Goal: Task Accomplishment & Management: Manage account settings

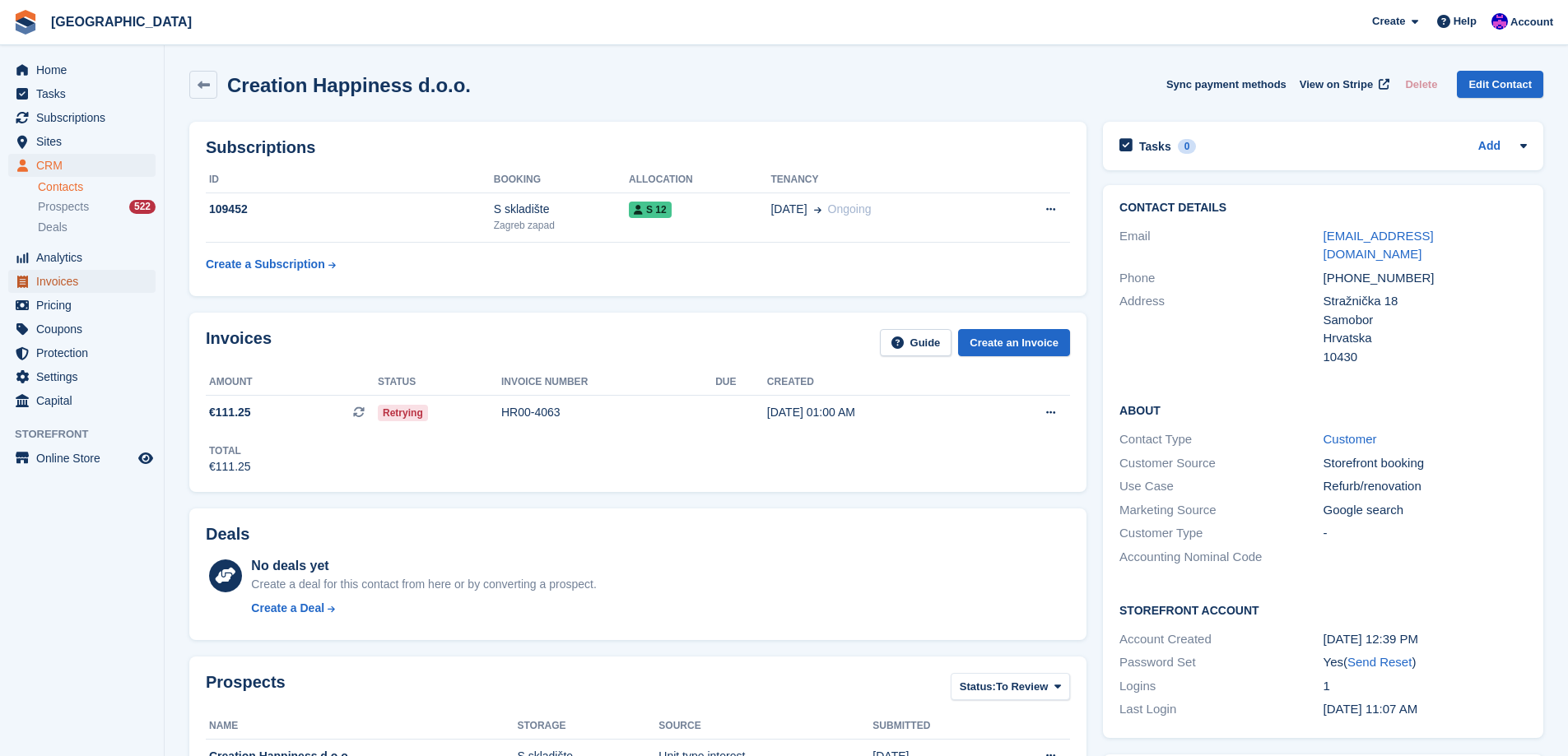
click at [57, 282] on span "Invoices" at bounding box center [86, 282] width 99 height 23
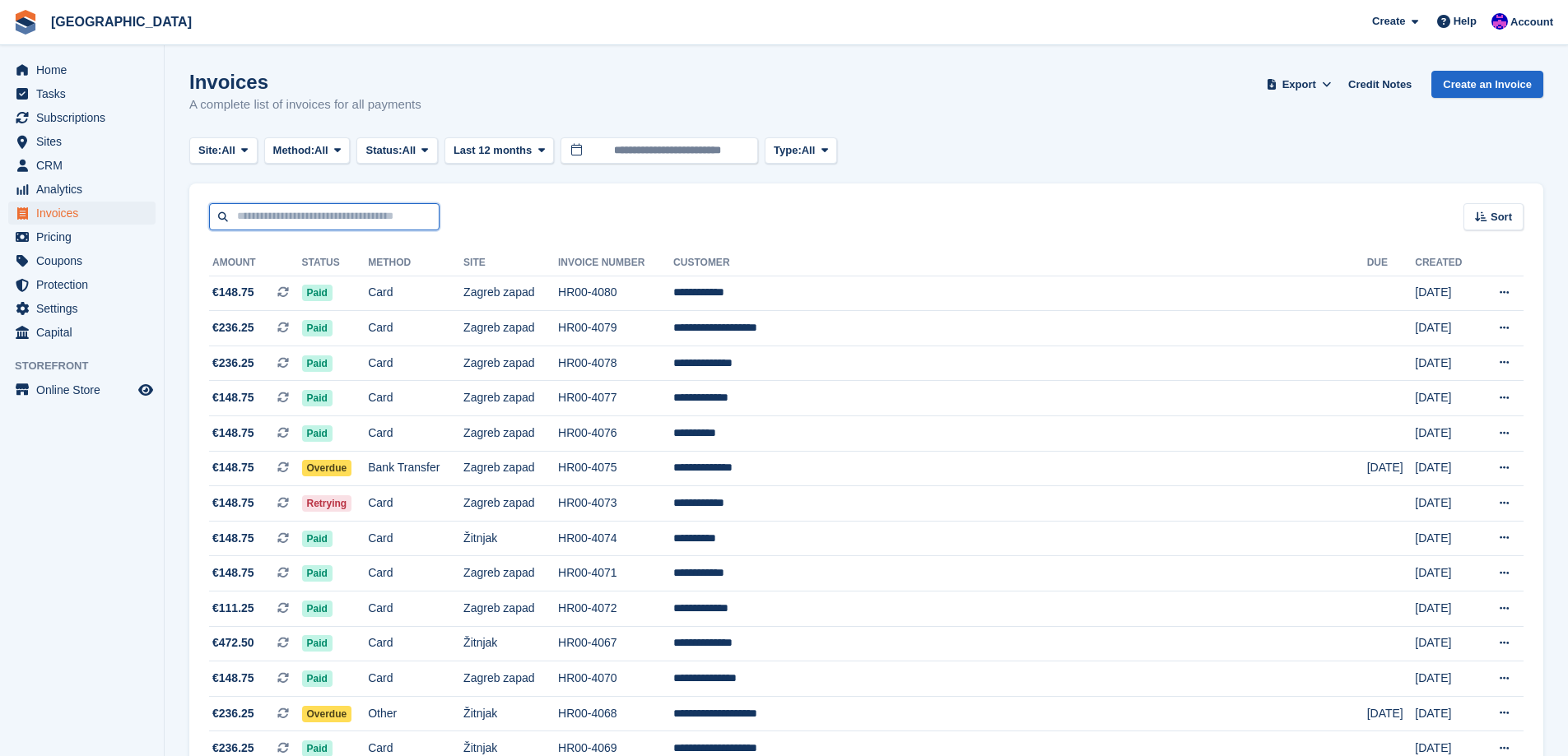
click at [405, 209] on input "text" at bounding box center [324, 217] width 230 height 27
type input "****"
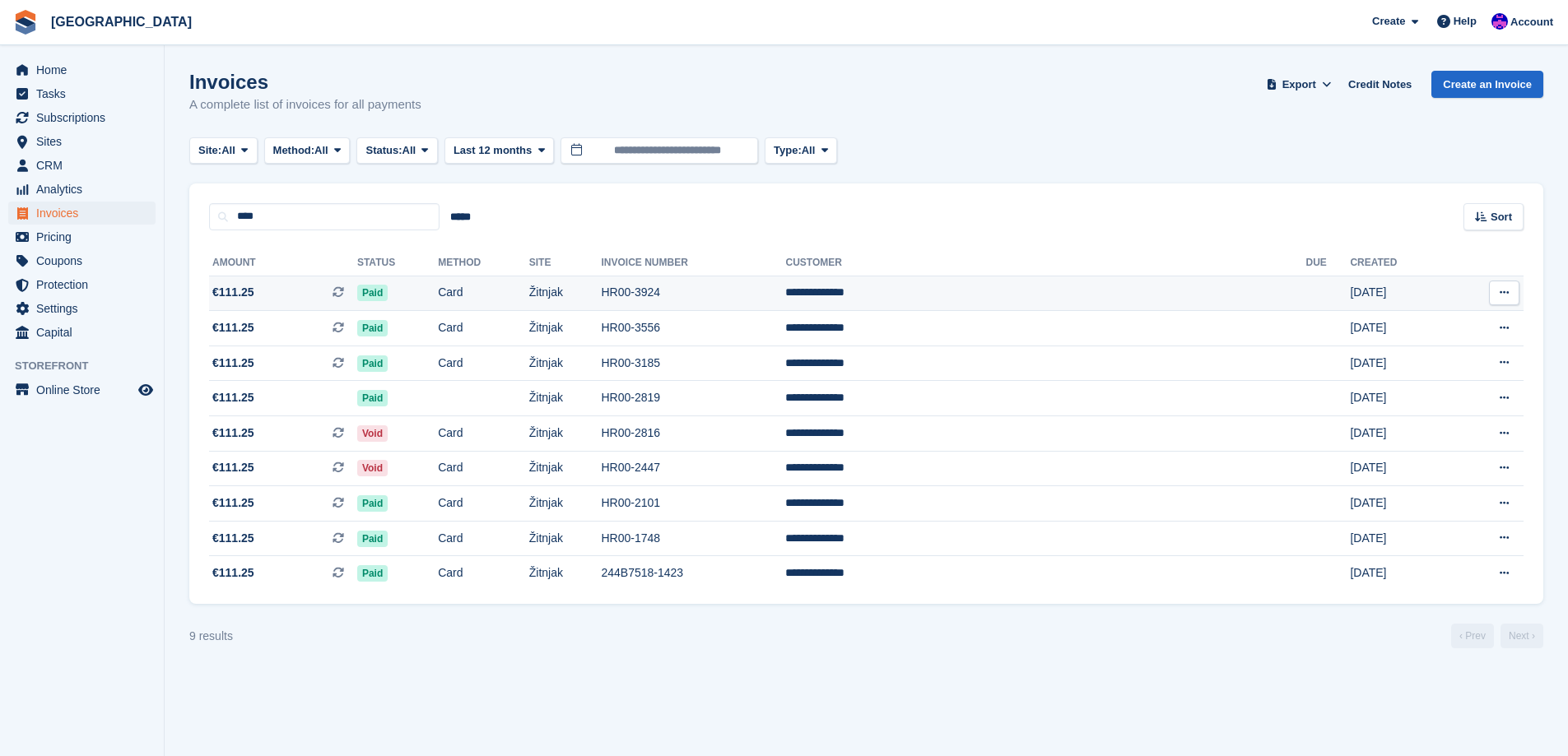
click at [602, 295] on td "Žitnjak" at bounding box center [565, 293] width 73 height 35
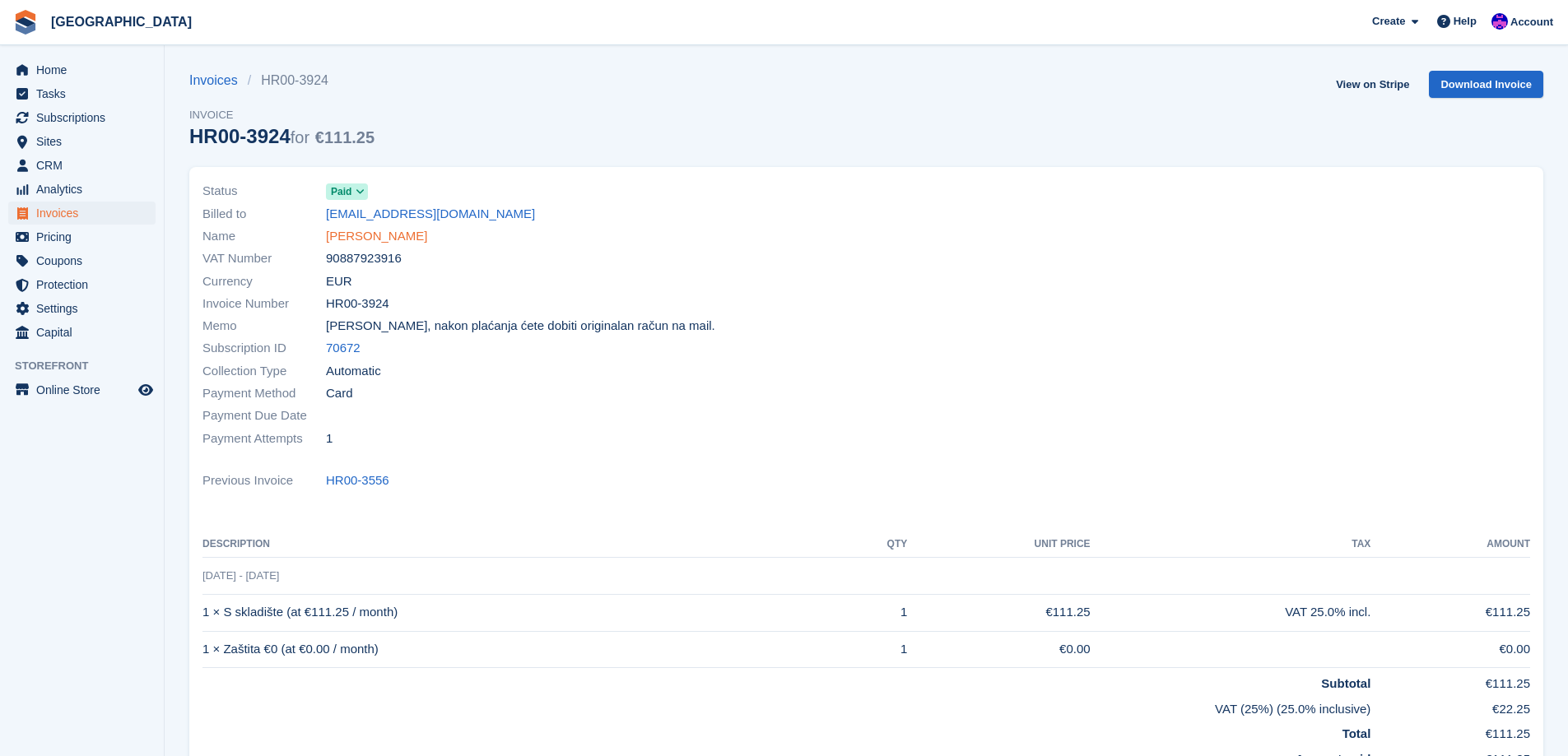
click at [388, 238] on link "[PERSON_NAME]" at bounding box center [376, 236] width 101 height 18
click at [338, 394] on span "Card" at bounding box center [339, 393] width 27 height 18
click at [335, 393] on span "Card" at bounding box center [339, 393] width 27 height 18
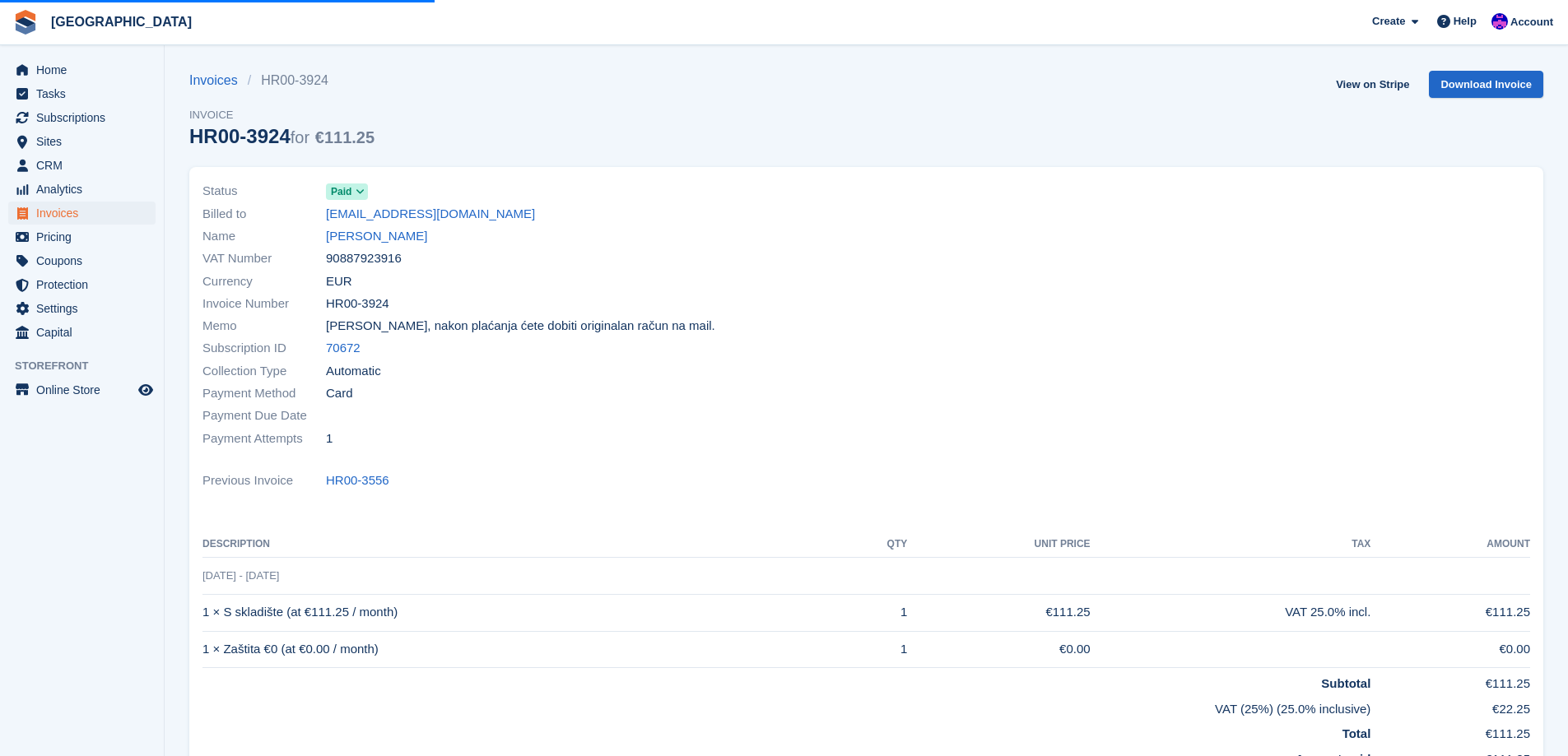
click at [347, 373] on span "Automatic" at bounding box center [353, 371] width 55 height 18
click at [352, 329] on span "Poštovani, nakon plaćanja ćete dobiti originalan račun na mail." at bounding box center [520, 326] width 390 height 18
click at [352, 329] on span "[PERSON_NAME], nakon plaćanja ćete dobiti originalan račun na mail." at bounding box center [520, 326] width 390 height 18
click at [425, 331] on span "[PERSON_NAME], nakon plaćanja ćete dobiti originalan račun na mail." at bounding box center [520, 326] width 390 height 18
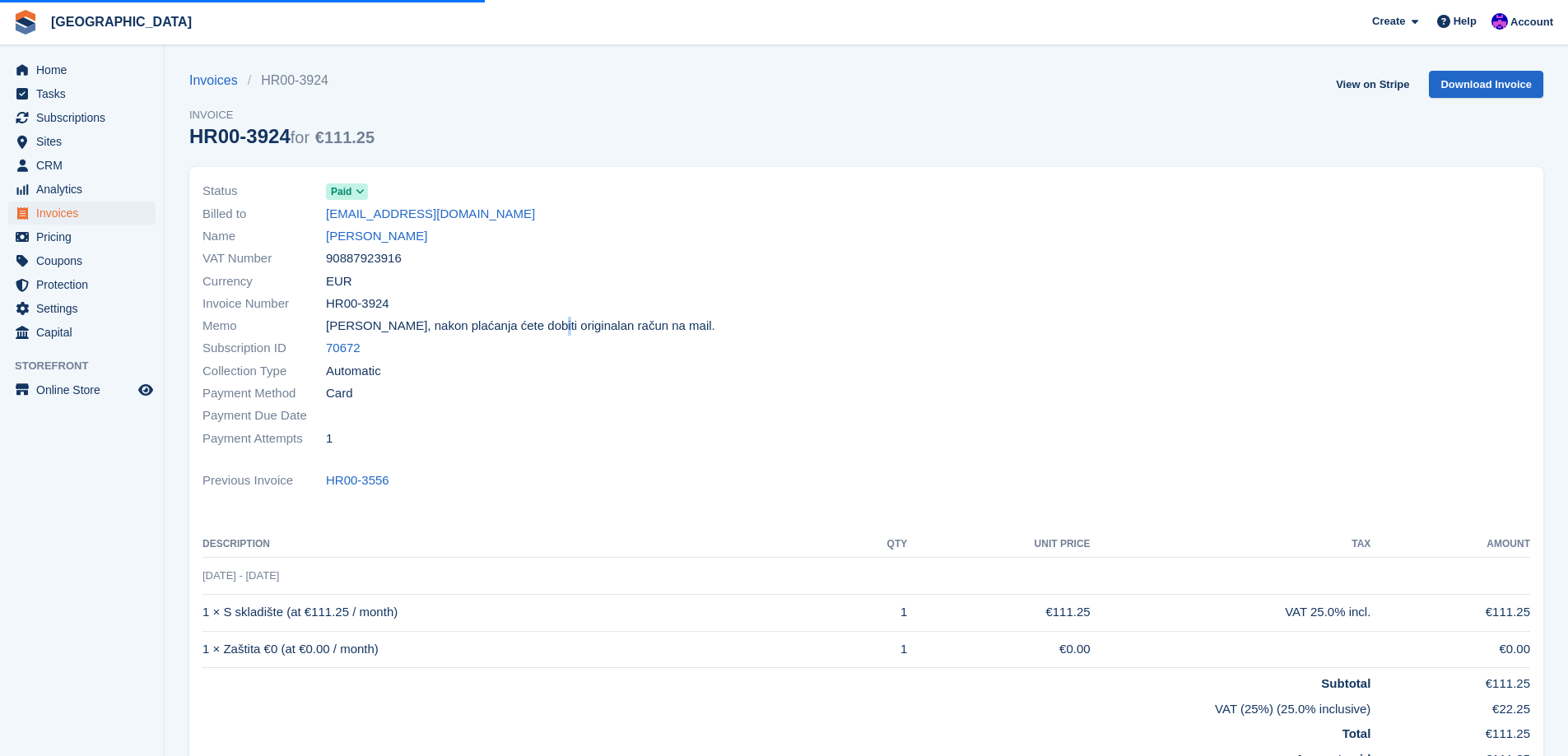
click at [436, 331] on span "[PERSON_NAME], nakon plaćanja ćete dobiti originalan račun na mail." at bounding box center [520, 326] width 390 height 18
click at [479, 323] on span "[PERSON_NAME], nakon plaćanja ćete dobiti originalan račun na mail." at bounding box center [520, 326] width 390 height 18
click at [479, 323] on span "Poštovani, nakon plaćanja ćete dobiti originalan račun na mail." at bounding box center [520, 326] width 390 height 18
click at [436, 324] on span "Poštovani, nakon plaćanja ćete dobiti originalan račun na mail." at bounding box center [520, 326] width 390 height 18
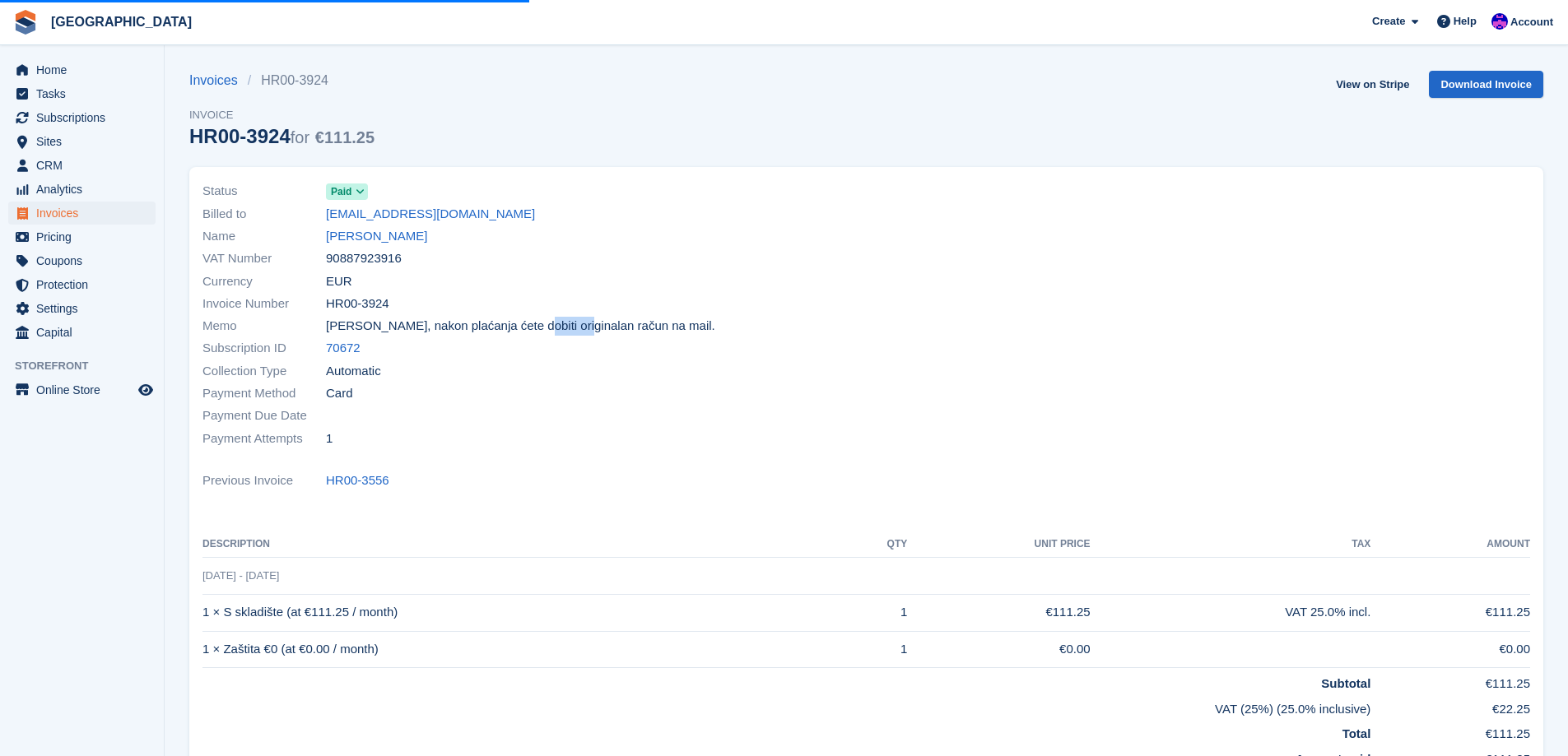
click at [436, 324] on span "Poštovani, nakon plaćanja ćete dobiti originalan račun na mail." at bounding box center [520, 326] width 390 height 18
click at [522, 324] on span "Poštovani, nakon plaćanja ćete dobiti originalan račun na mail." at bounding box center [520, 326] width 390 height 18
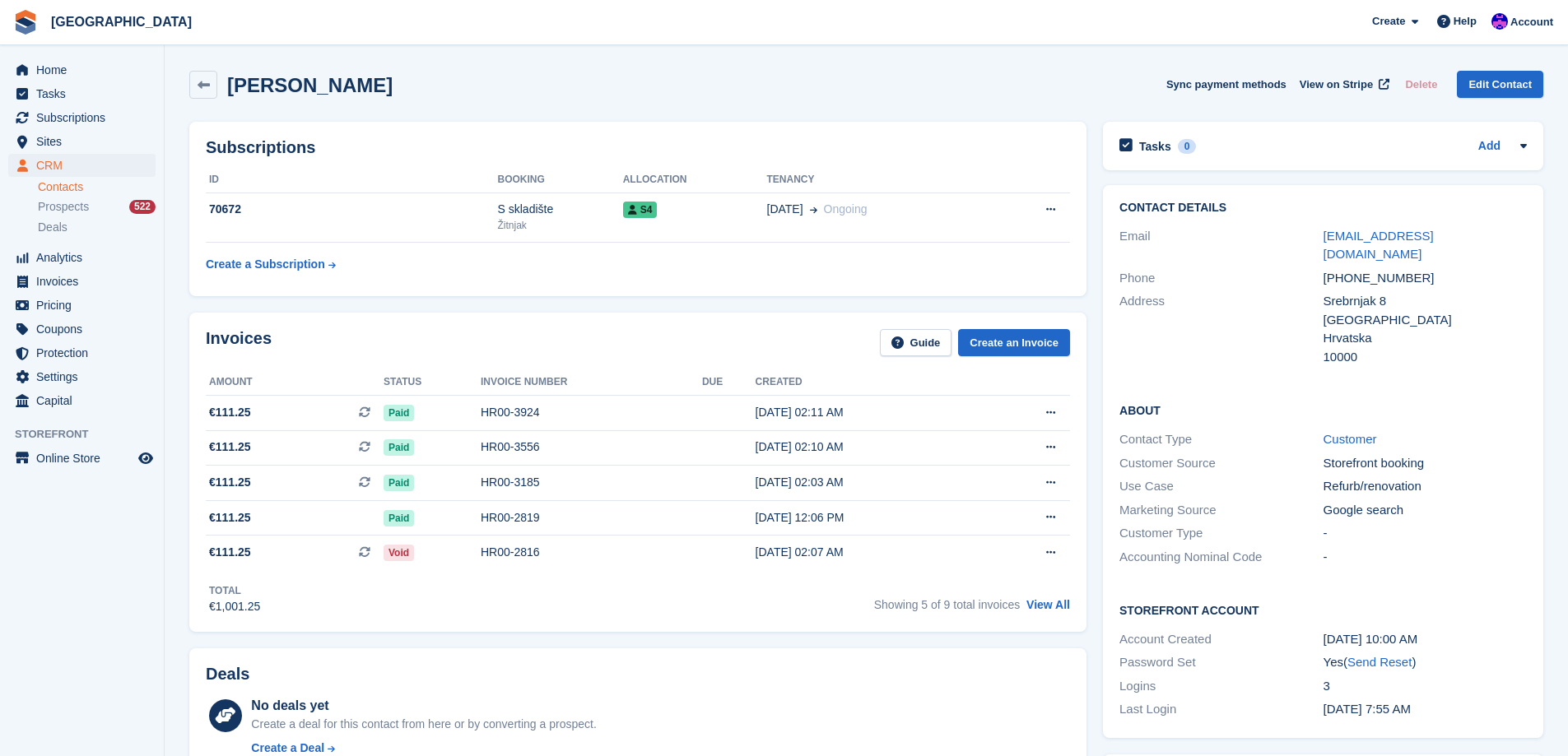
click at [557, 324] on div "Invoices Guide Create an Invoice Amount Status Invoice number Due Created €111.…" at bounding box center [638, 472] width 897 height 320
click at [1051, 611] on link "View All" at bounding box center [1048, 605] width 44 height 14
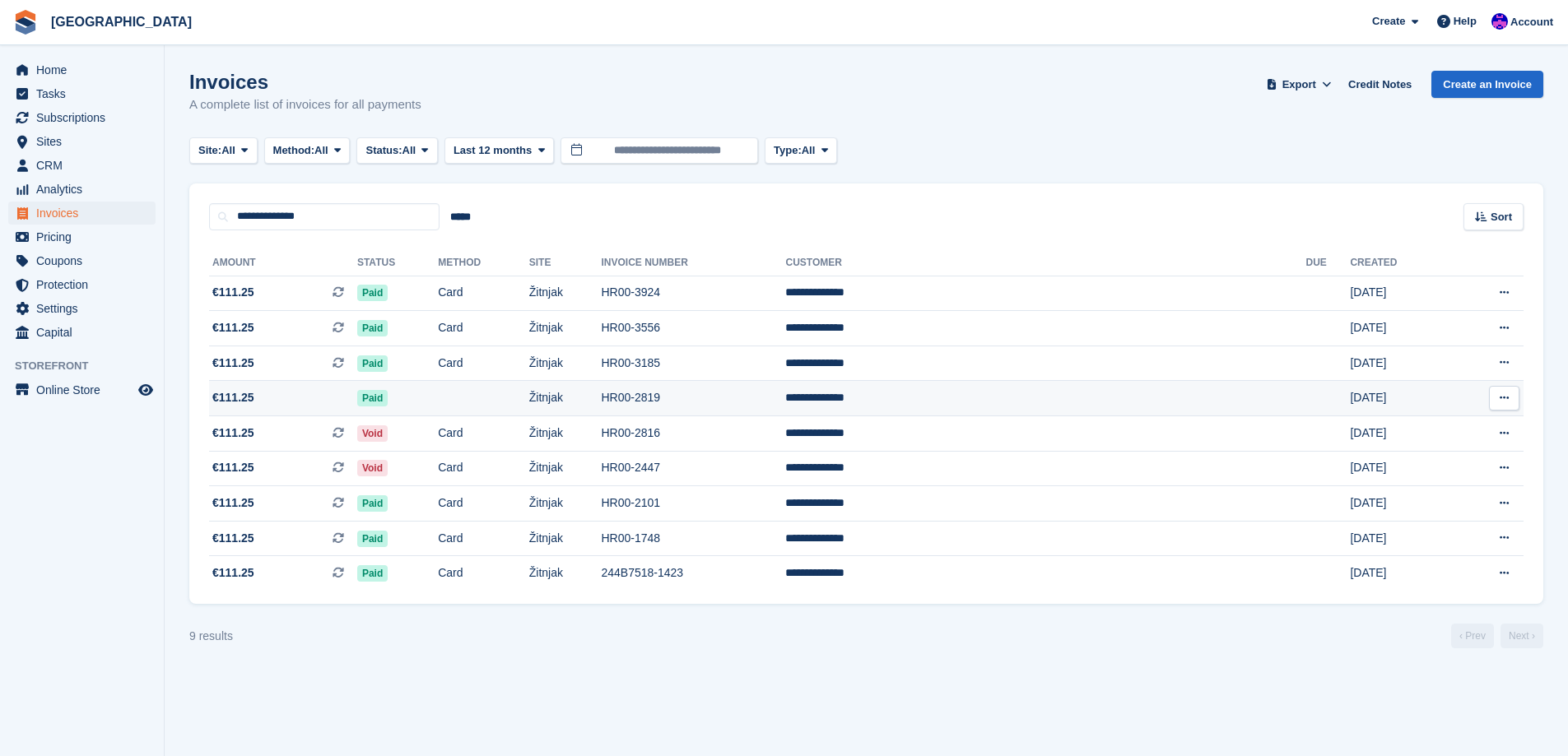
click at [750, 398] on td "HR00-2819" at bounding box center [693, 398] width 185 height 35
click at [89, 78] on span "Home" at bounding box center [86, 70] width 99 height 23
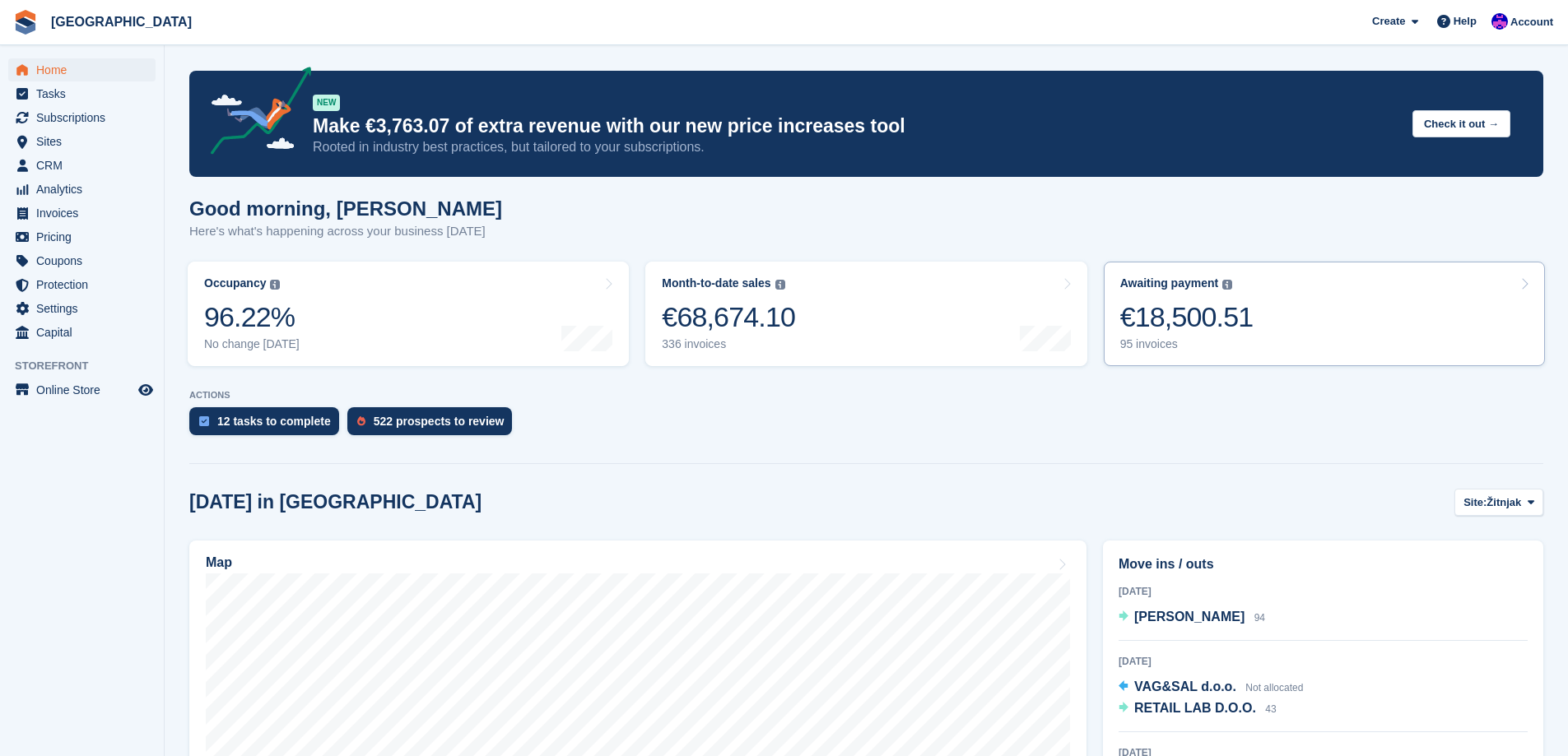
click at [1226, 333] on div "€18,500.51" at bounding box center [1186, 317] width 133 height 34
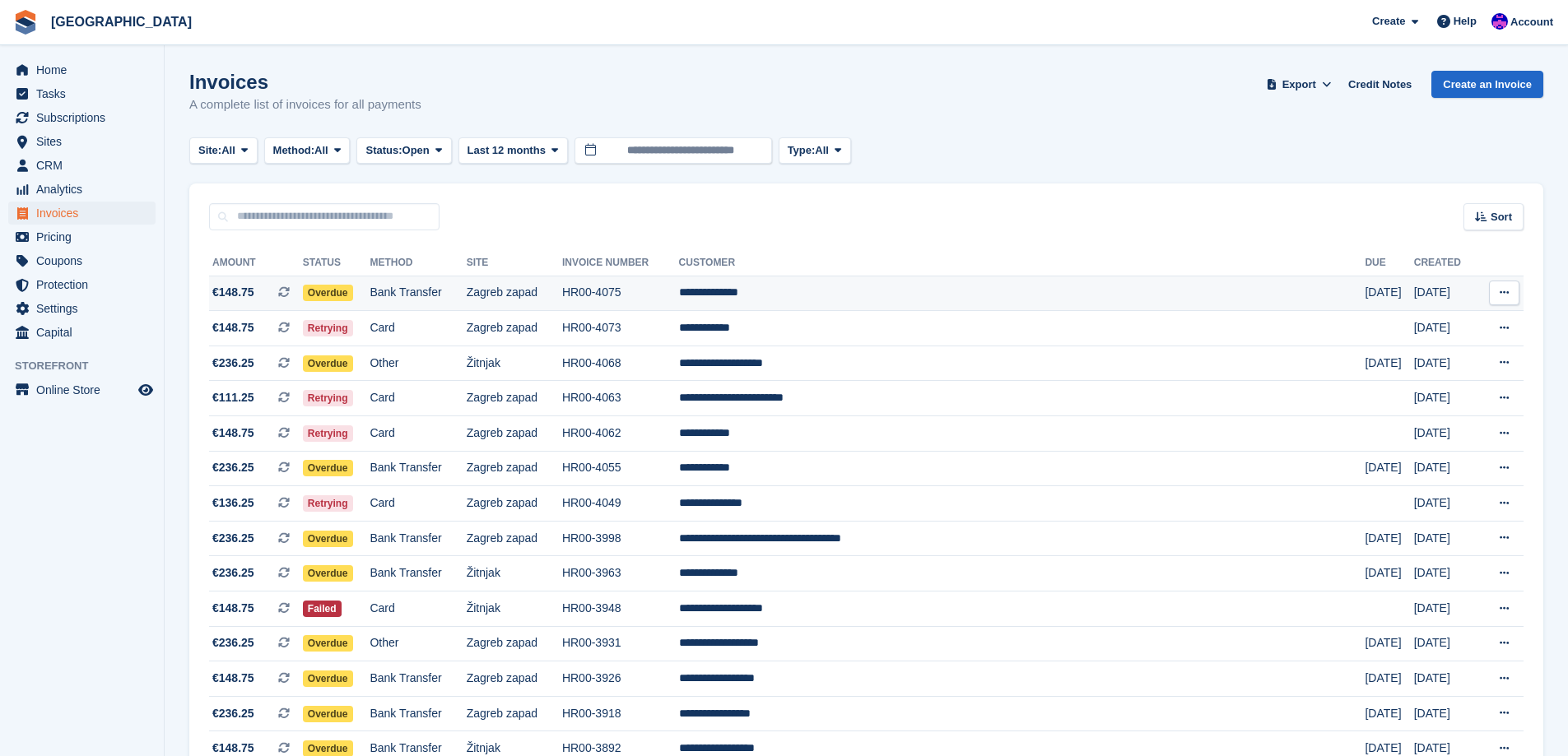
click at [858, 277] on td "**********" at bounding box center [1023, 293] width 686 height 35
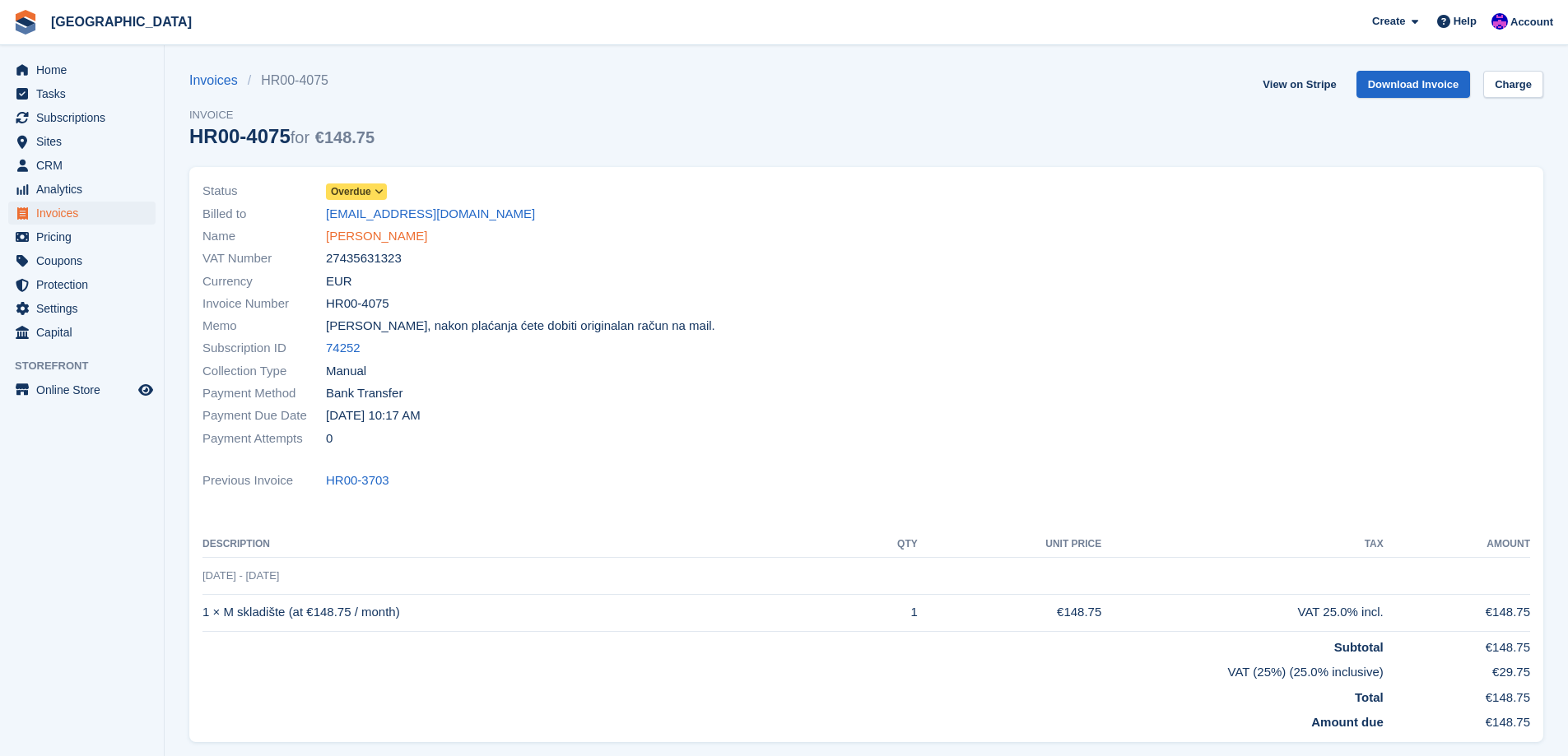
click at [390, 238] on link "[PERSON_NAME]" at bounding box center [376, 236] width 101 height 18
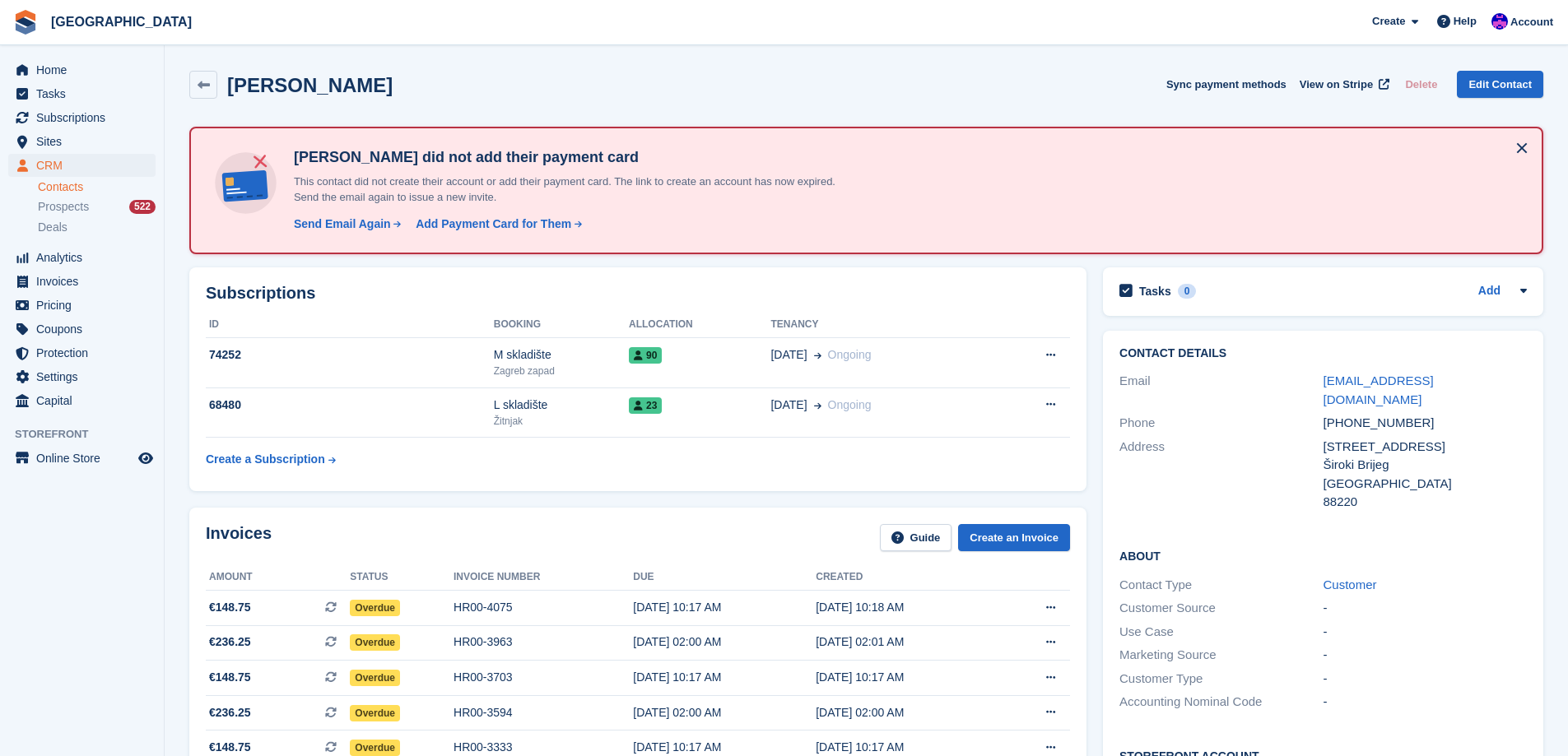
scroll to position [247, 0]
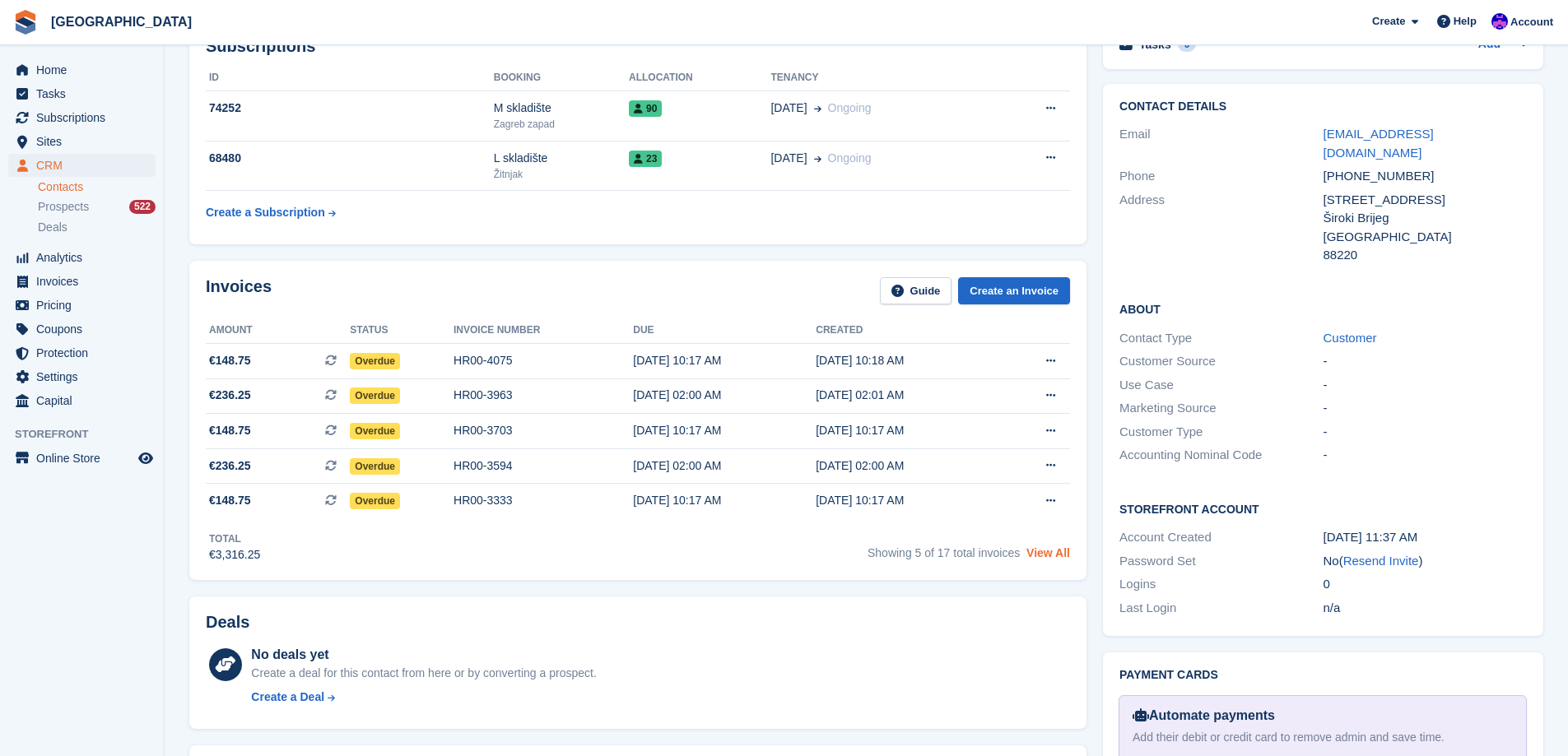
click at [1048, 548] on link "View All" at bounding box center [1048, 553] width 44 height 14
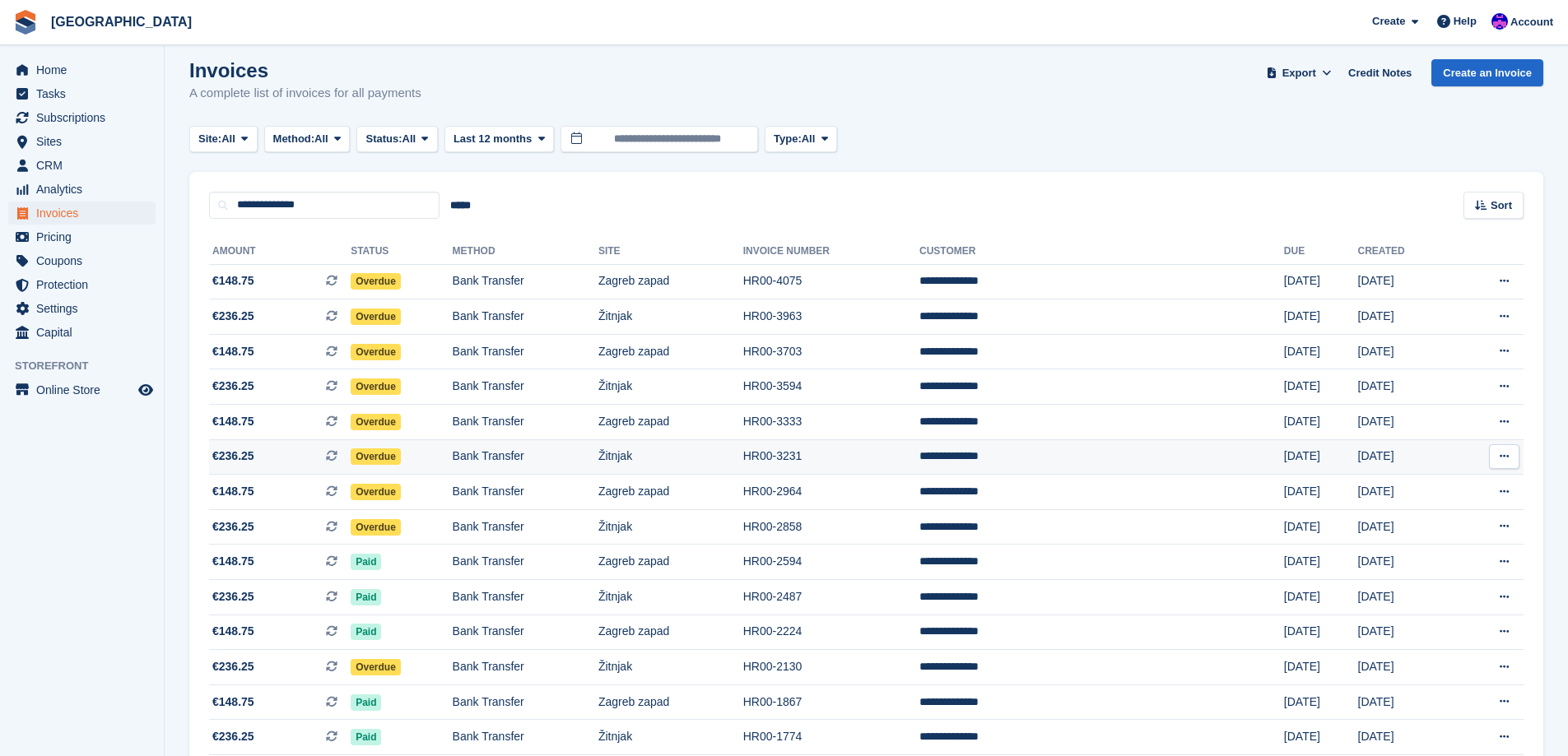
scroll to position [197, 0]
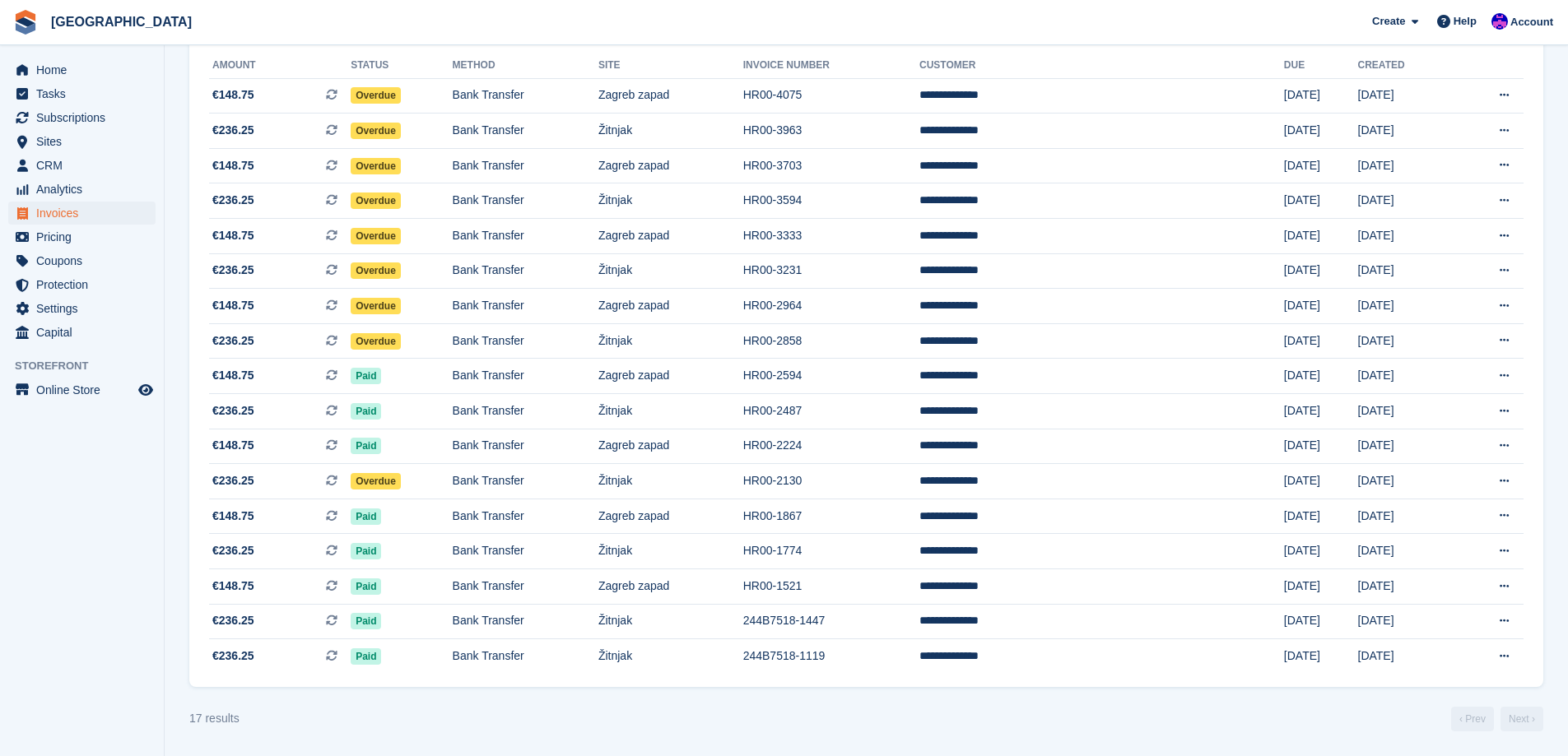
scroll to position [247, 0]
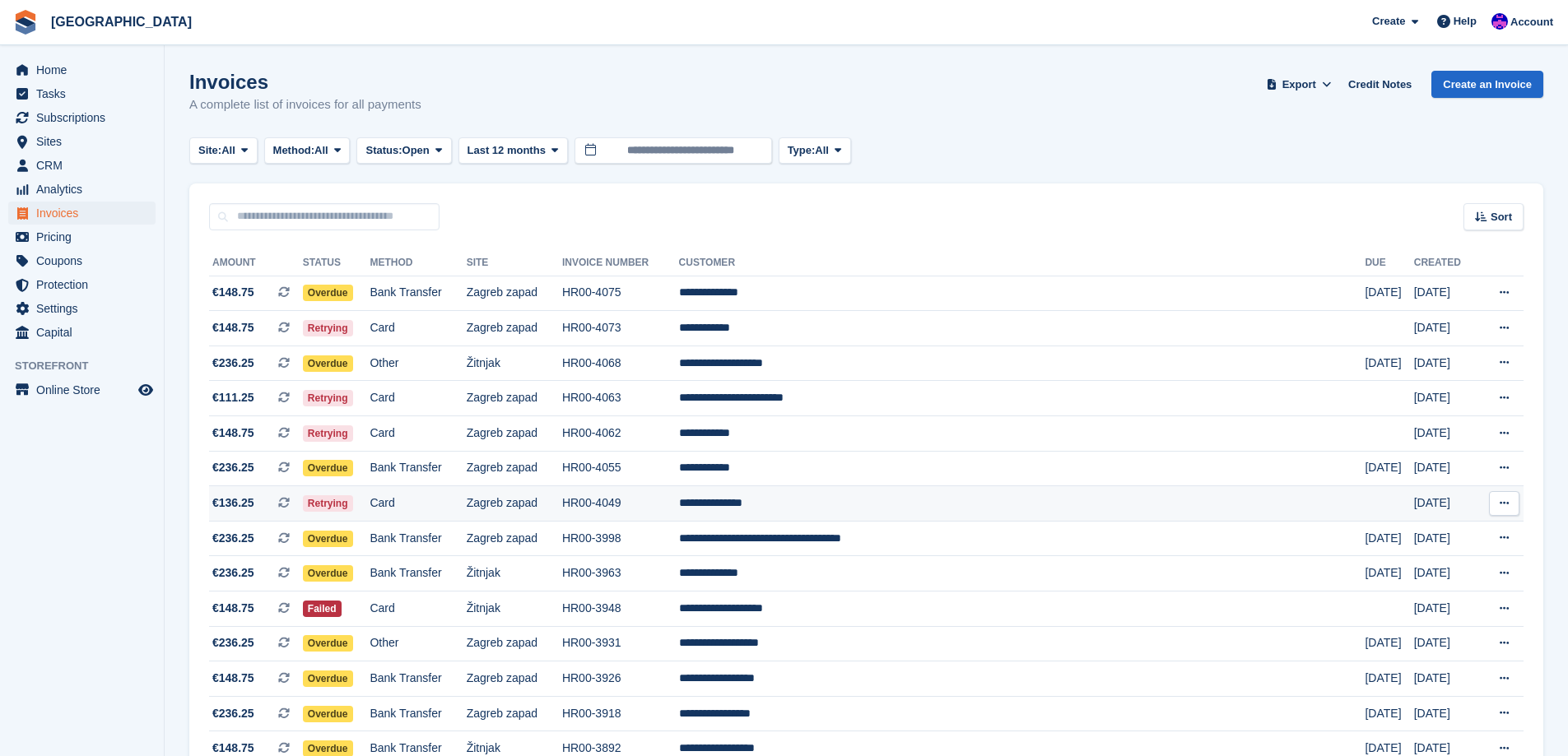
click at [679, 499] on td "HR00-4049" at bounding box center [620, 503] width 117 height 35
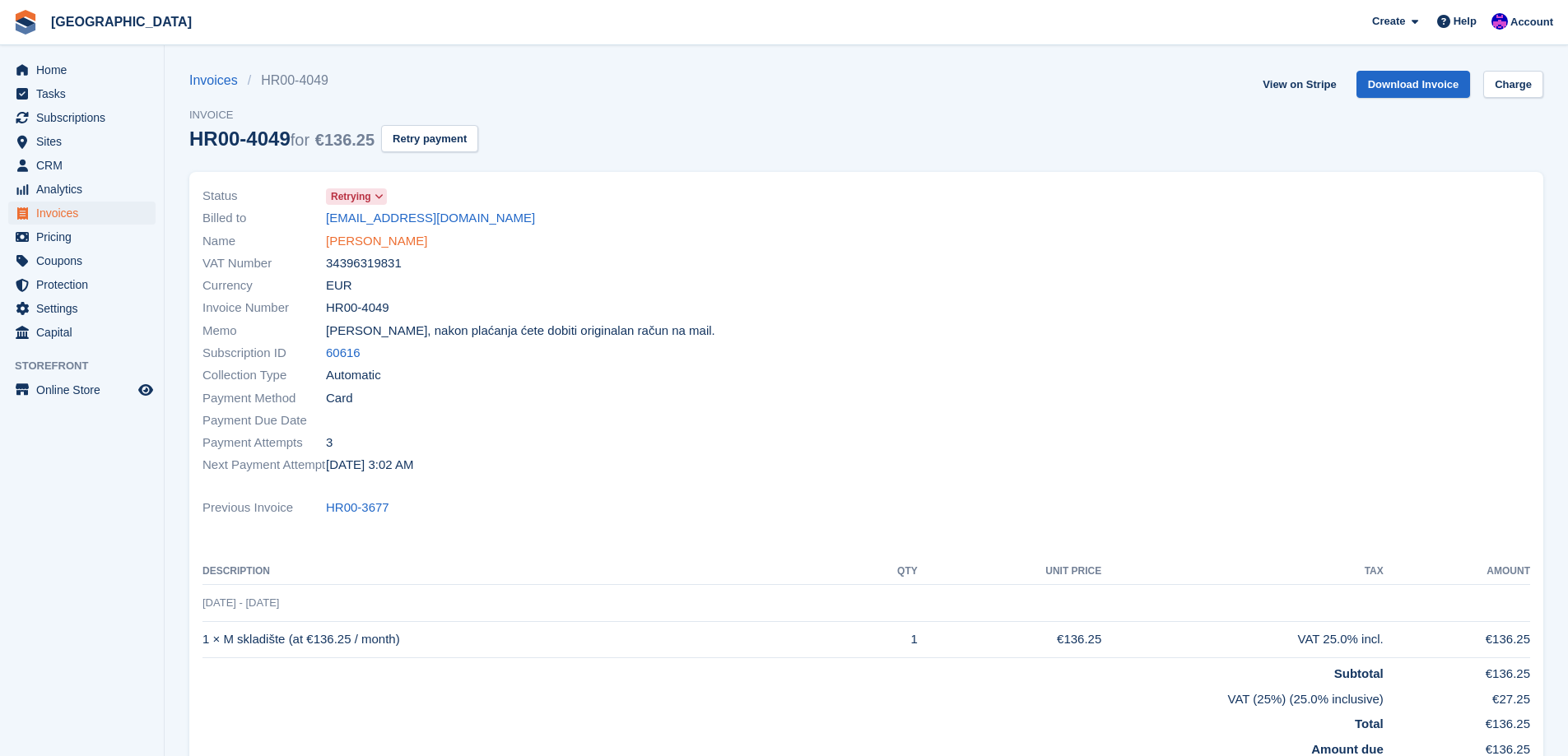
click at [393, 241] on link "Denis Budrovčan" at bounding box center [376, 241] width 101 height 18
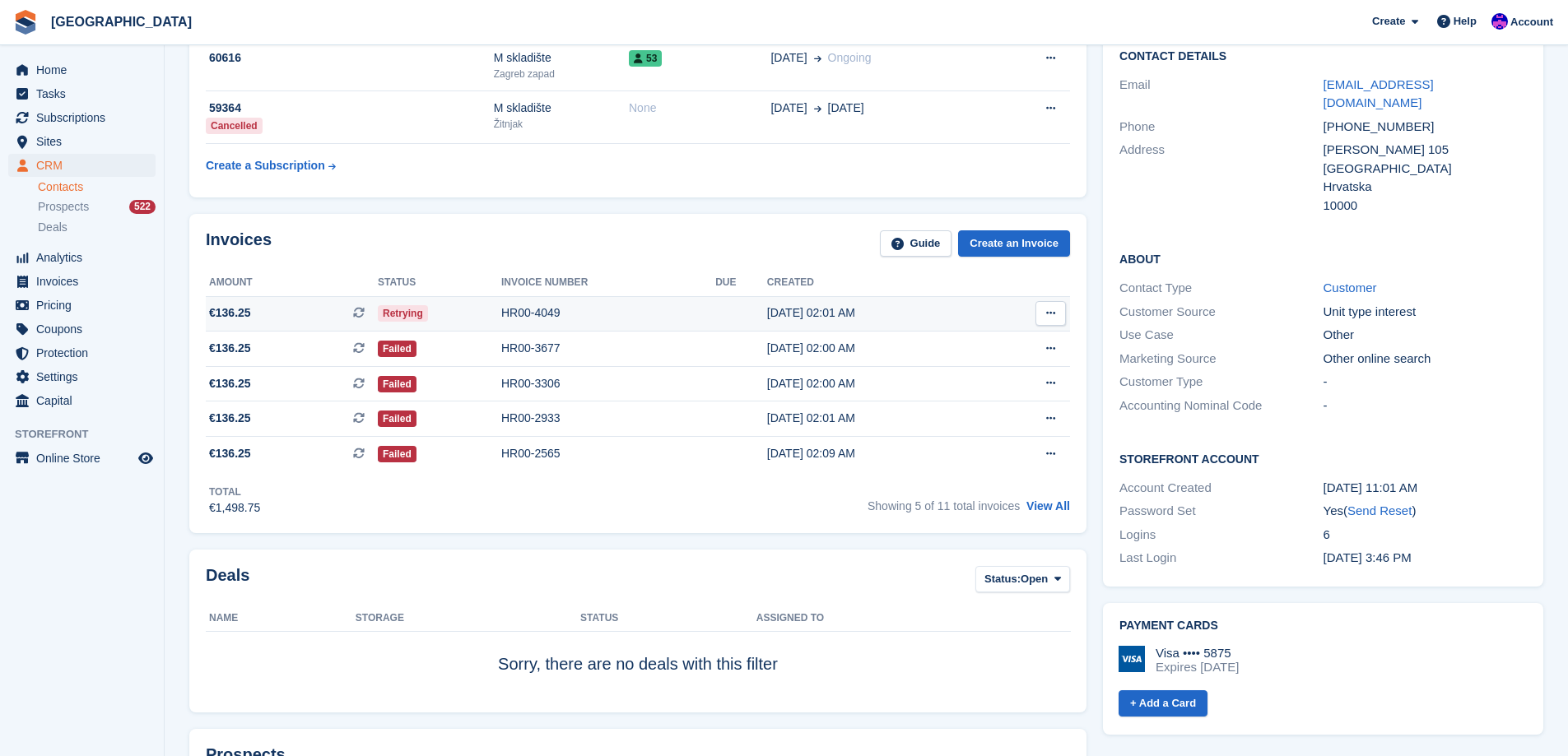
scroll to position [164, 0]
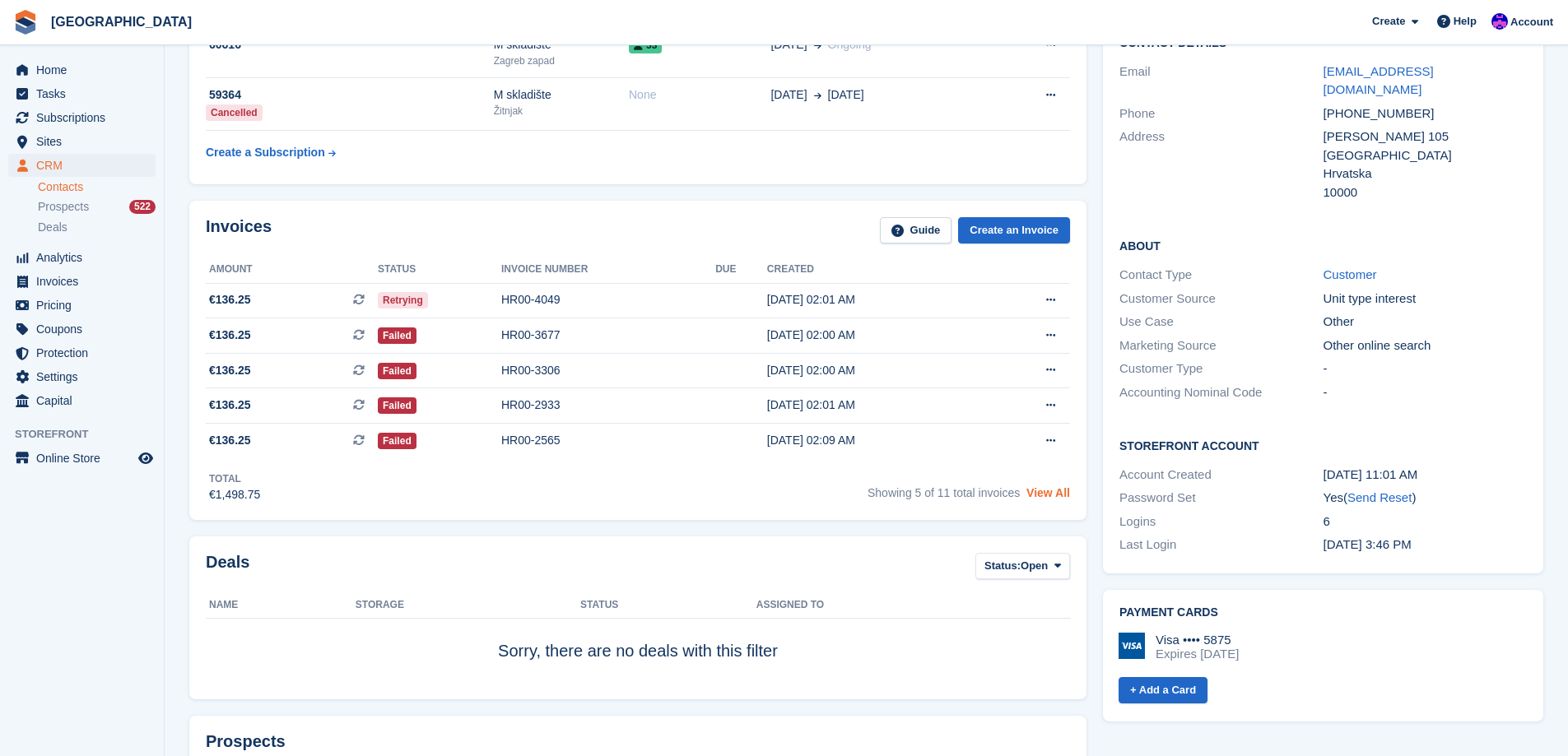
click at [1056, 497] on link "View All" at bounding box center [1048, 493] width 44 height 14
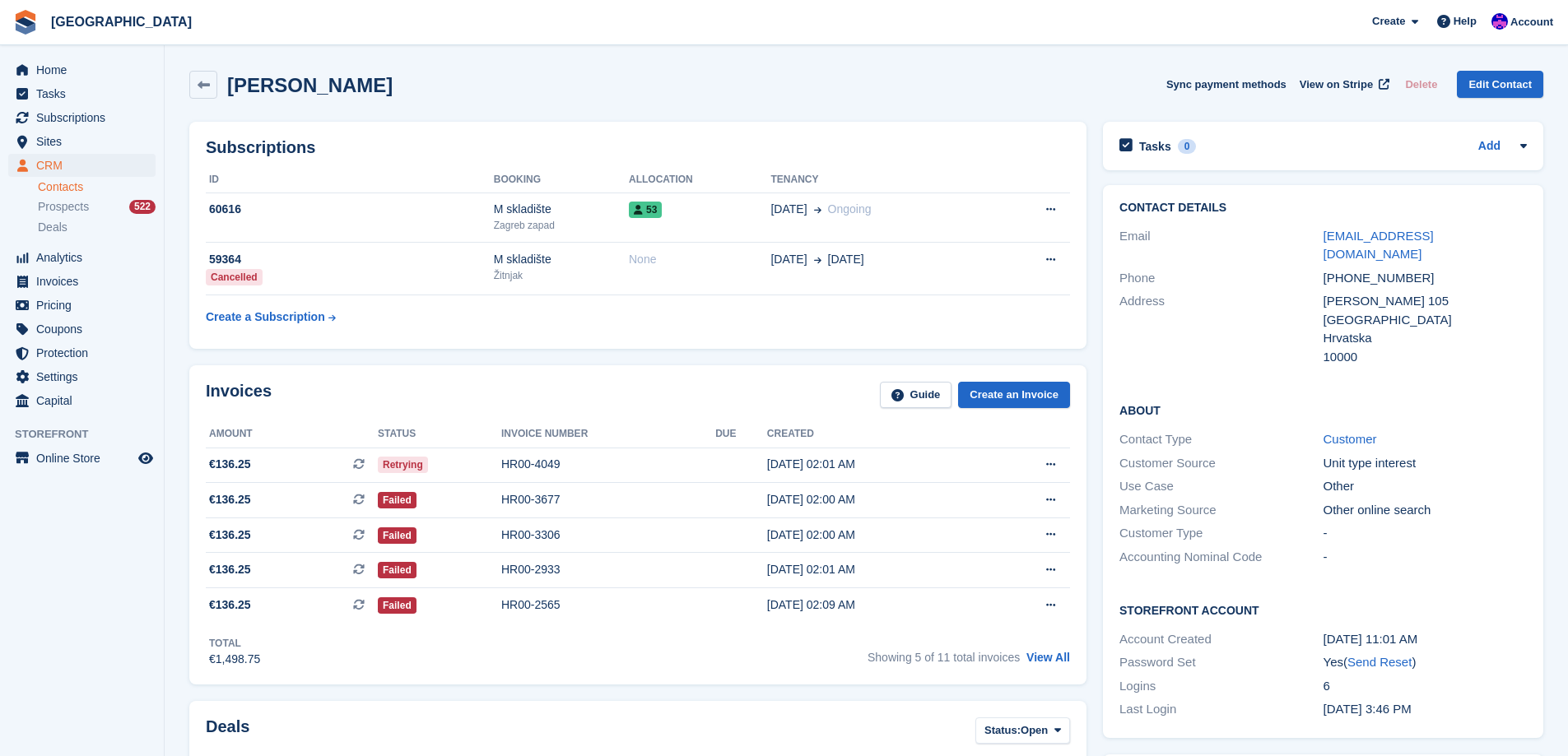
scroll to position [164, 0]
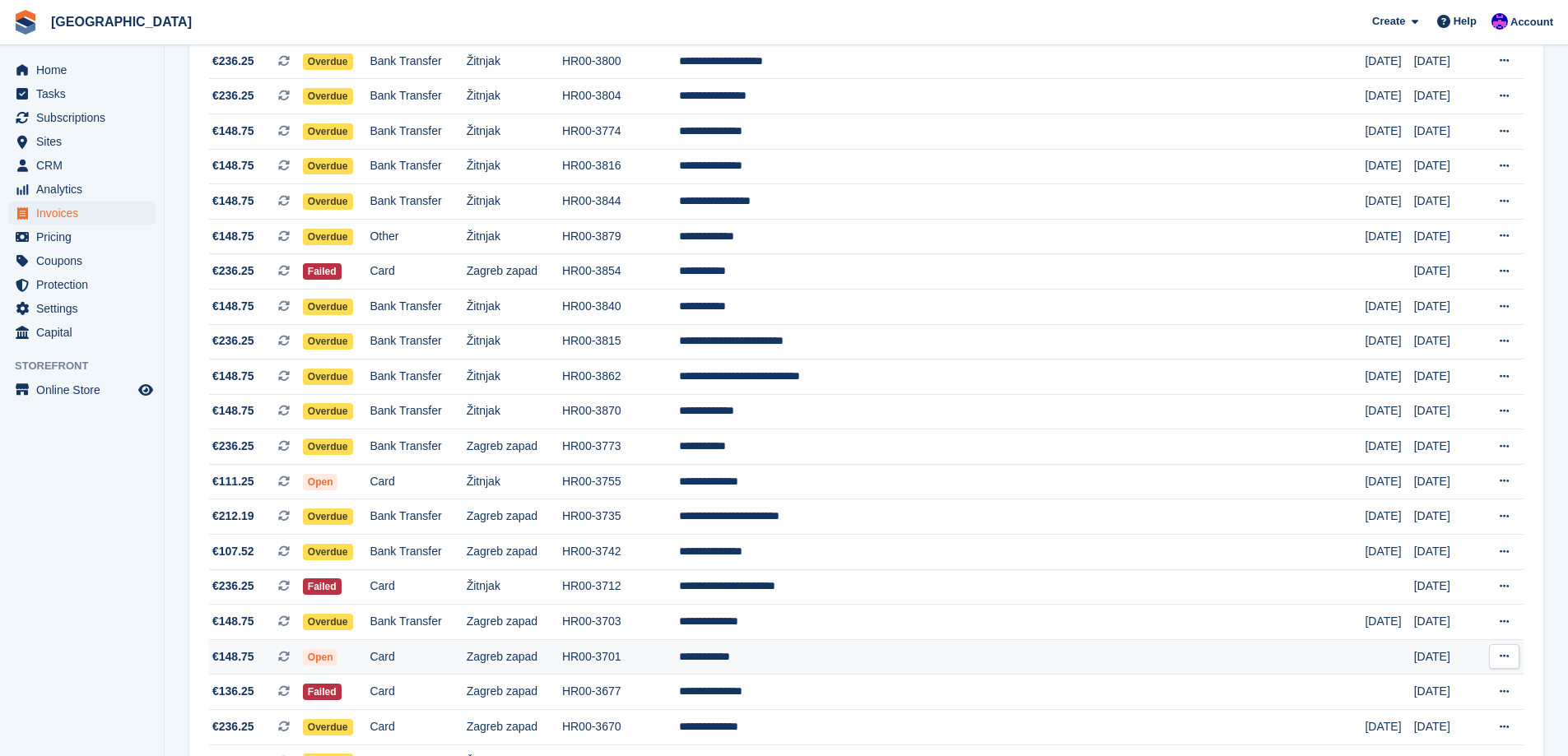
scroll to position [860, 0]
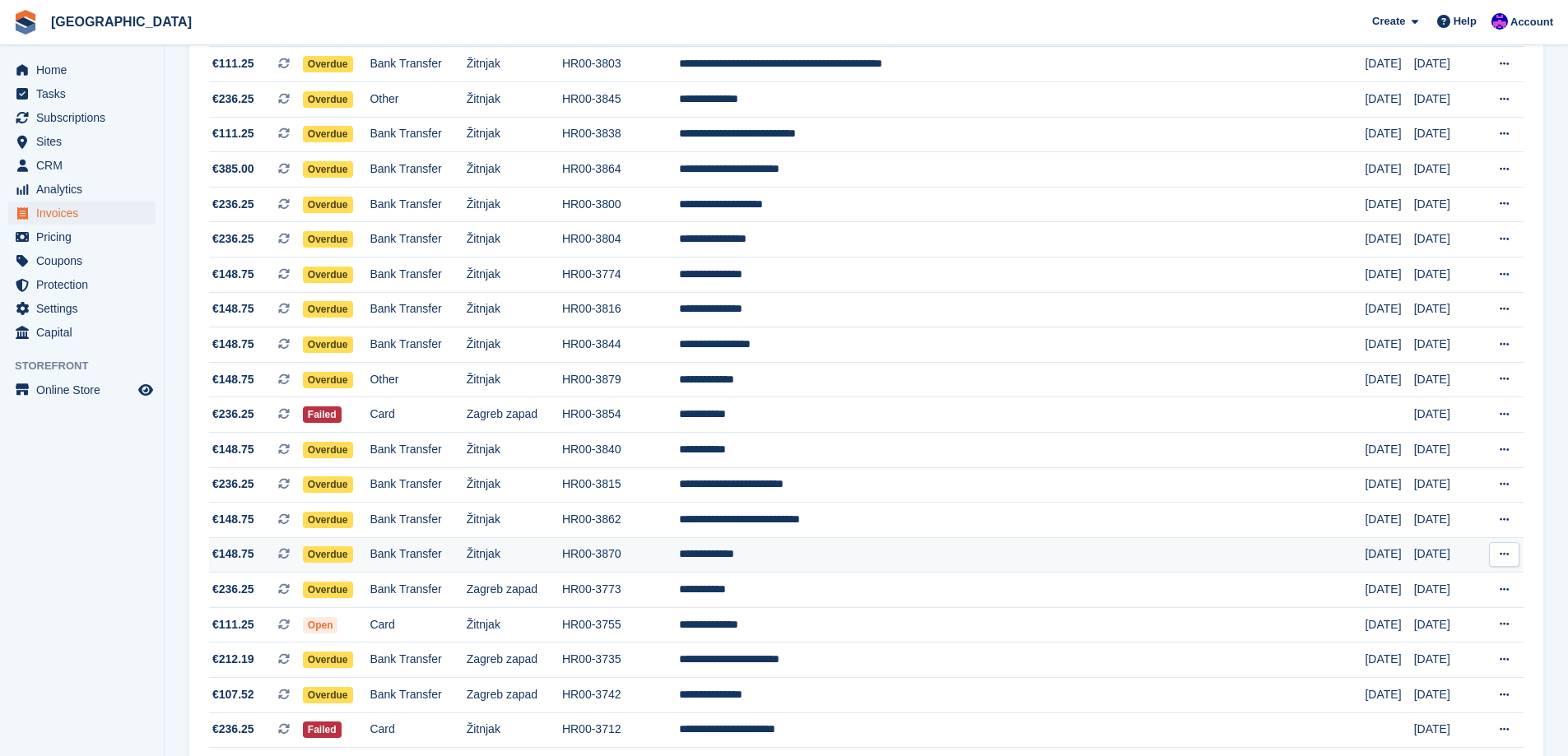
click at [860, 560] on td "**********" at bounding box center [1023, 555] width 686 height 35
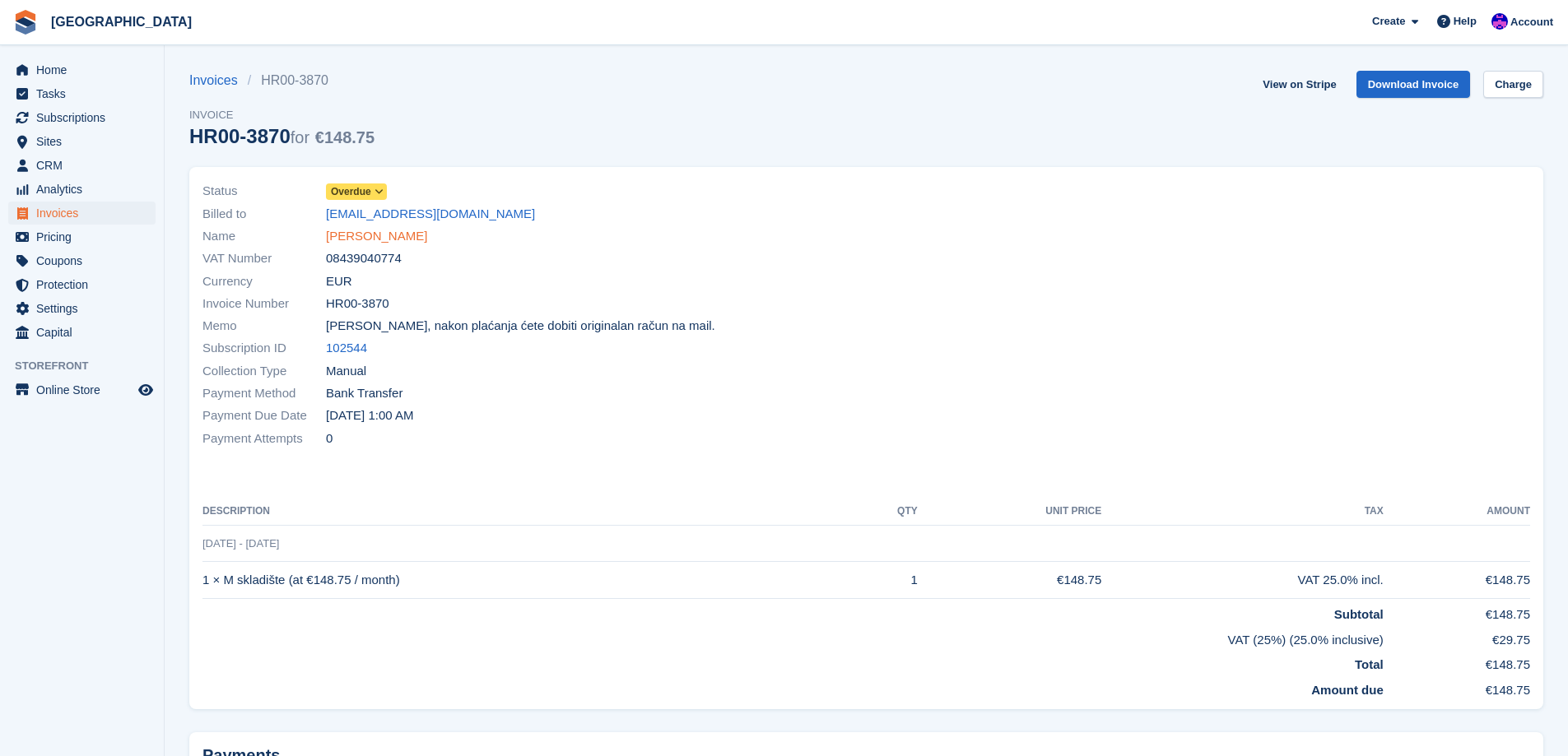
click at [394, 228] on link "[PERSON_NAME]" at bounding box center [376, 236] width 101 height 18
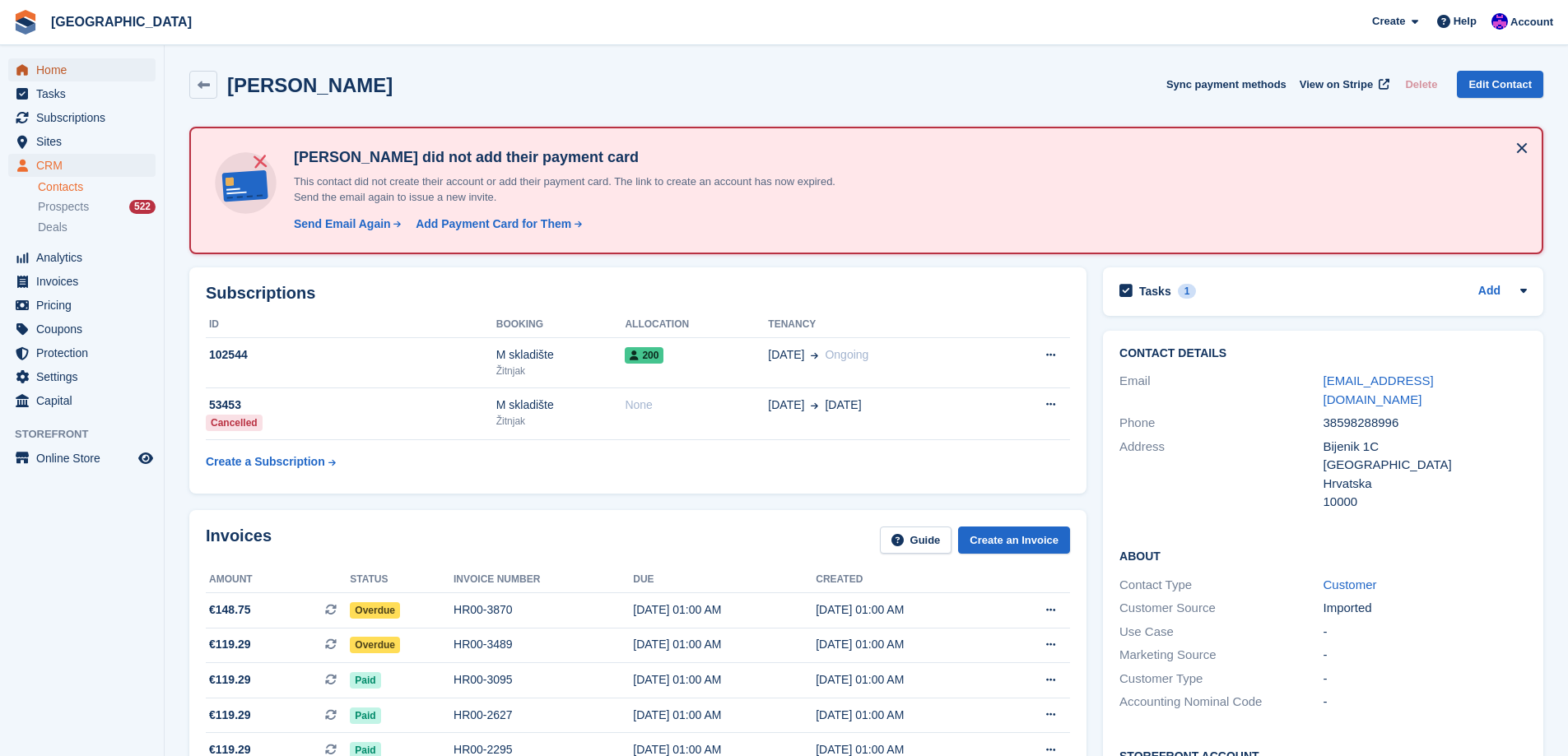
click at [105, 70] on span "Home" at bounding box center [86, 70] width 99 height 23
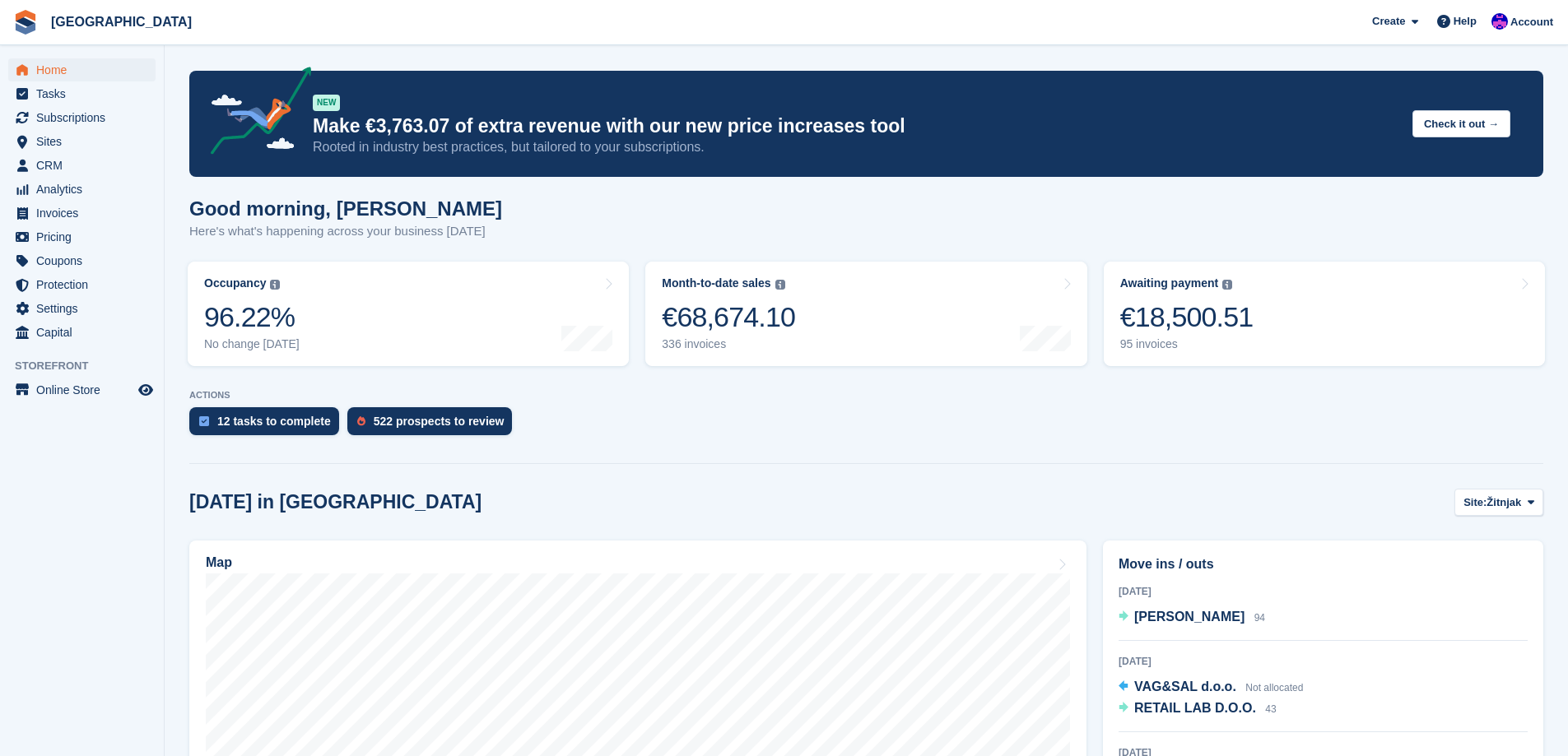
click at [1296, 369] on turbo-frame "Awaiting payment The total outstanding balance on all open invoices. €18,500.51…" at bounding box center [1324, 314] width 458 height 120
click at [1294, 363] on link "Awaiting payment The total outstanding balance on all open invoices. €18,500.51…" at bounding box center [1325, 314] width 441 height 105
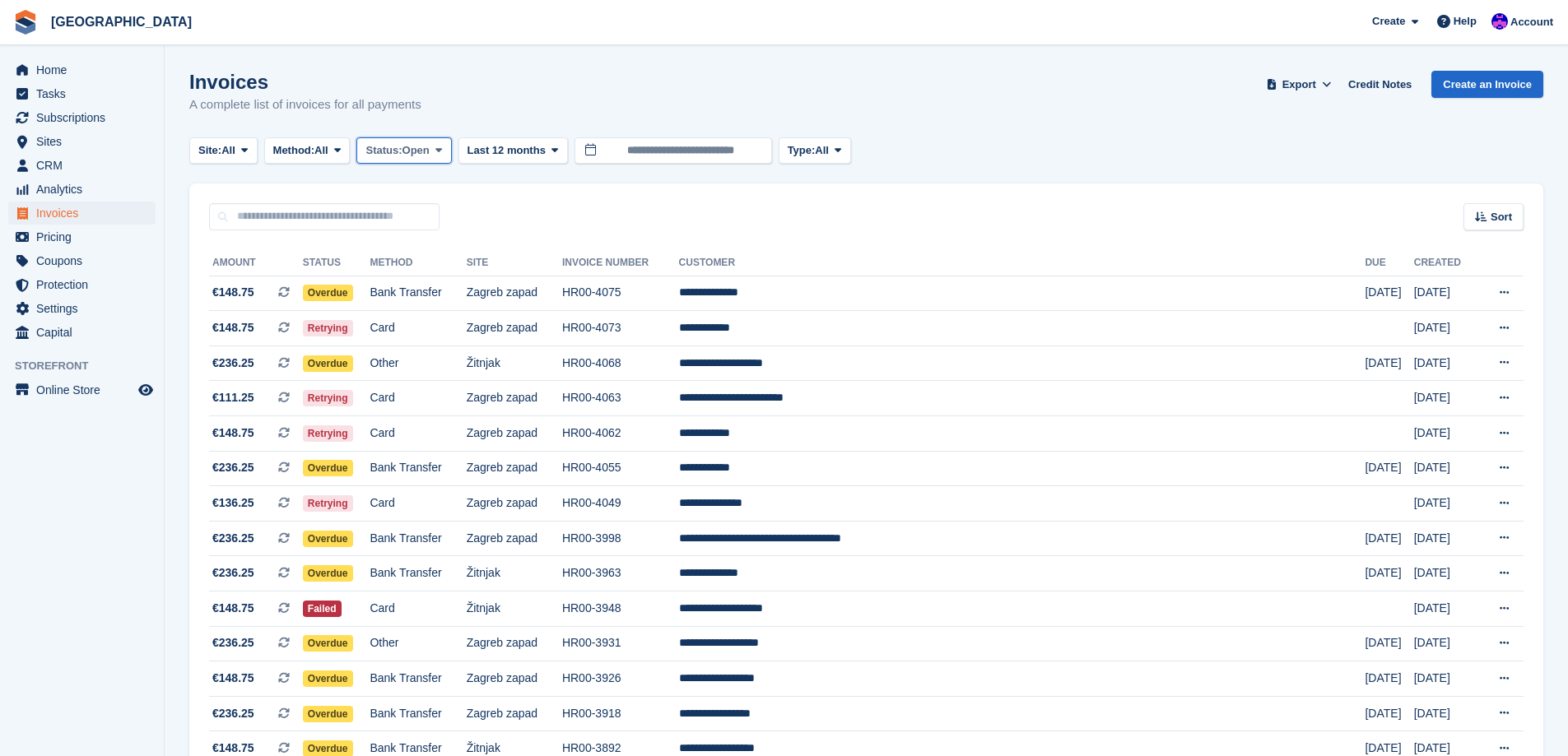
click at [406, 158] on button "Status: Open" at bounding box center [403, 151] width 94 height 27
click at [406, 184] on link "All" at bounding box center [435, 189] width 143 height 29
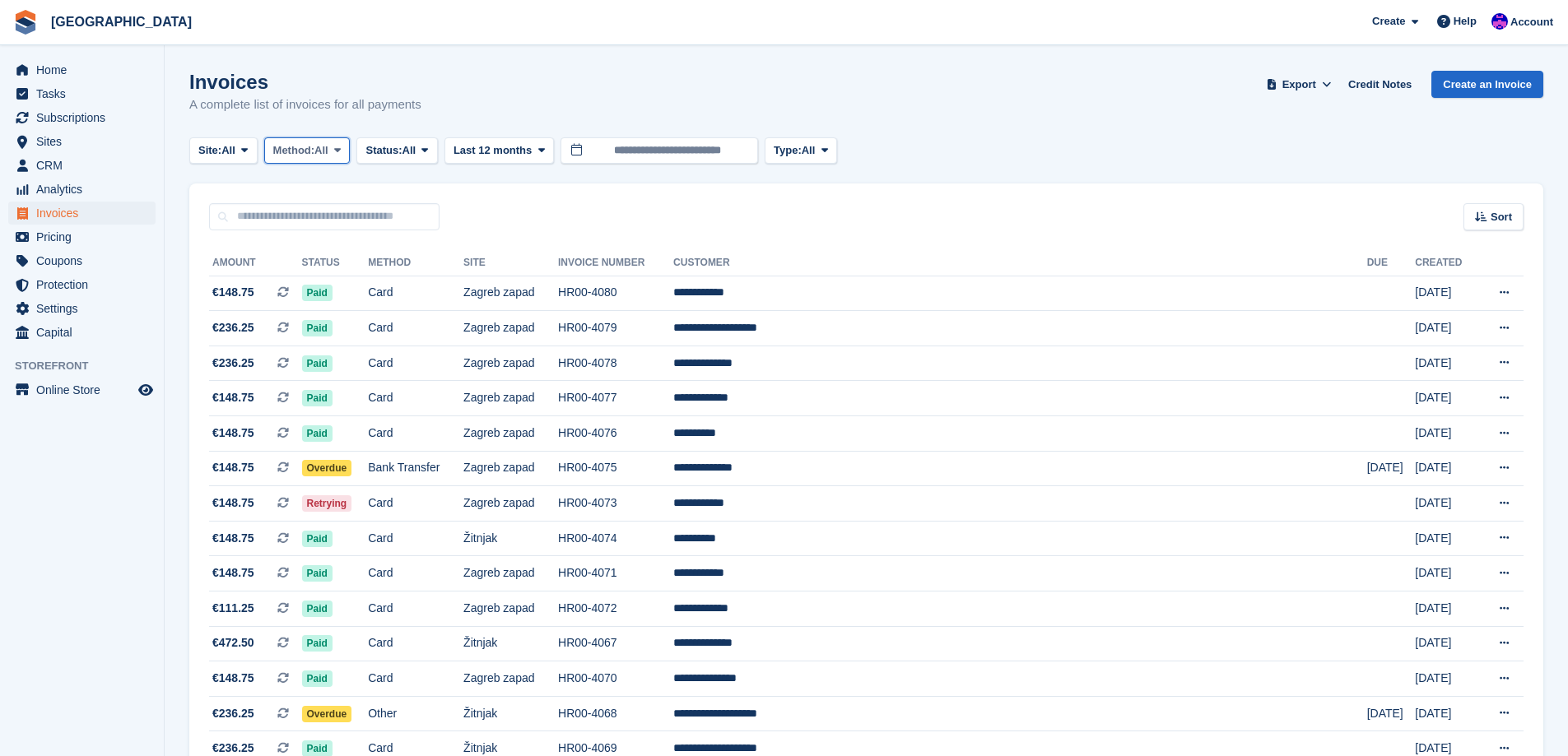
click at [333, 162] on button "Method: All" at bounding box center [307, 151] width 87 height 27
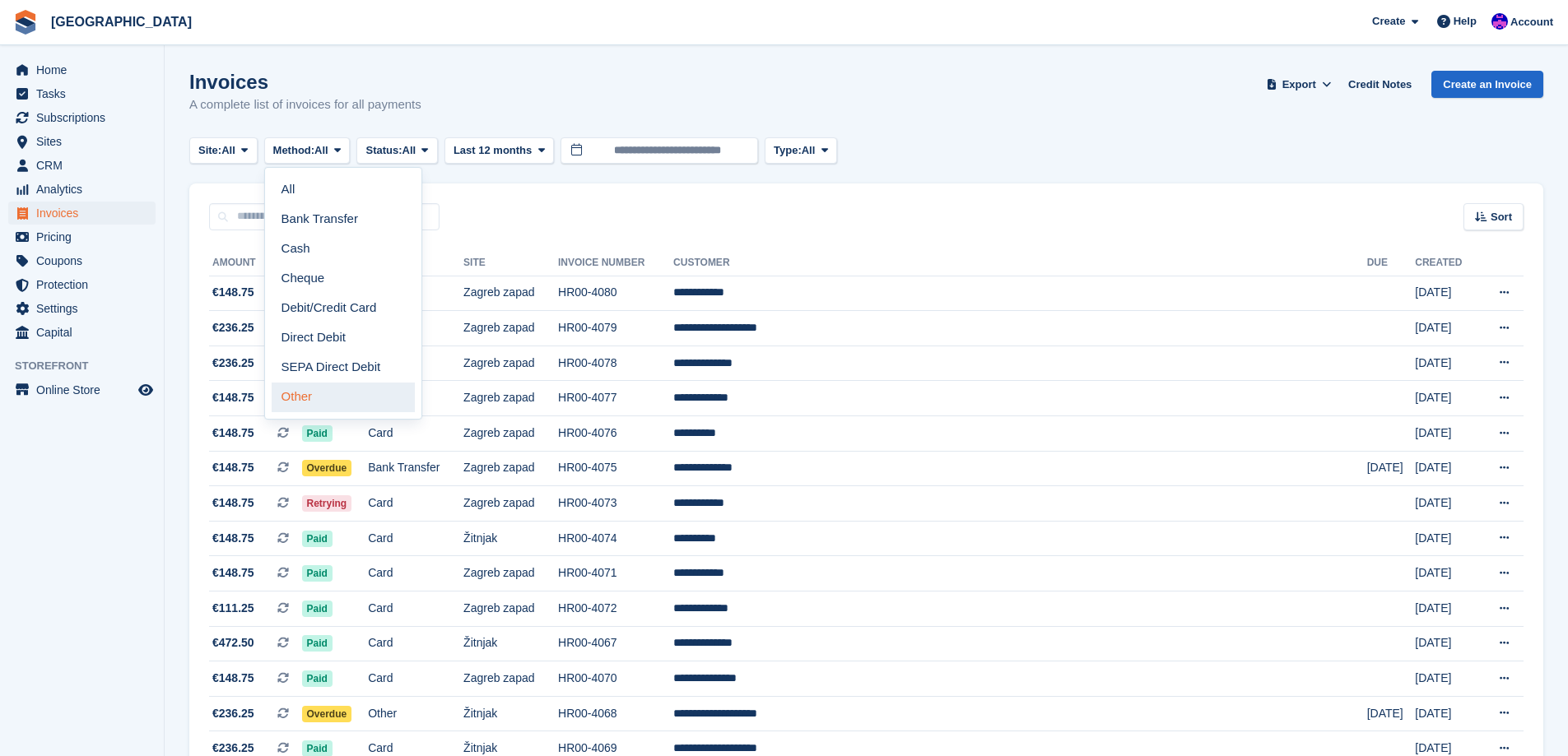
click at [331, 397] on link "Other" at bounding box center [342, 397] width 143 height 29
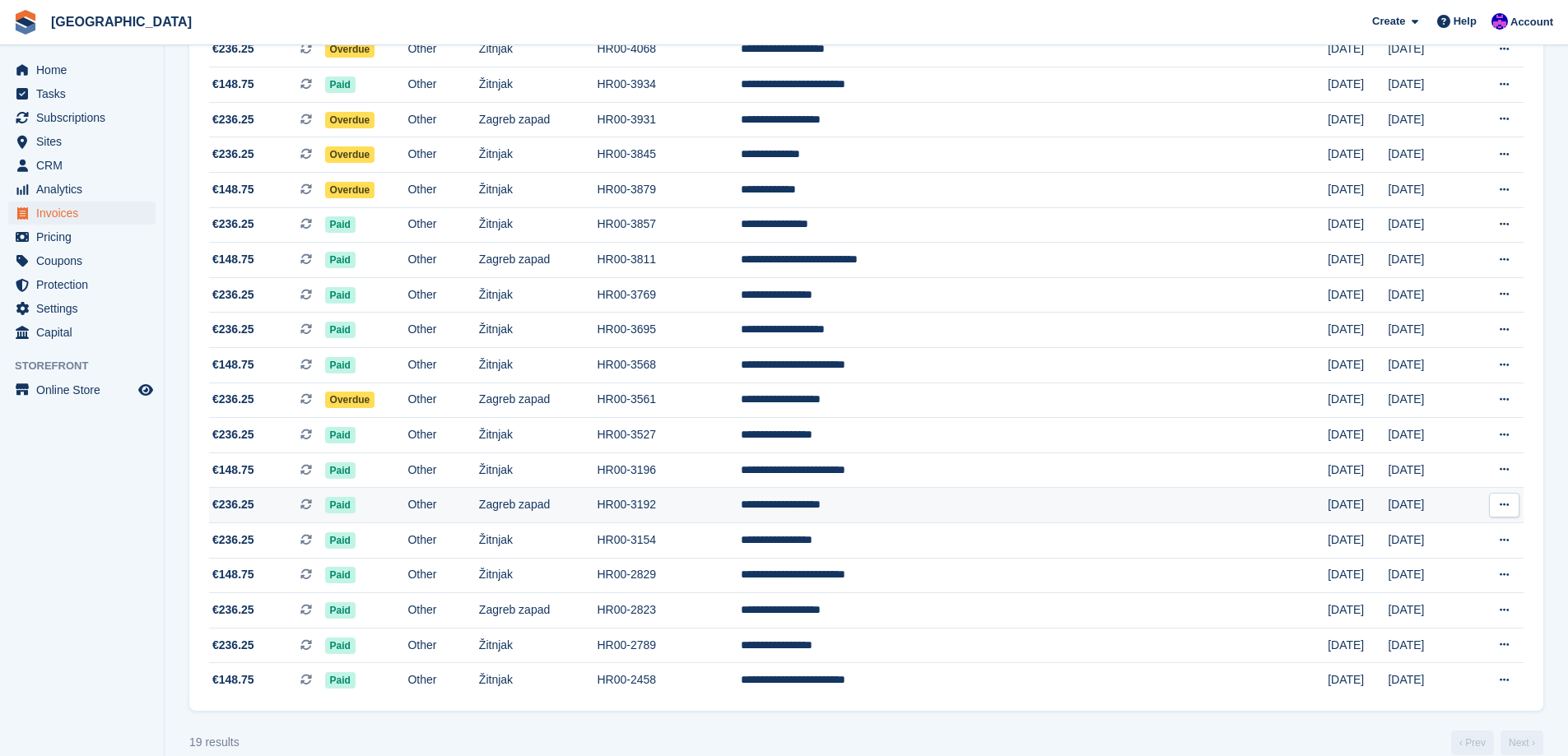
scroll to position [267, 0]
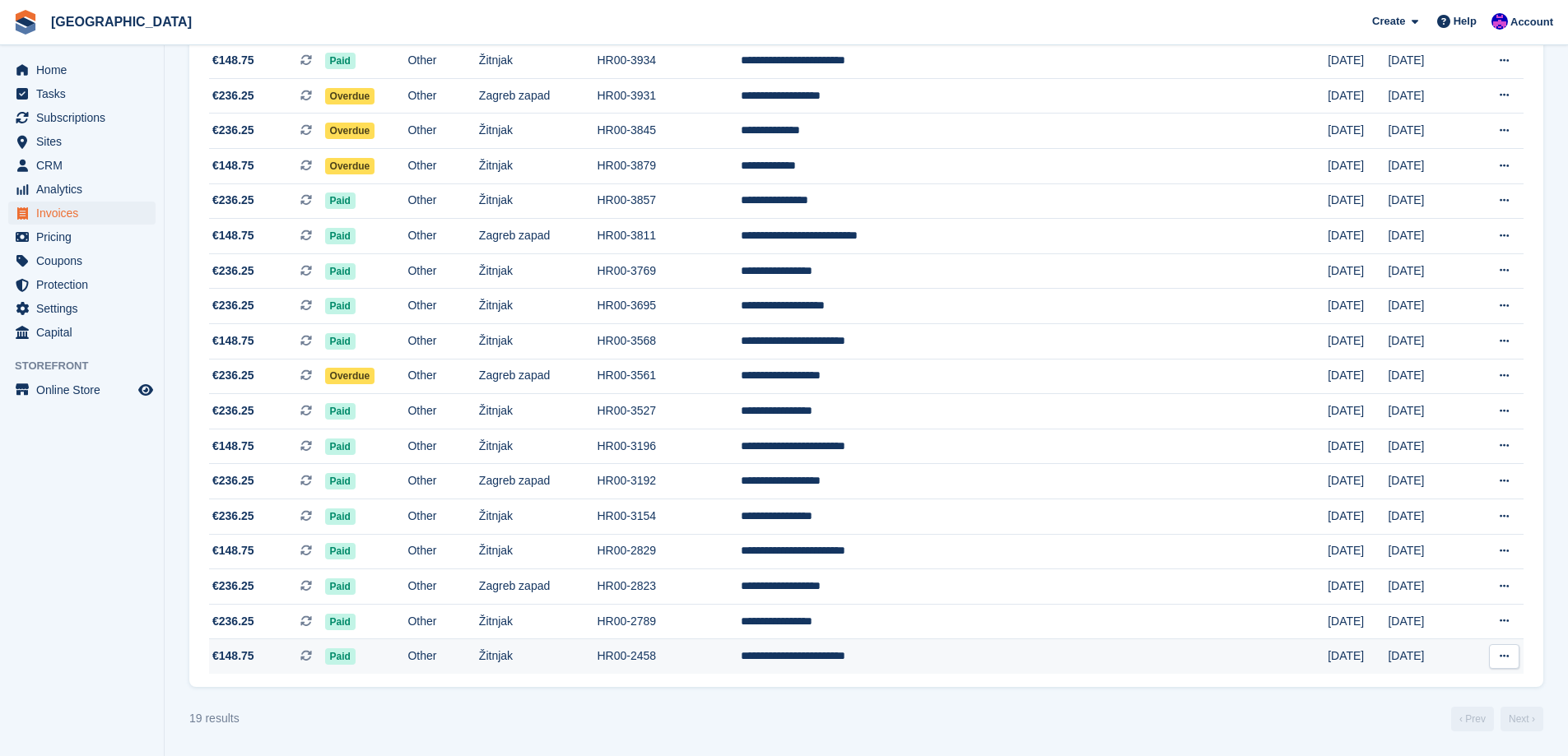
click at [974, 667] on td "**********" at bounding box center [1034, 657] width 587 height 35
click at [598, 629] on td "Žitnjak" at bounding box center [539, 622] width 119 height 35
click at [741, 628] on td "HR00-2789" at bounding box center [669, 622] width 144 height 35
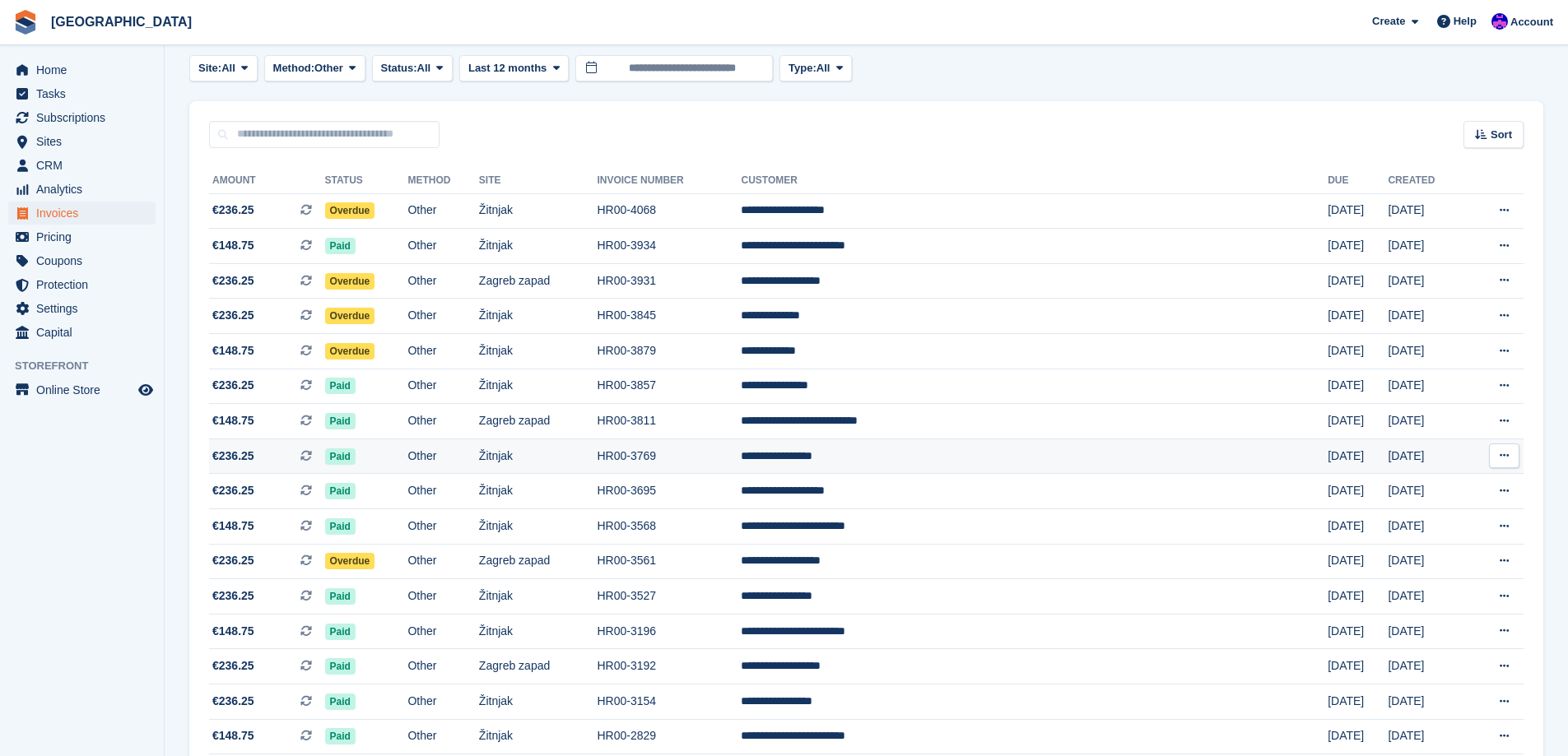
scroll to position [0, 0]
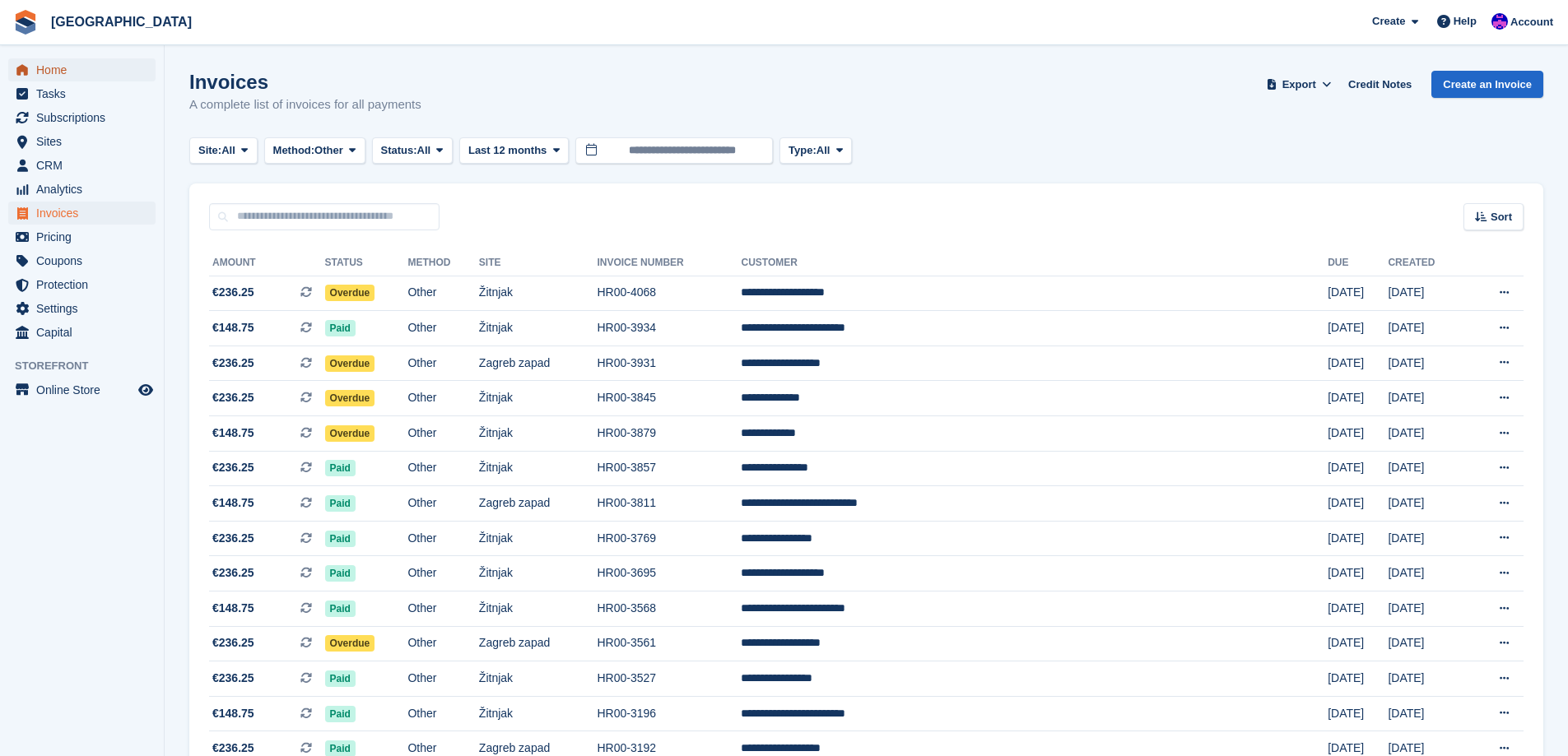
click at [29, 78] on span "menu" at bounding box center [22, 70] width 19 height 19
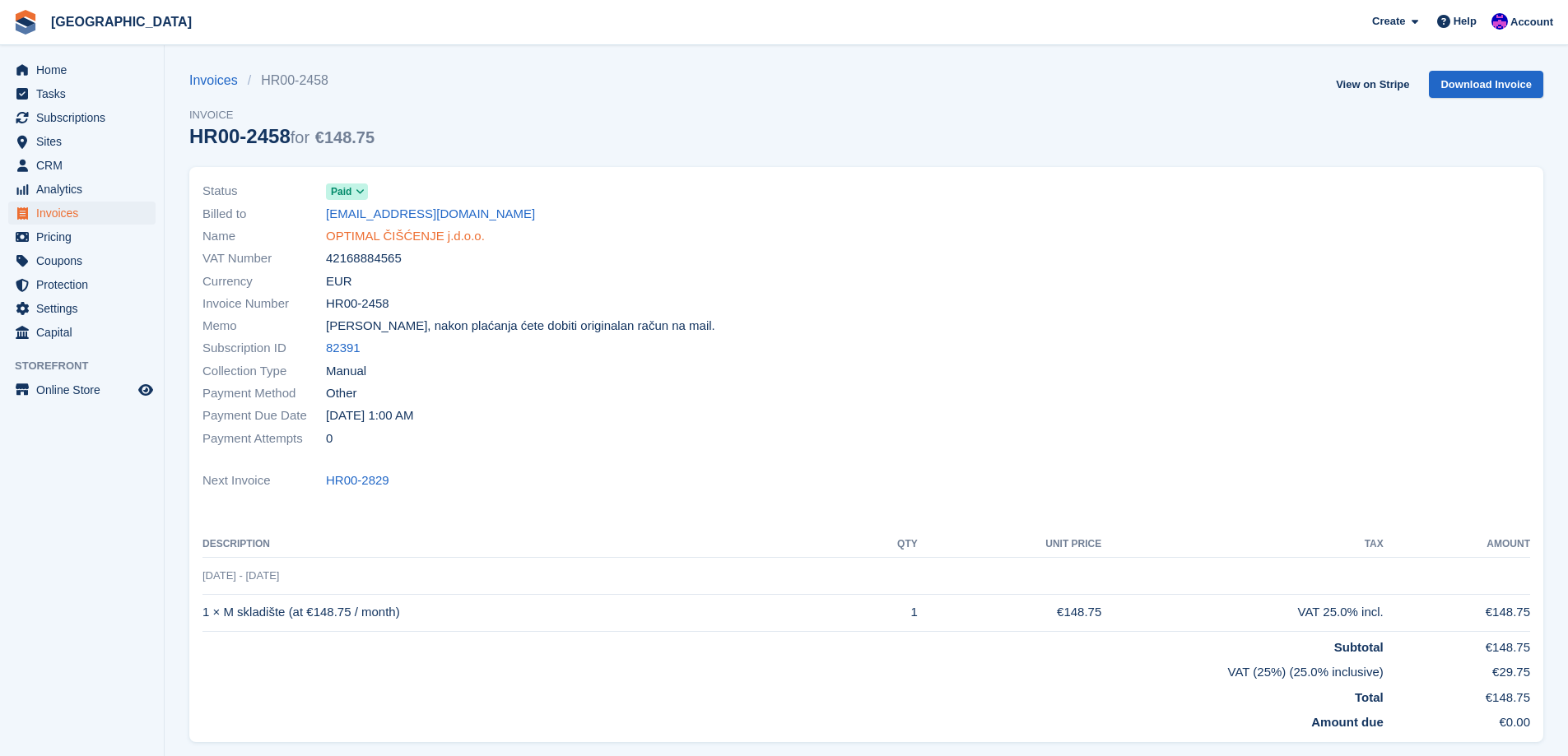
click at [393, 233] on link "OPTIMAL ČIŠĆENJE j.d.o.o." at bounding box center [404, 236] width 158 height 18
click at [345, 241] on link "MP3 format d.o.o." at bounding box center [374, 236] width 98 height 18
click at [375, 244] on link "MP3 format d.o.o." at bounding box center [374, 236] width 98 height 18
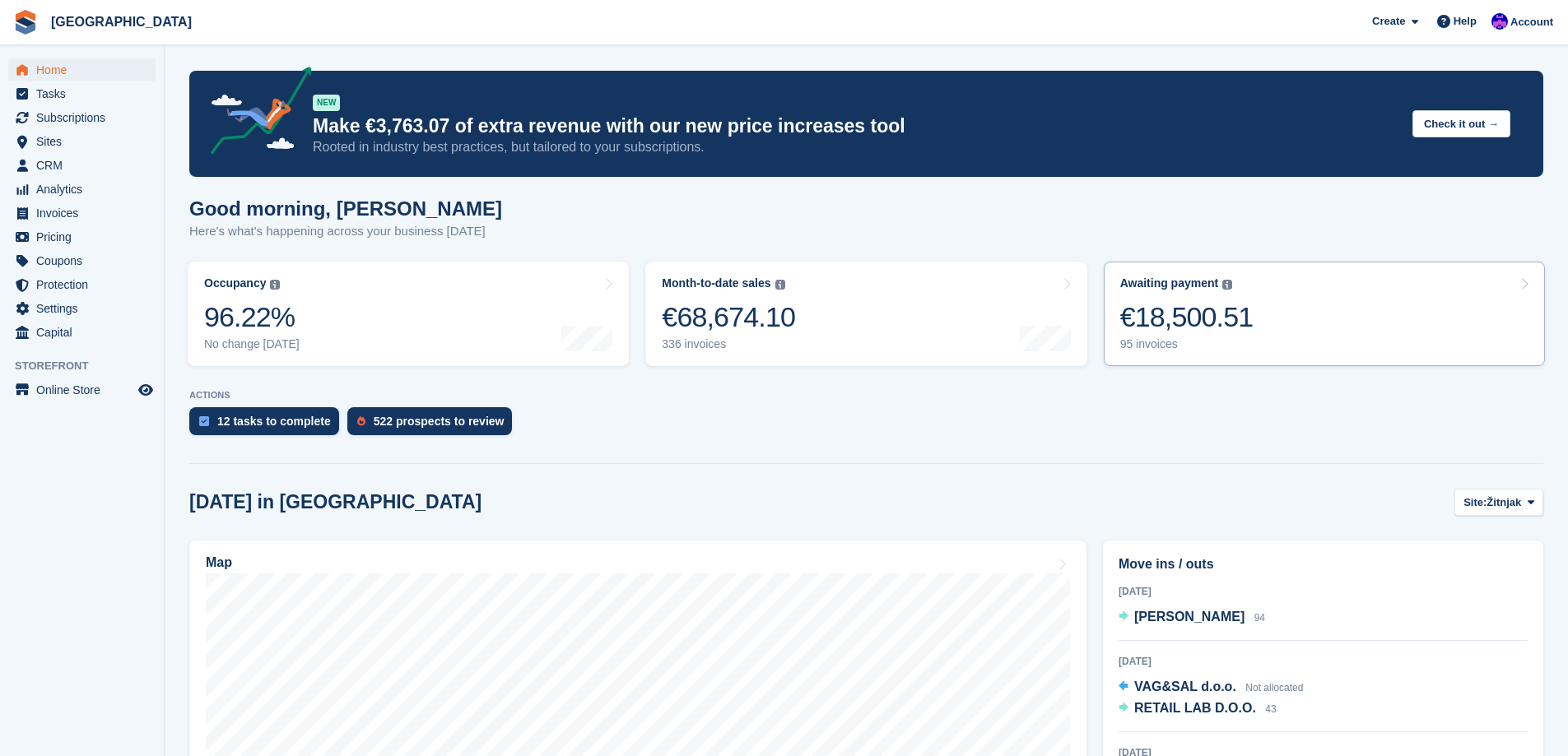
click at [1181, 336] on div "Awaiting payment The total outstanding balance on all open invoices. €18,500.51…" at bounding box center [1186, 314] width 133 height 75
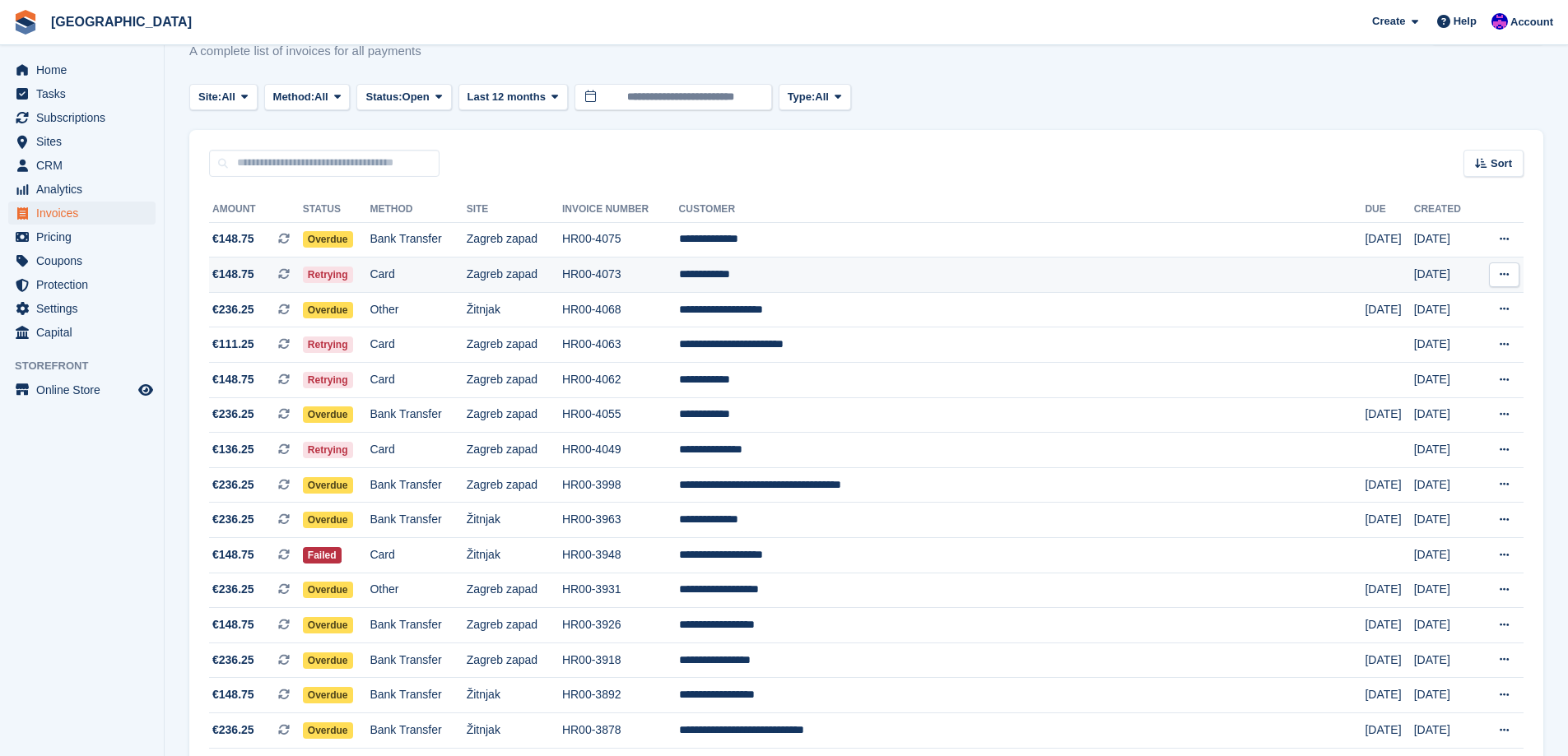
scroll to position [83, 0]
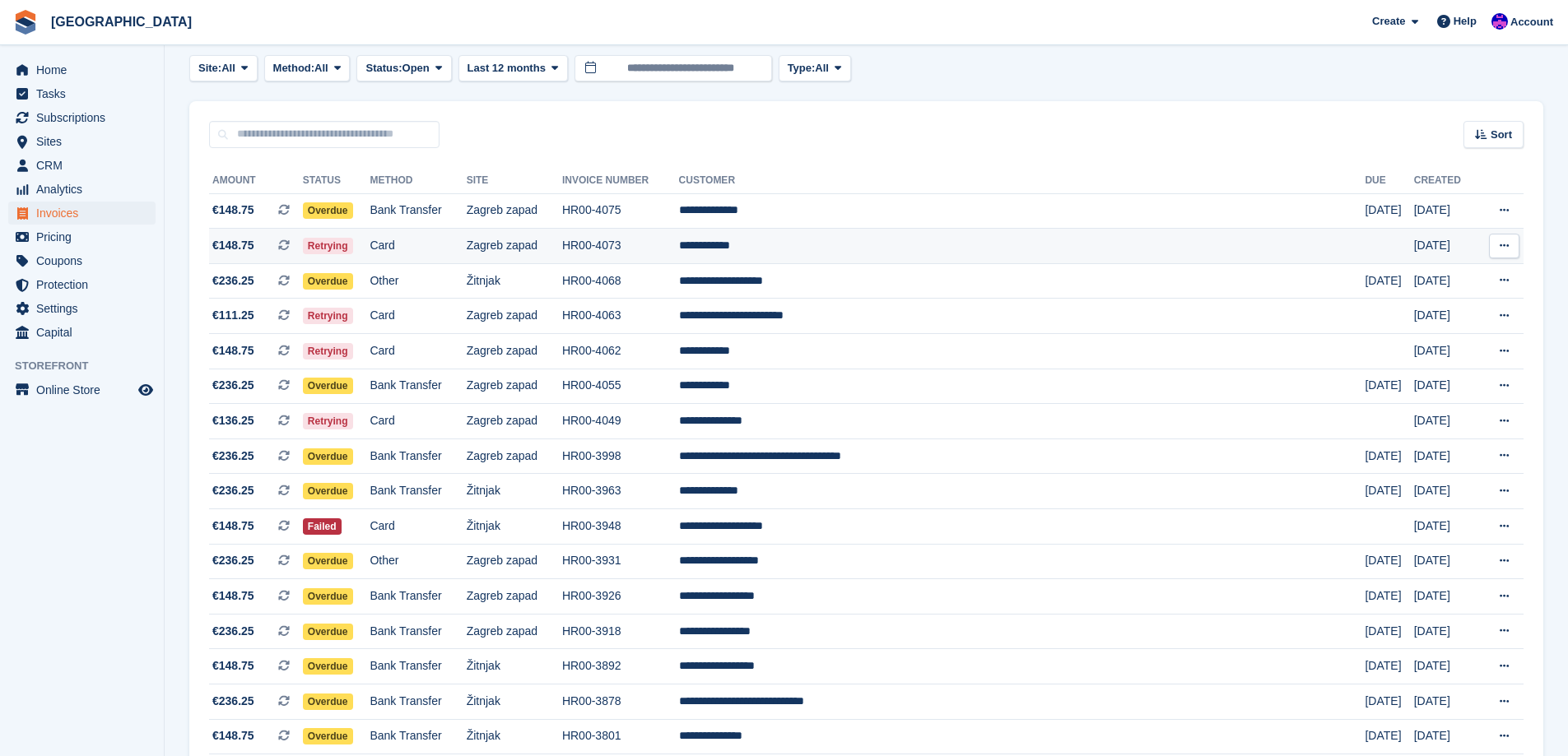
click at [466, 241] on td "Card" at bounding box center [417, 246] width 96 height 35
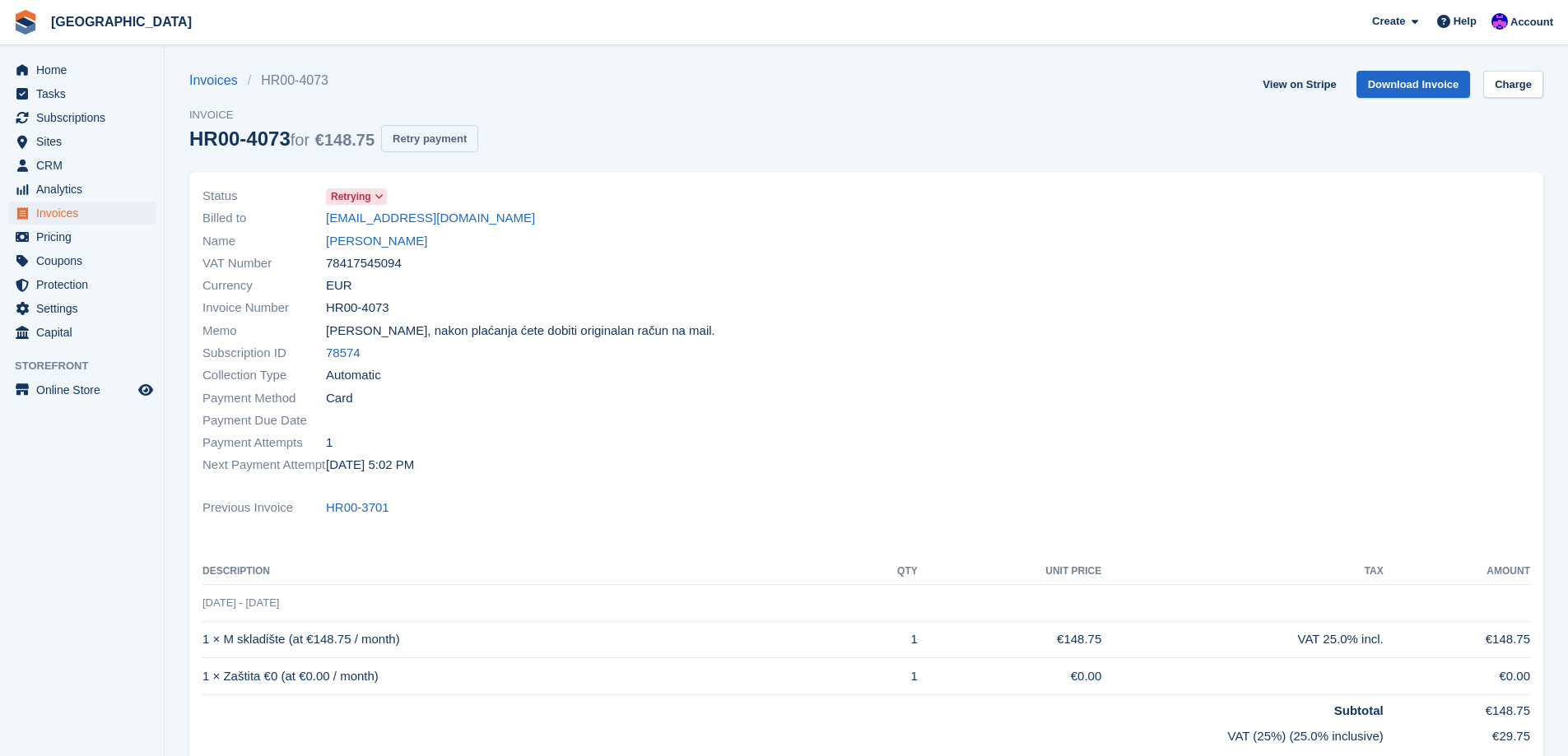
click at [443, 137] on button "Retry payment" at bounding box center [430, 139] width 97 height 27
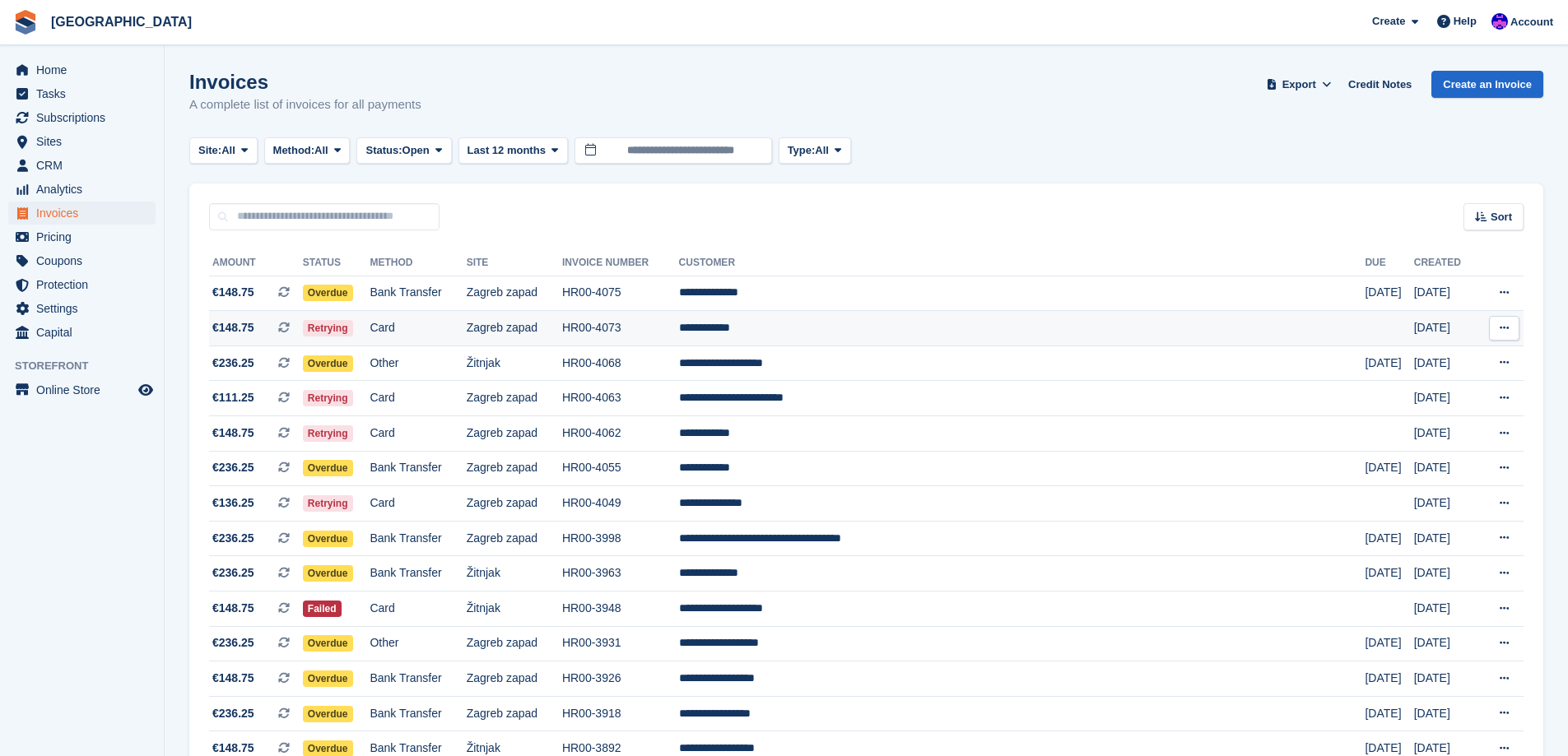
scroll to position [83, 0]
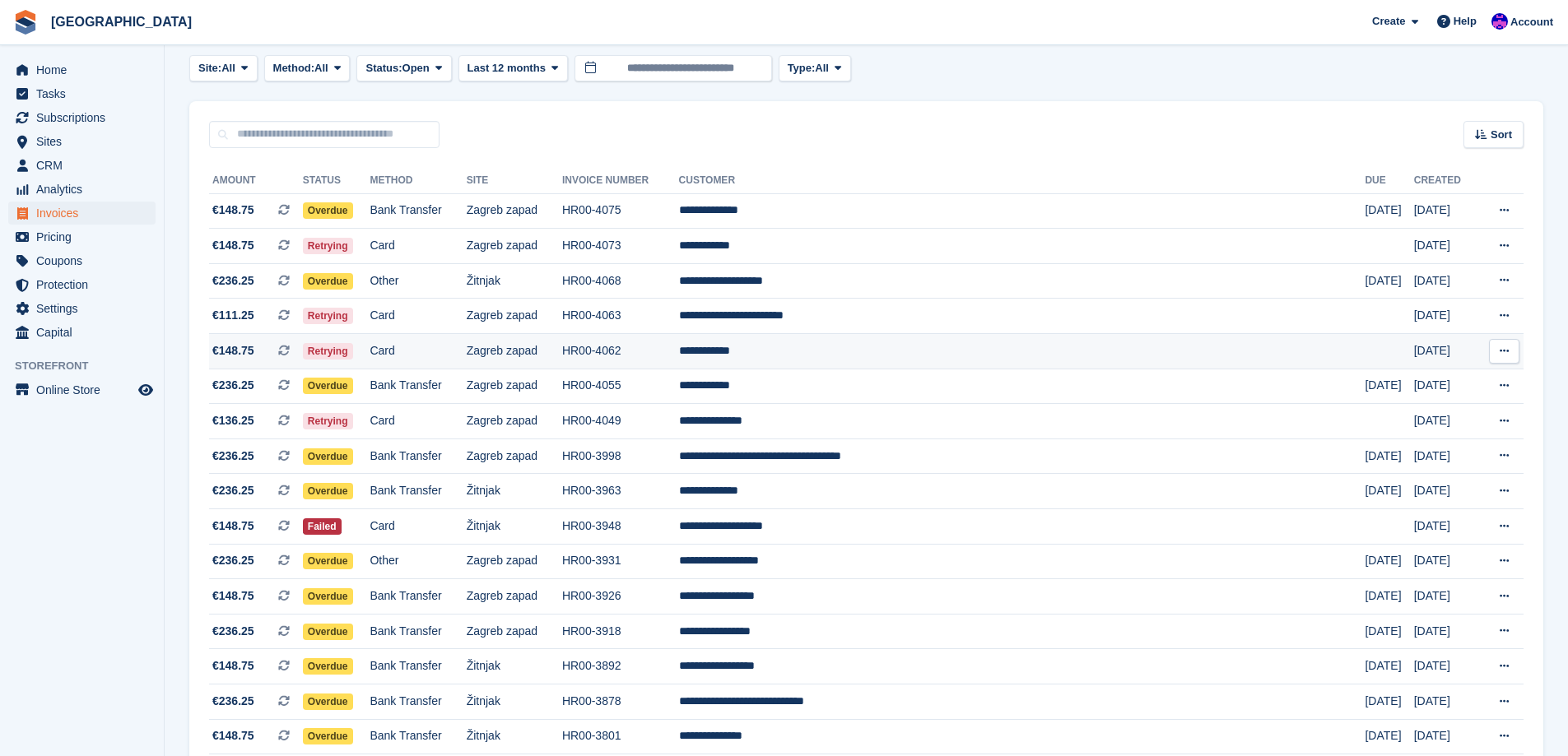
click at [562, 351] on td "Zagreb zapad" at bounding box center [514, 352] width 95 height 35
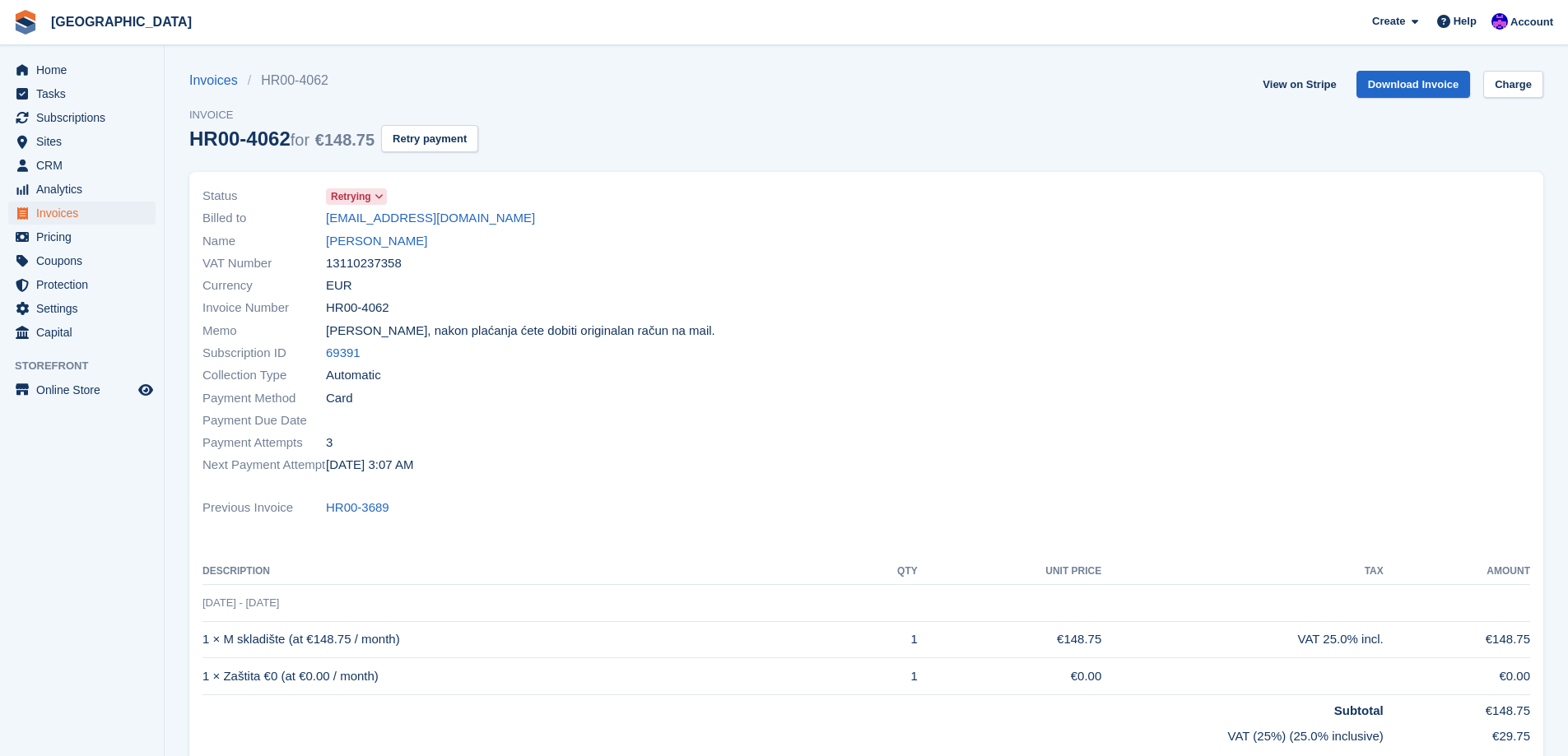
click at [433, 155] on div "Invoices HR00-4062 Invoice HR00-4062 for €148.75 Retry payment" at bounding box center [333, 121] width 289 height 101
click at [433, 154] on div "Invoices HR00-4062 Invoice HR00-4062 for €148.75 Retry payment" at bounding box center [333, 121] width 289 height 101
click at [438, 142] on button "Retry payment" at bounding box center [430, 139] width 97 height 27
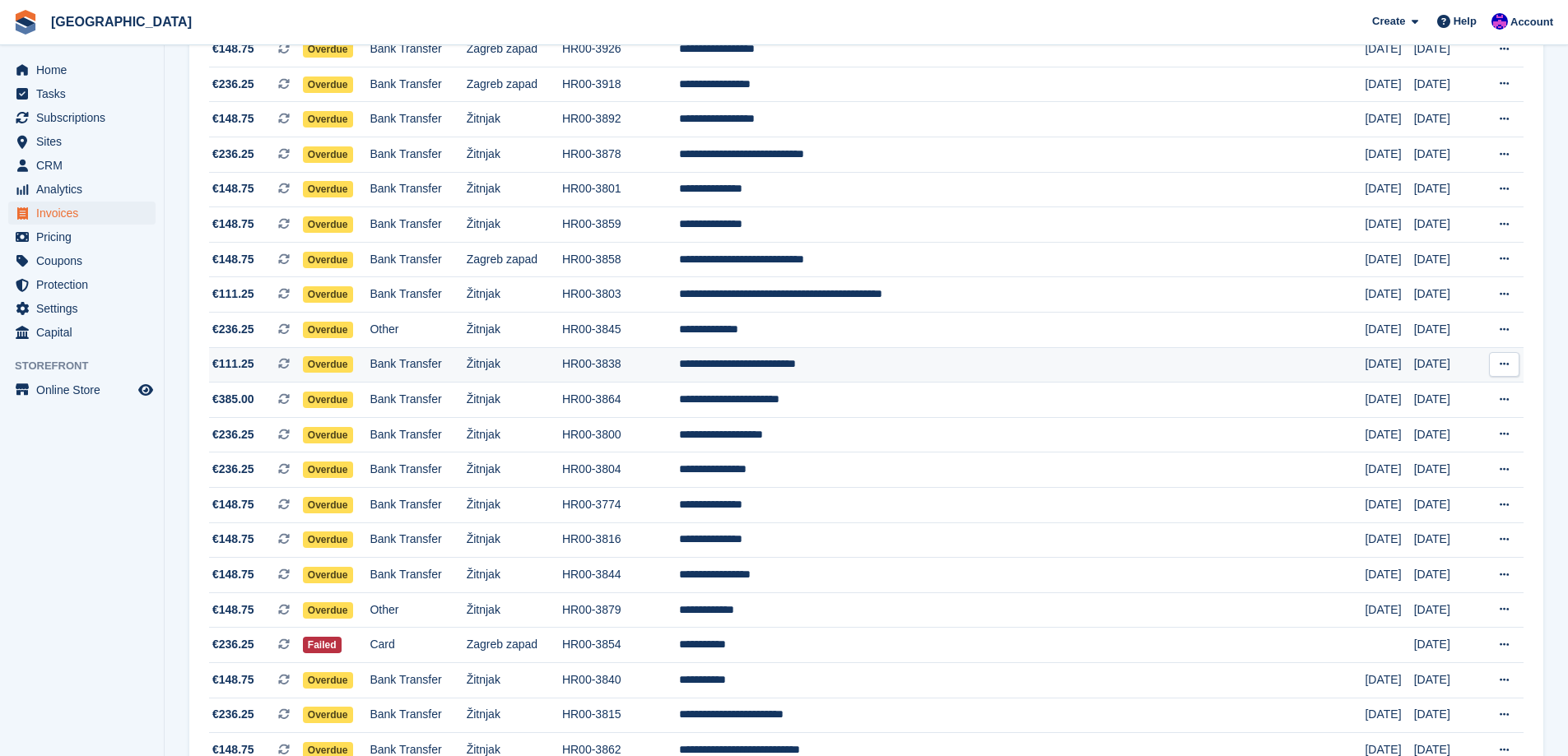
scroll to position [658, 0]
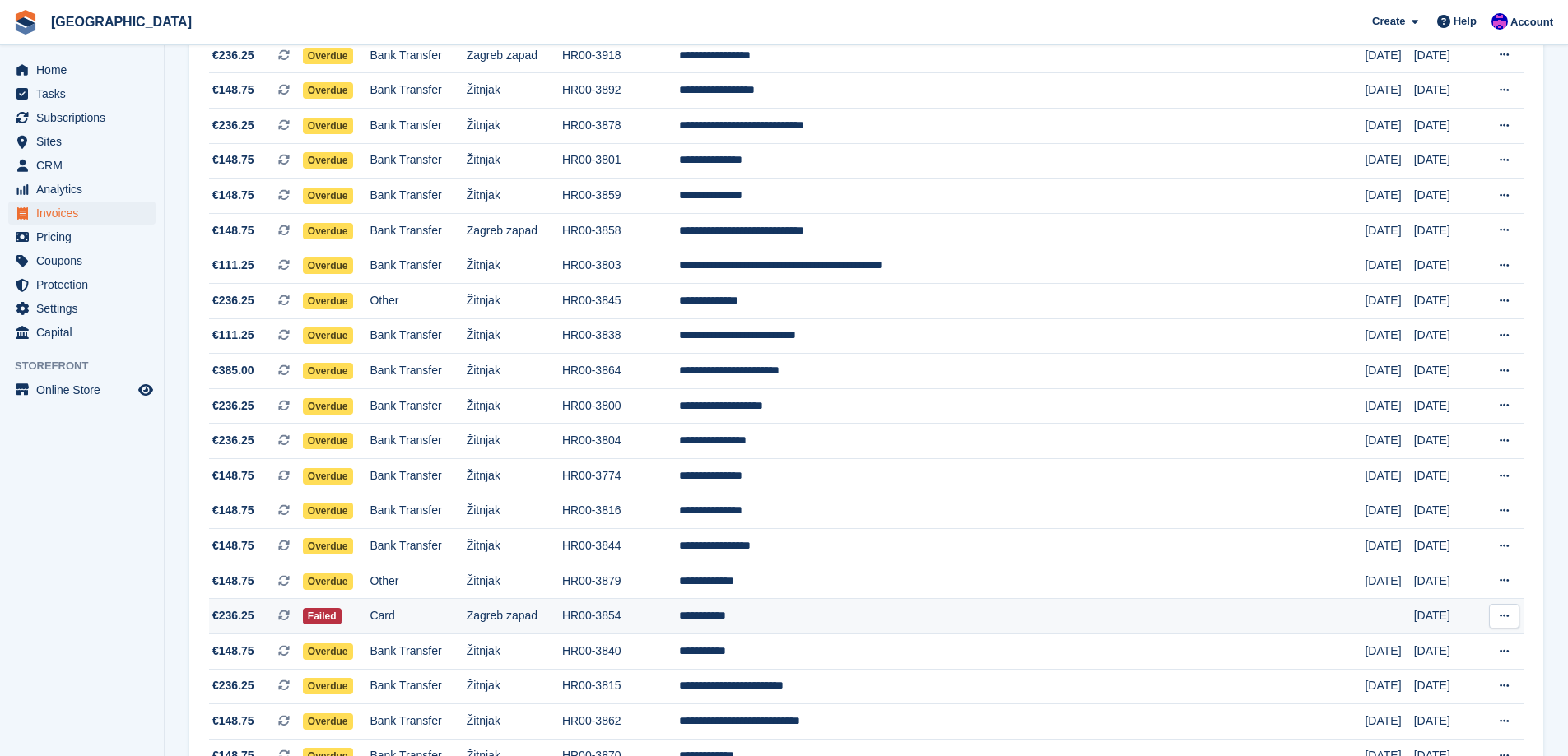
click at [466, 615] on td "Card" at bounding box center [417, 616] width 96 height 35
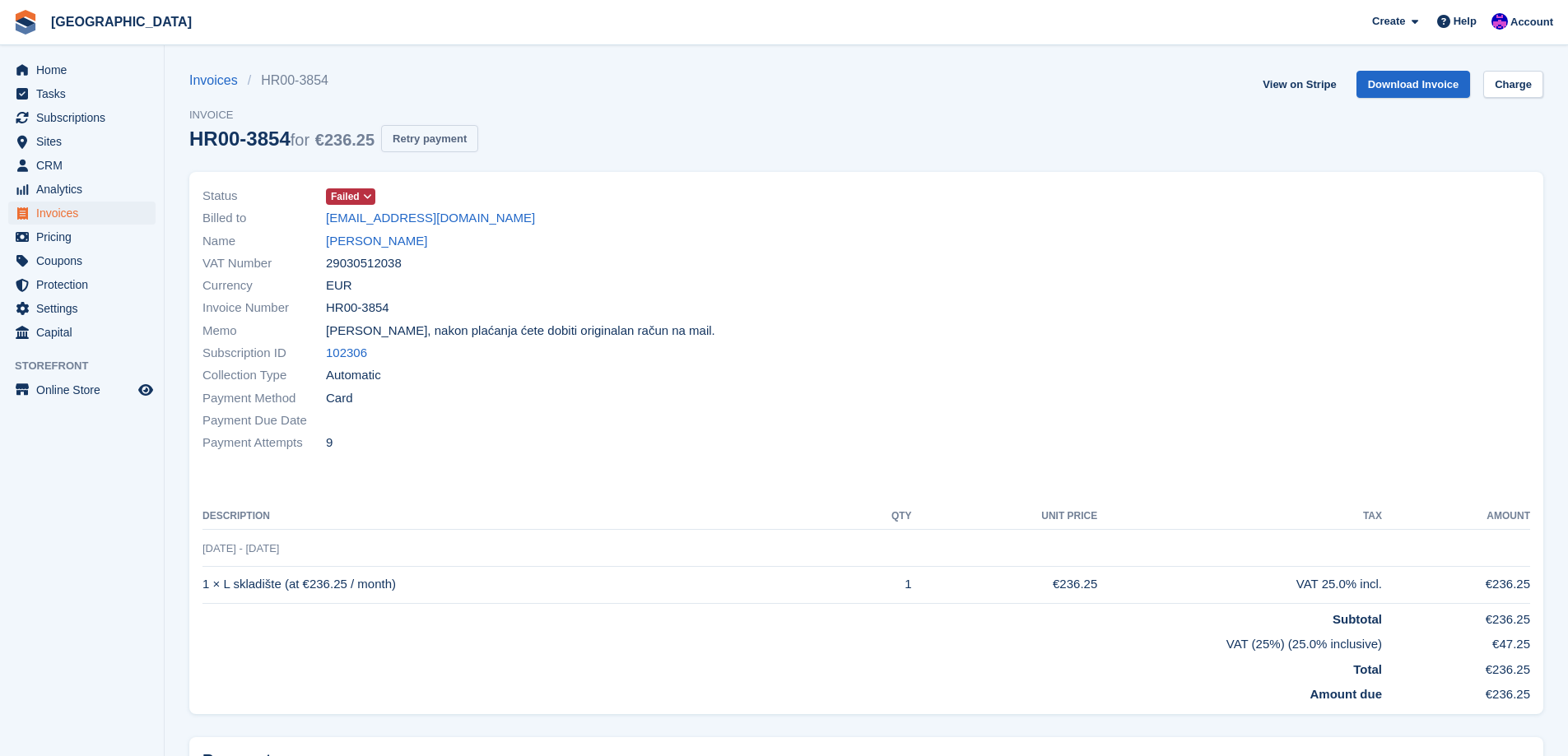
click at [427, 141] on button "Retry payment" at bounding box center [430, 139] width 97 height 27
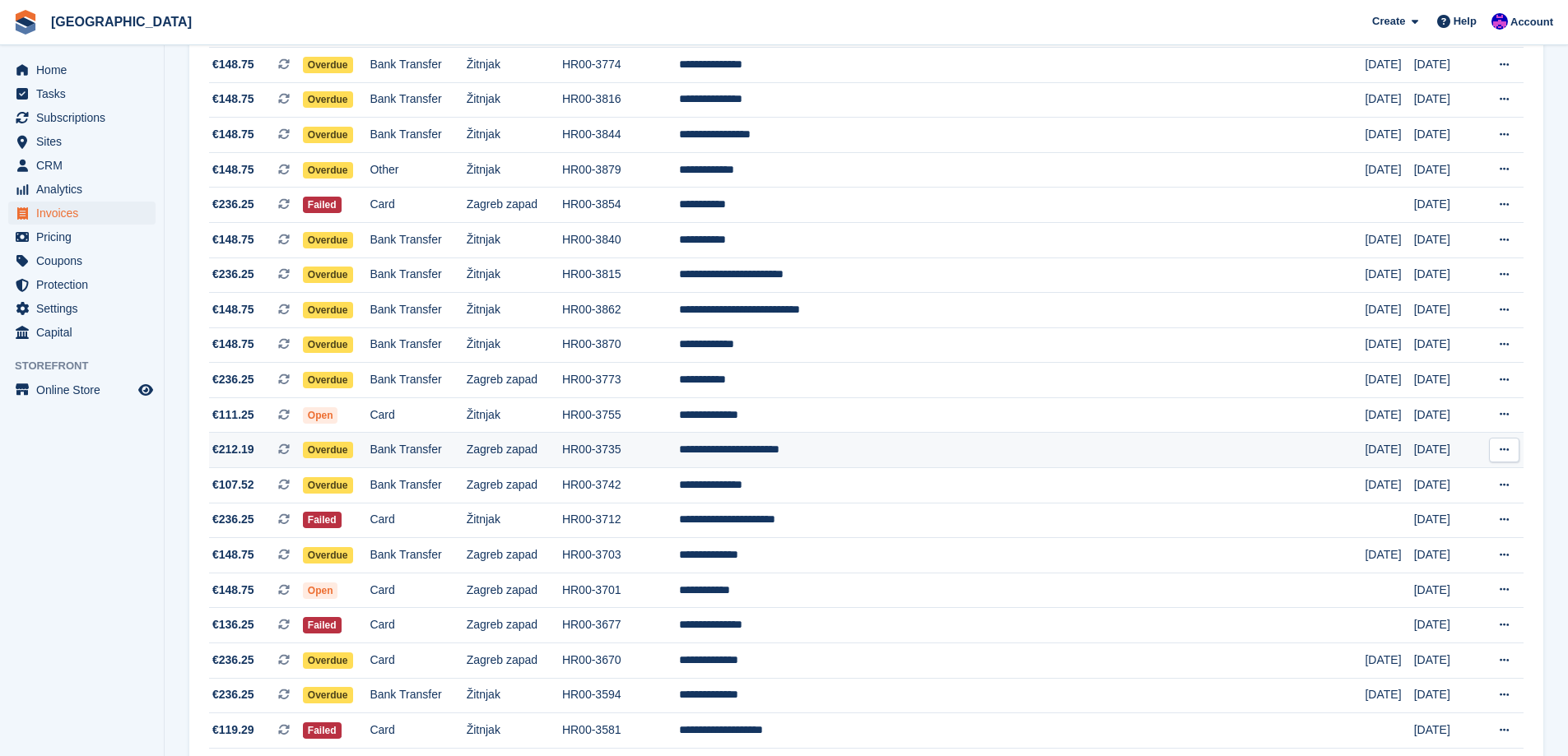
scroll to position [1151, 0]
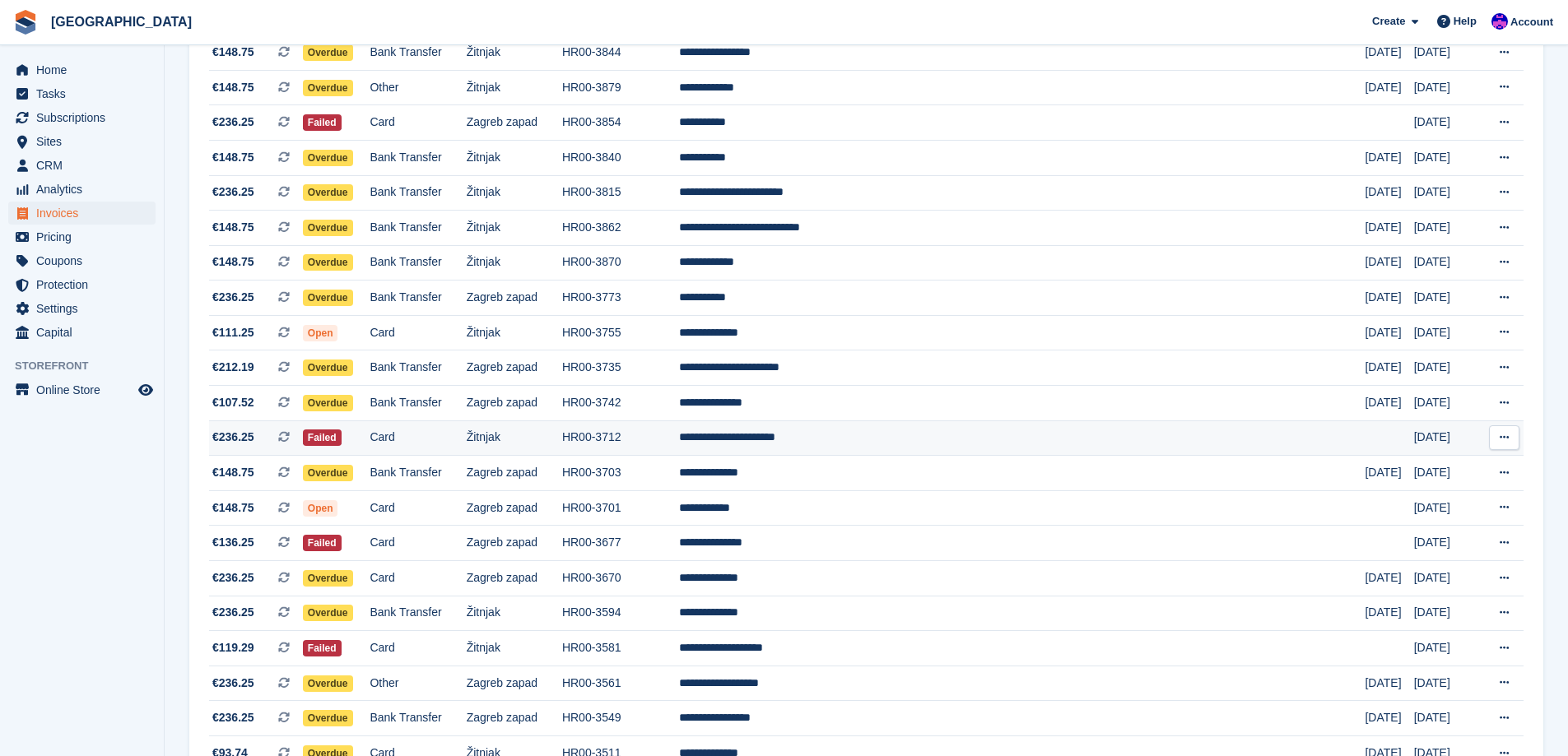
click at [466, 442] on td "Card" at bounding box center [417, 438] width 96 height 35
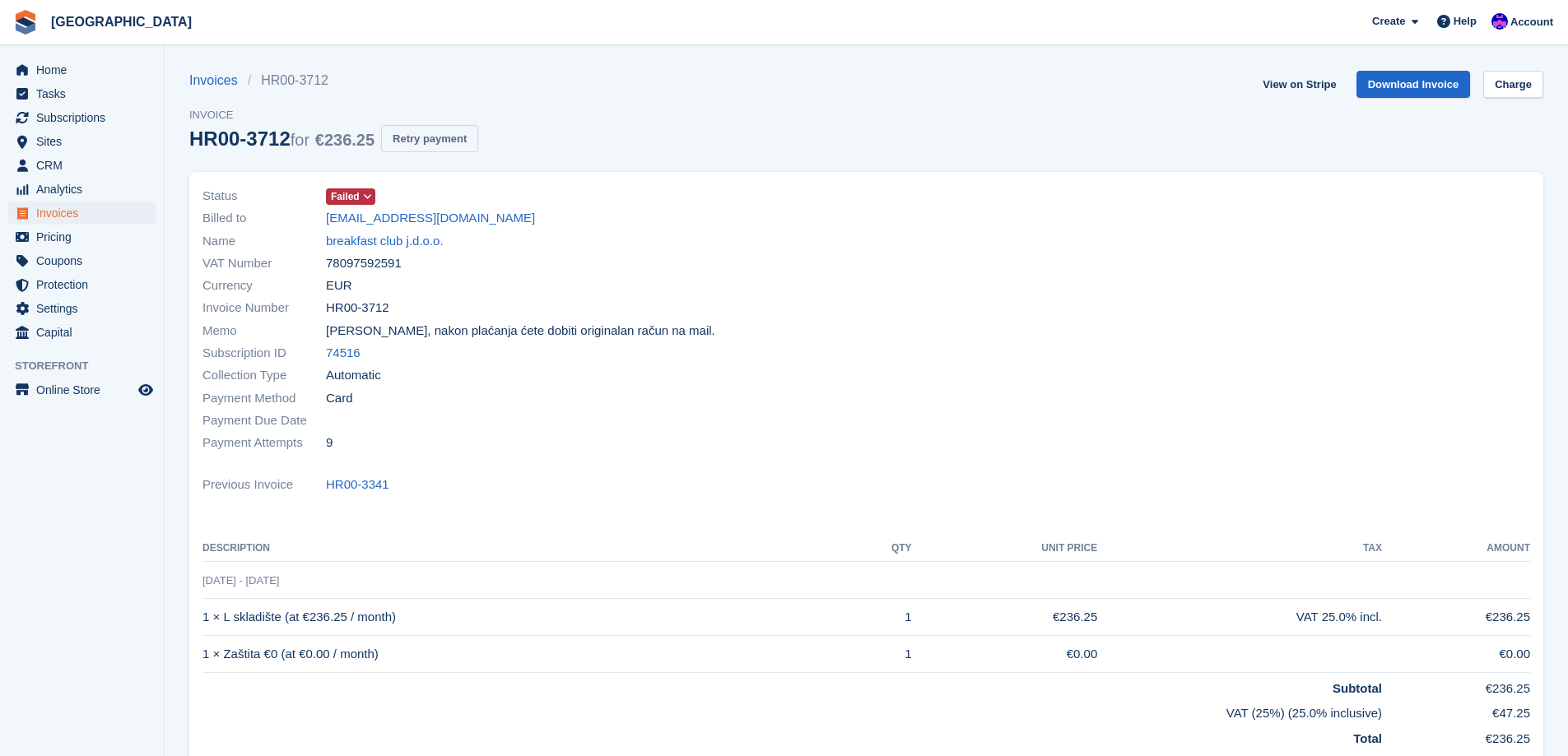
click at [411, 146] on button "Retry payment" at bounding box center [430, 139] width 97 height 27
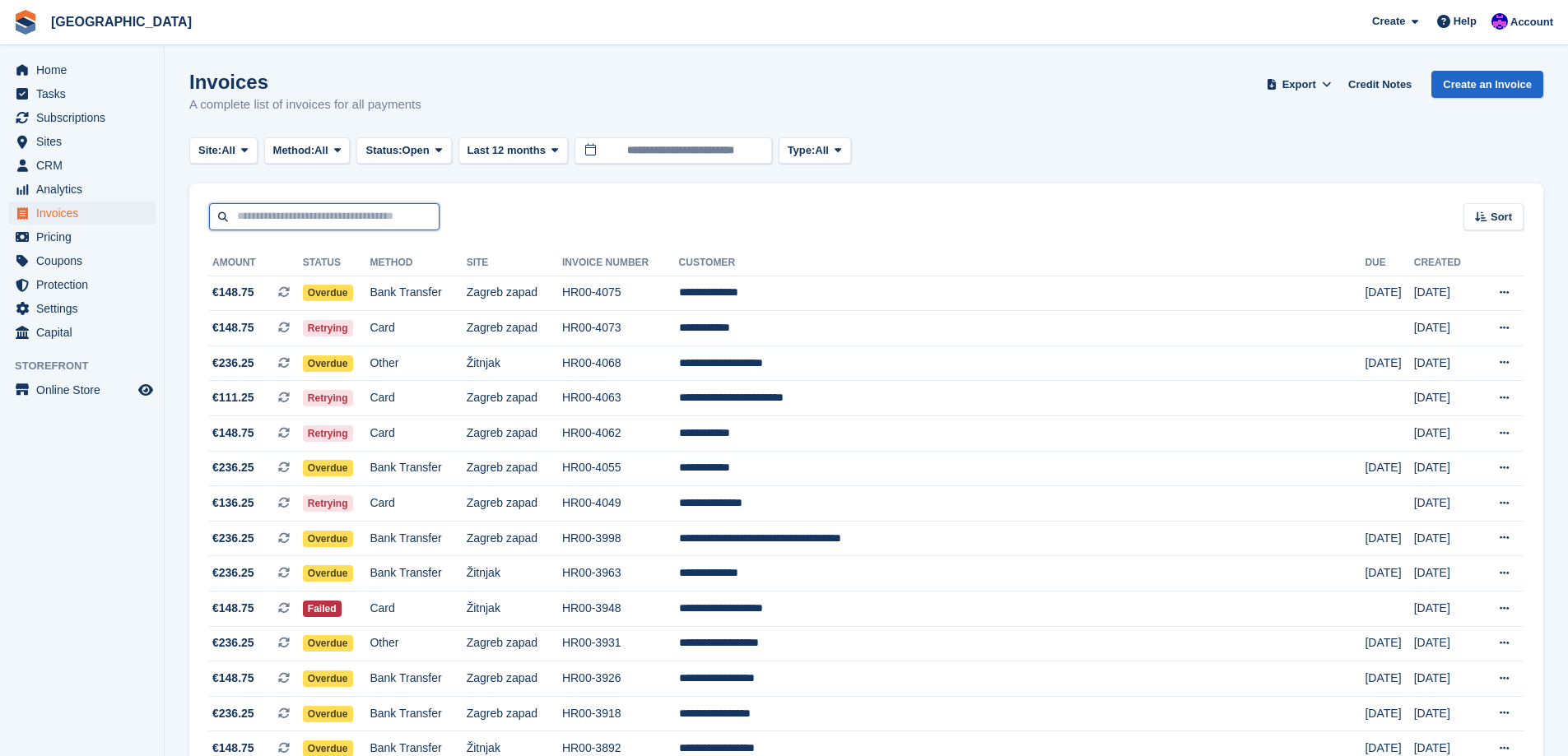
click at [280, 218] on input "text" at bounding box center [324, 217] width 230 height 27
click at [76, 158] on span "CRM" at bounding box center [86, 165] width 99 height 23
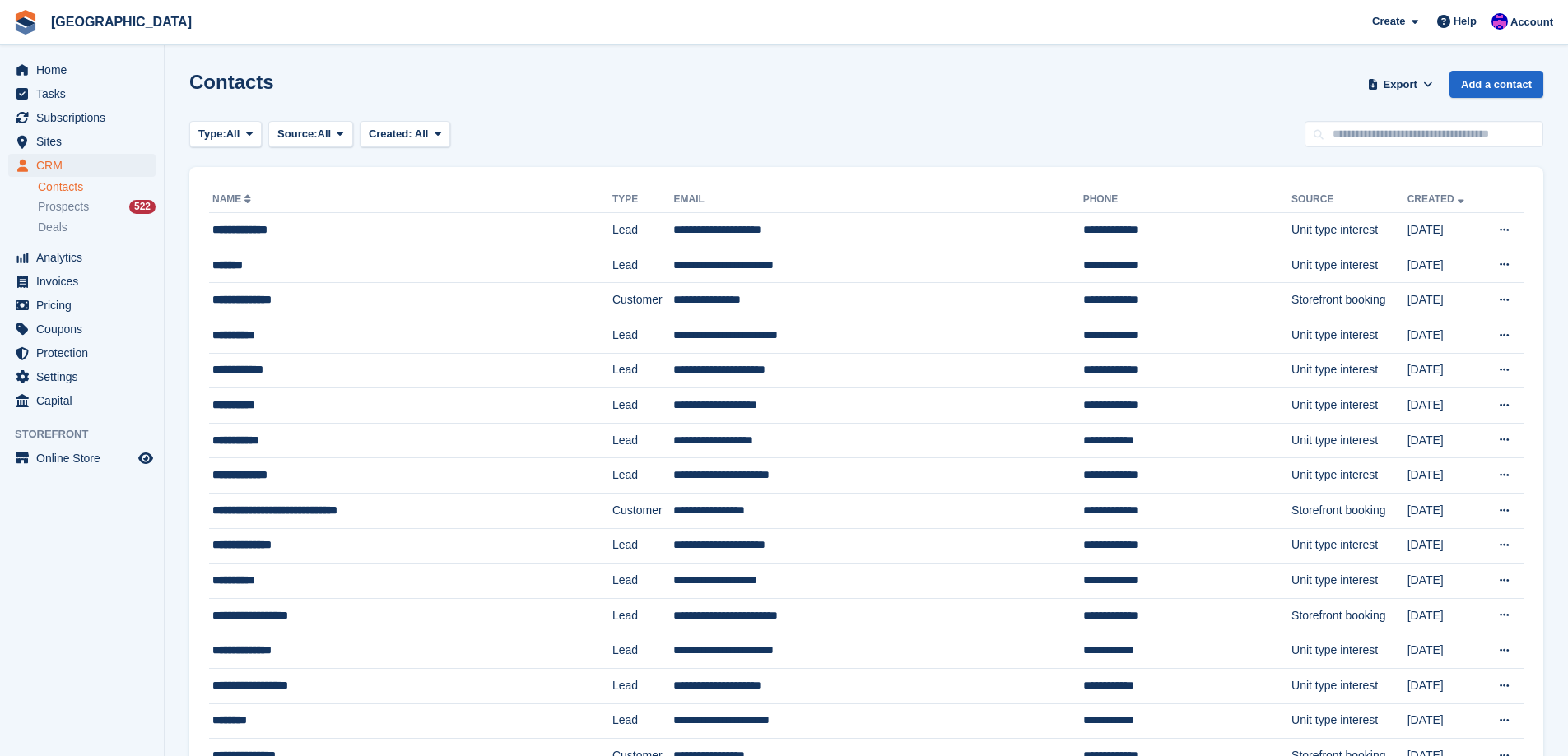
click at [1437, 114] on div "Contacts Export Export Contacts Export a CSV of all Contacts which match the cu…" at bounding box center [866, 94] width 1354 height 47
click at [1435, 127] on input "text" at bounding box center [1424, 134] width 239 height 27
type input "*****"
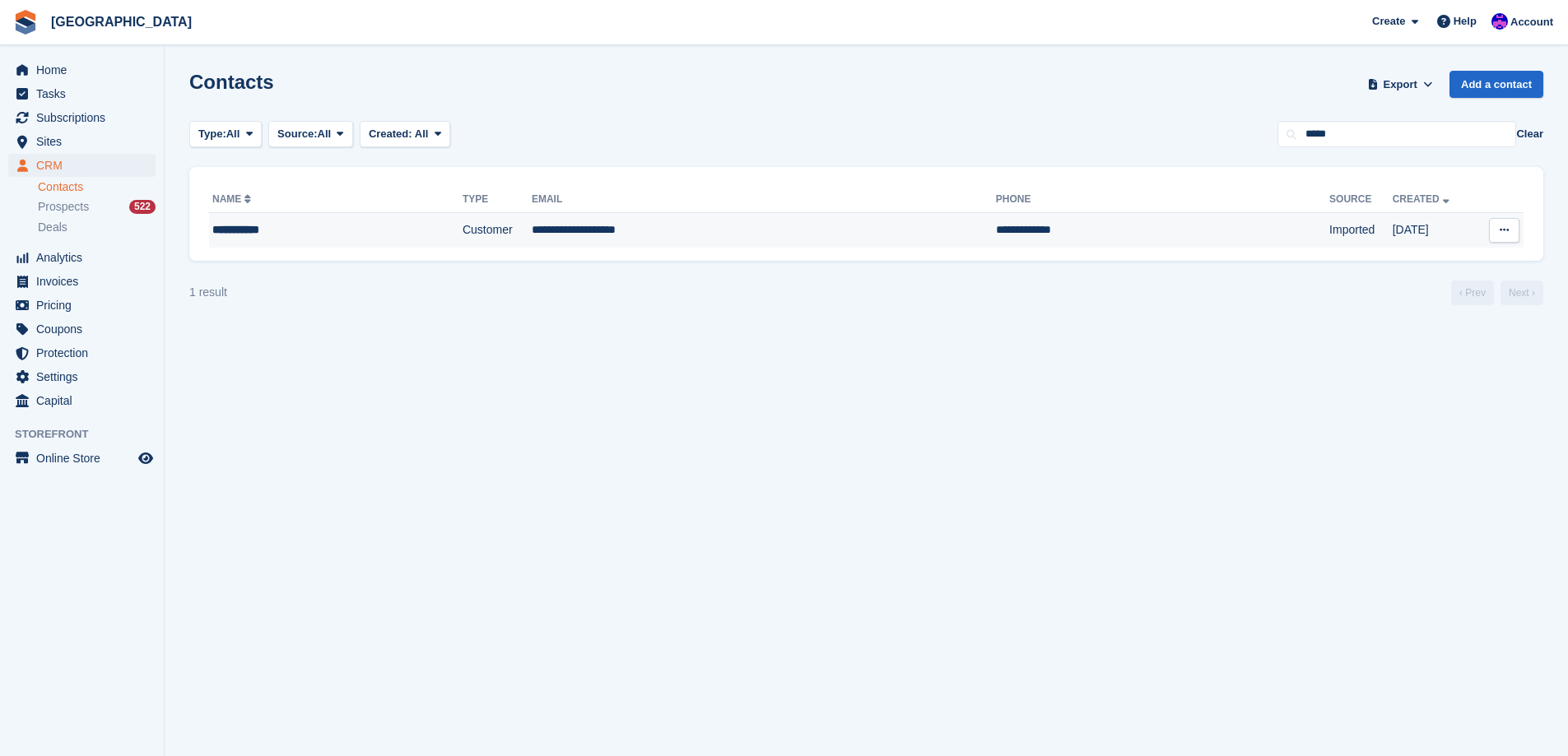
click at [463, 223] on td "Customer" at bounding box center [497, 230] width 69 height 35
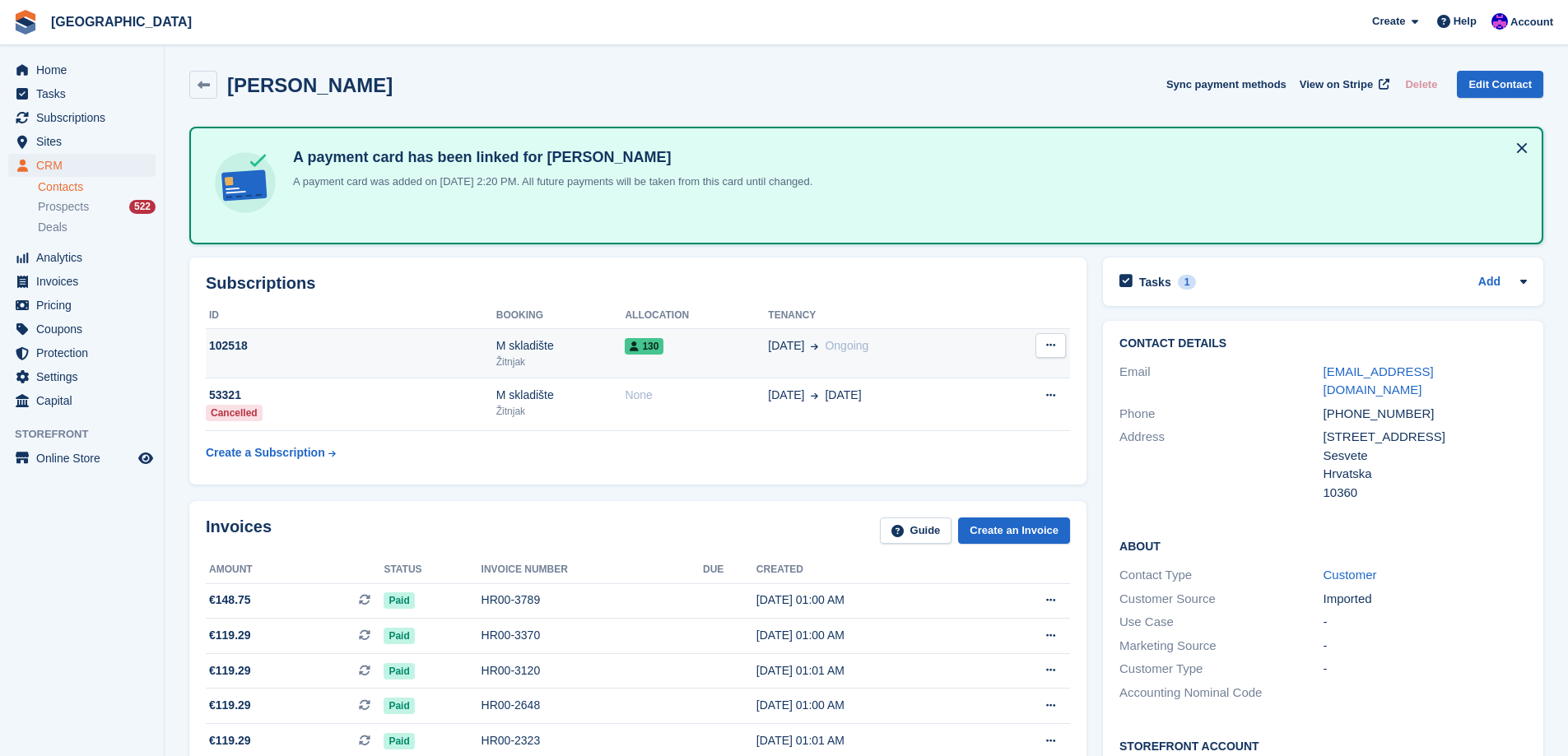
click at [645, 362] on td "130" at bounding box center [696, 354] width 143 height 51
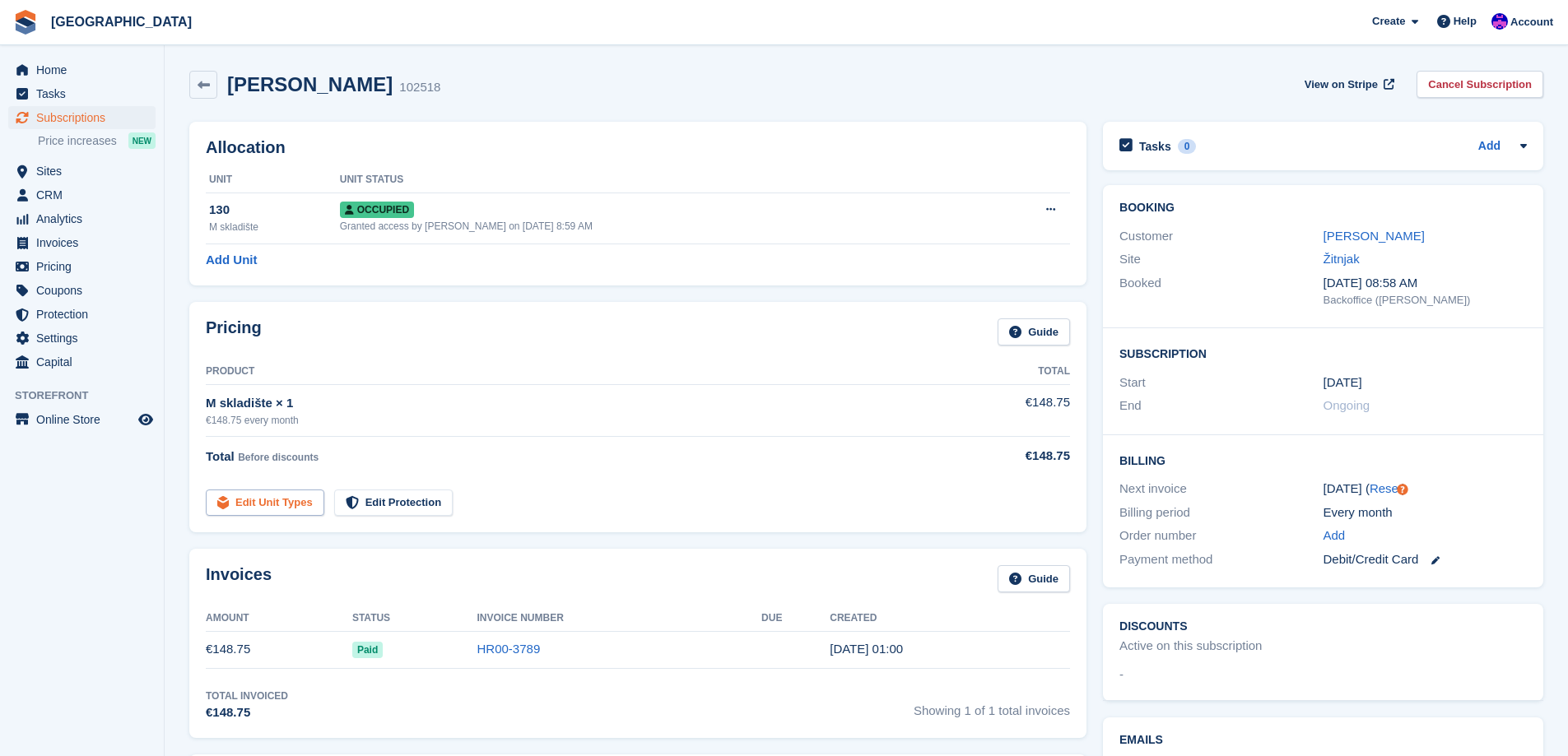
click at [298, 511] on link "Edit Unit Types" at bounding box center [265, 503] width 119 height 27
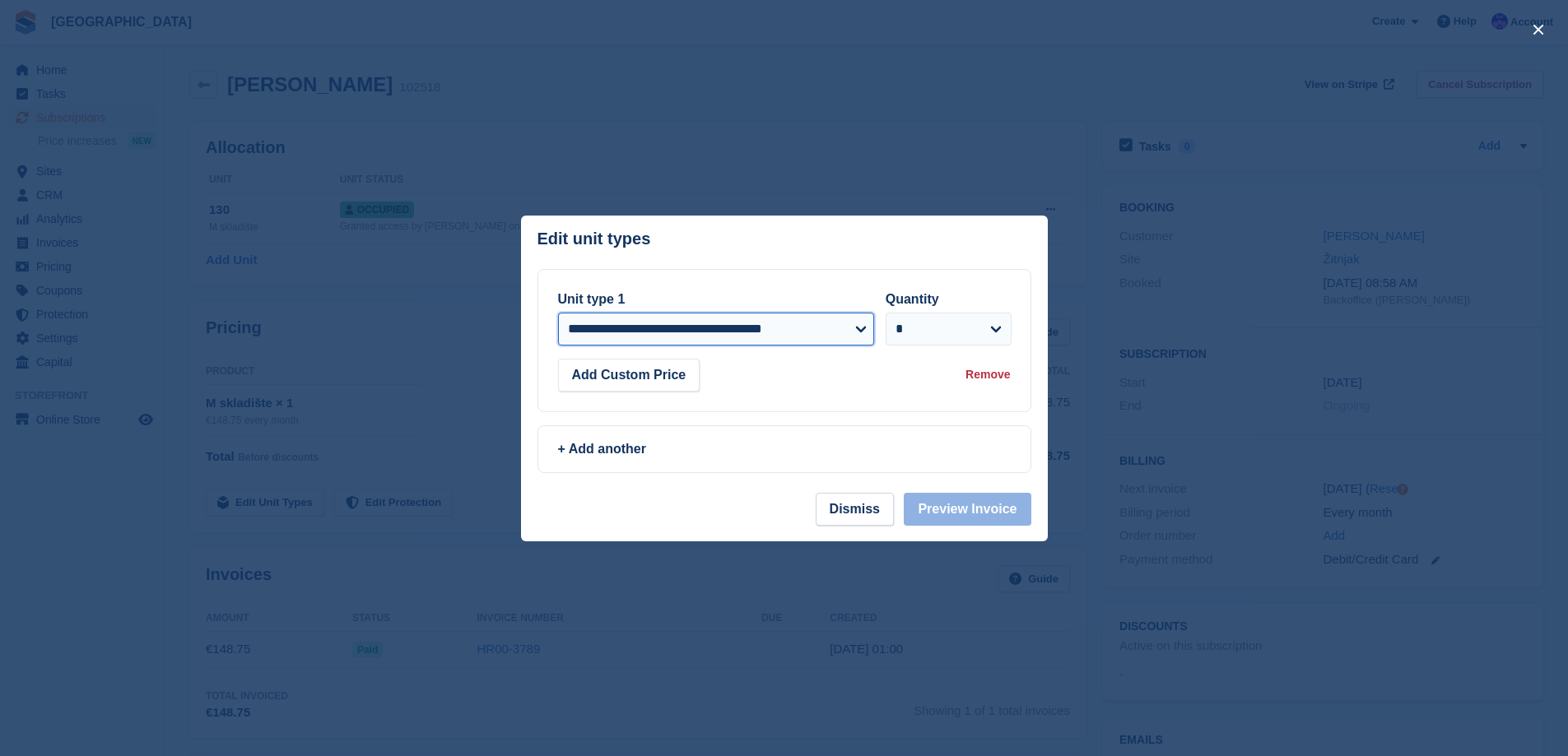
click at [795, 322] on select "**********" at bounding box center [716, 329] width 317 height 33
select select "*****"
click at [558, 313] on select "**********" at bounding box center [716, 329] width 317 height 33
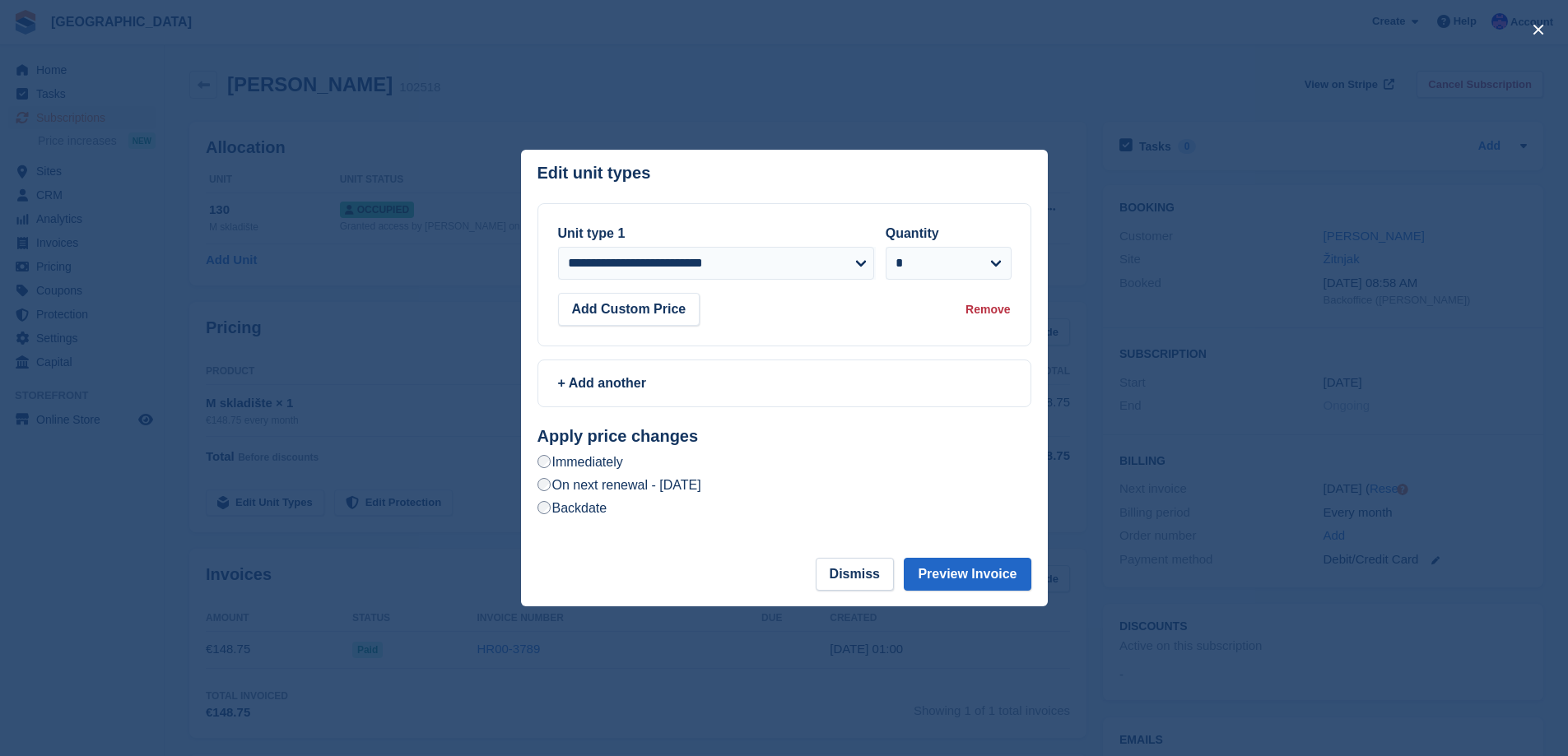
click at [701, 493] on label "On next renewal - Thursday, October 2nd, 2025" at bounding box center [619, 485] width 164 height 17
click at [971, 572] on button "Preview Invoice" at bounding box center [967, 574] width 126 height 33
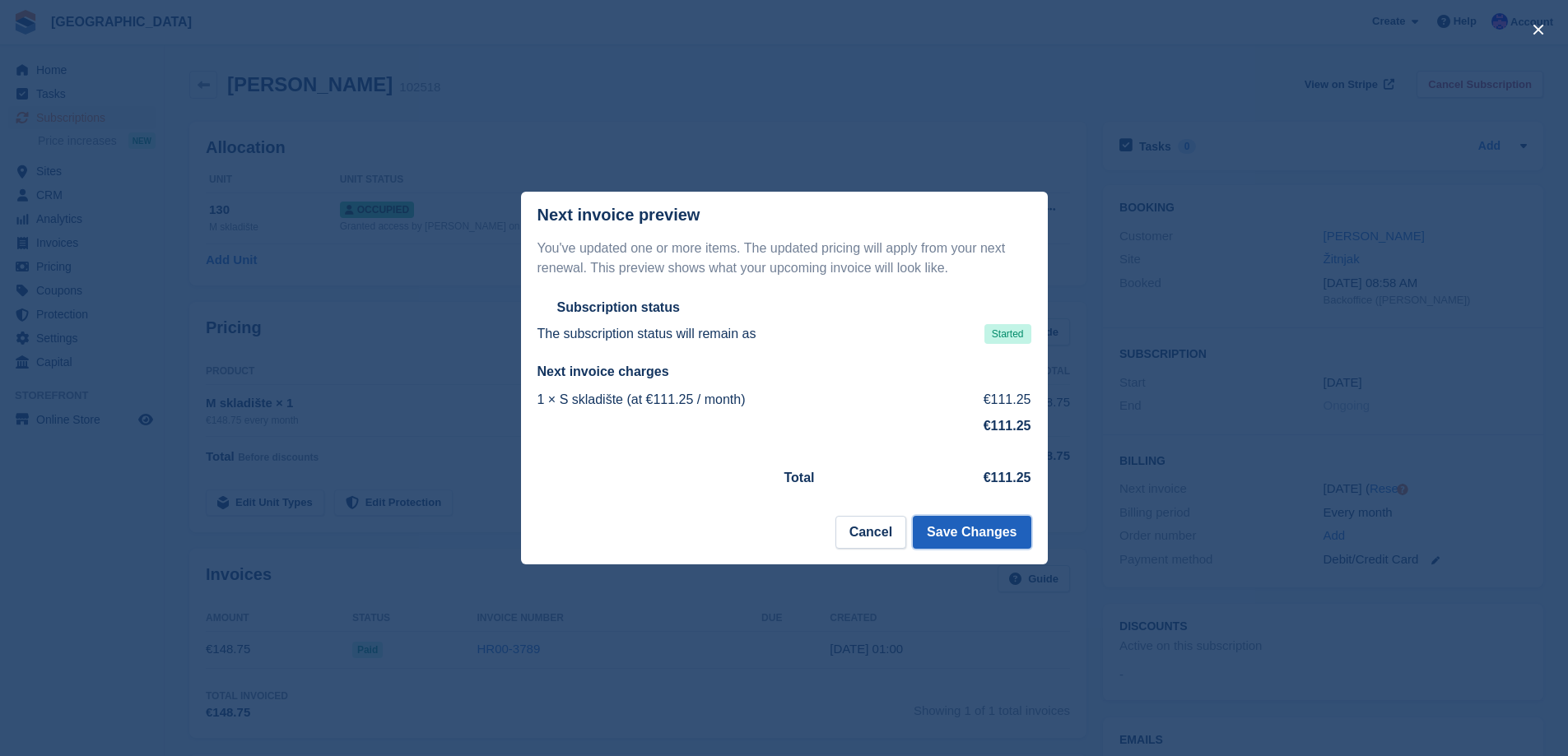
click at [984, 521] on button "Save Changes" at bounding box center [971, 533] width 118 height 33
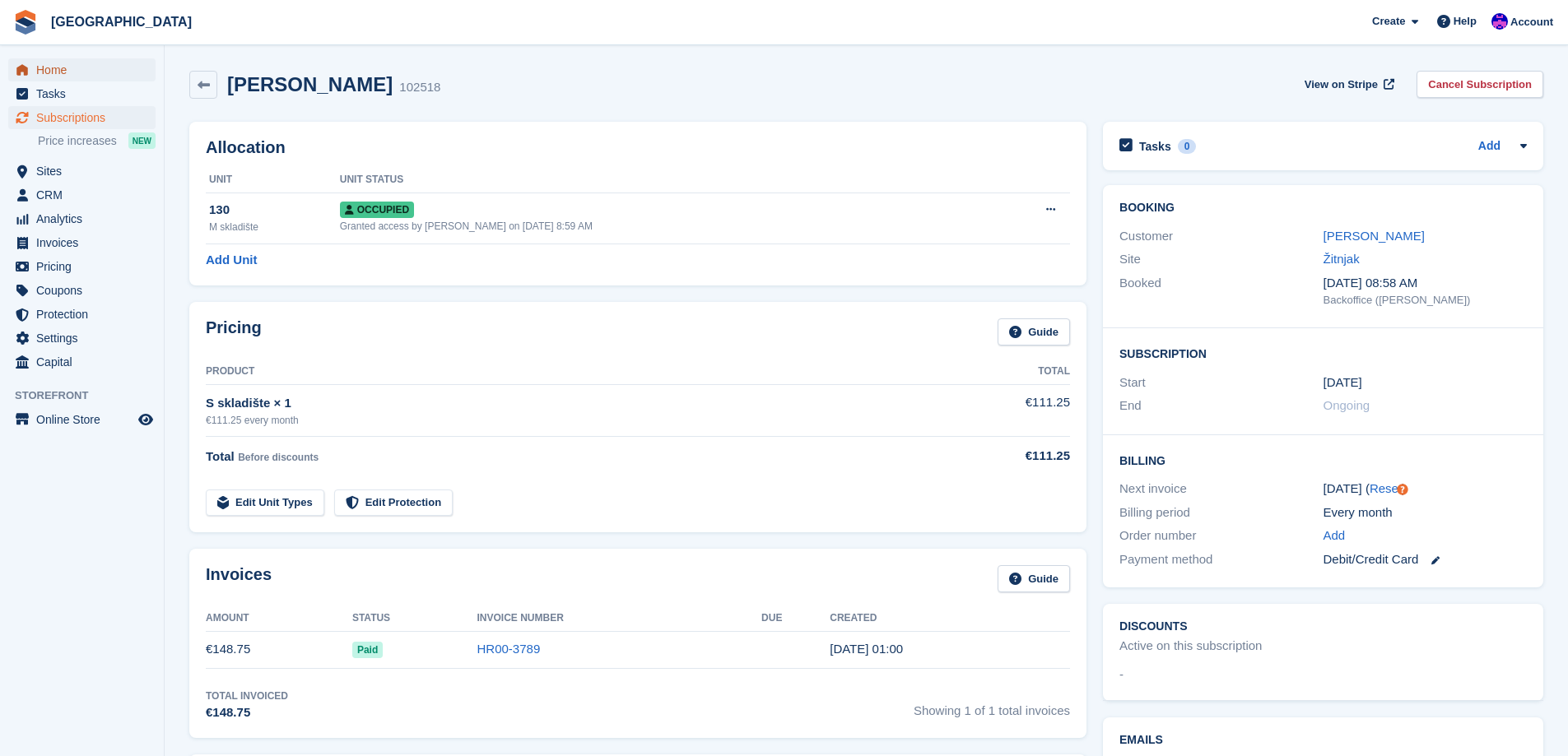
click at [37, 71] on span "Home" at bounding box center [86, 70] width 99 height 23
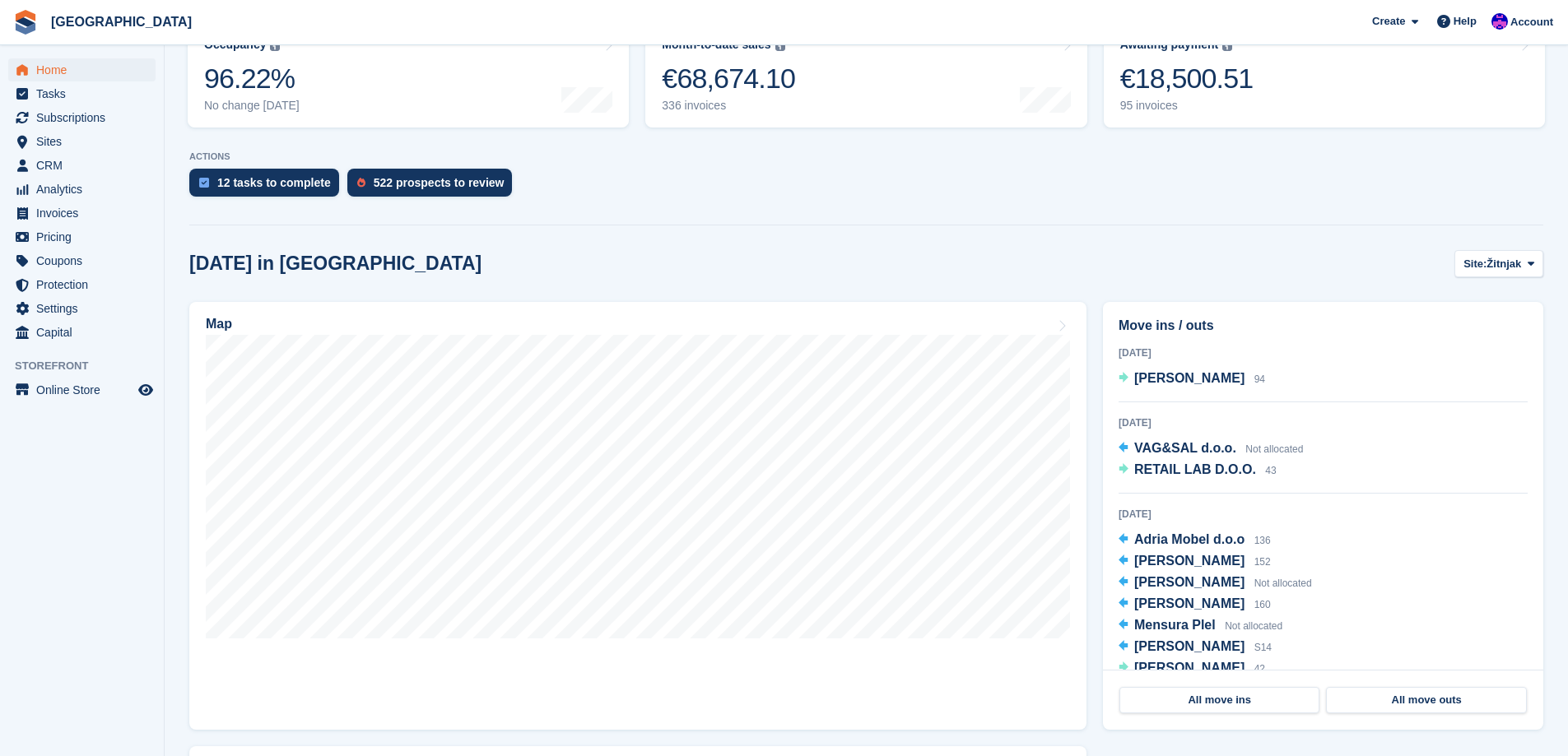
scroll to position [247, 0]
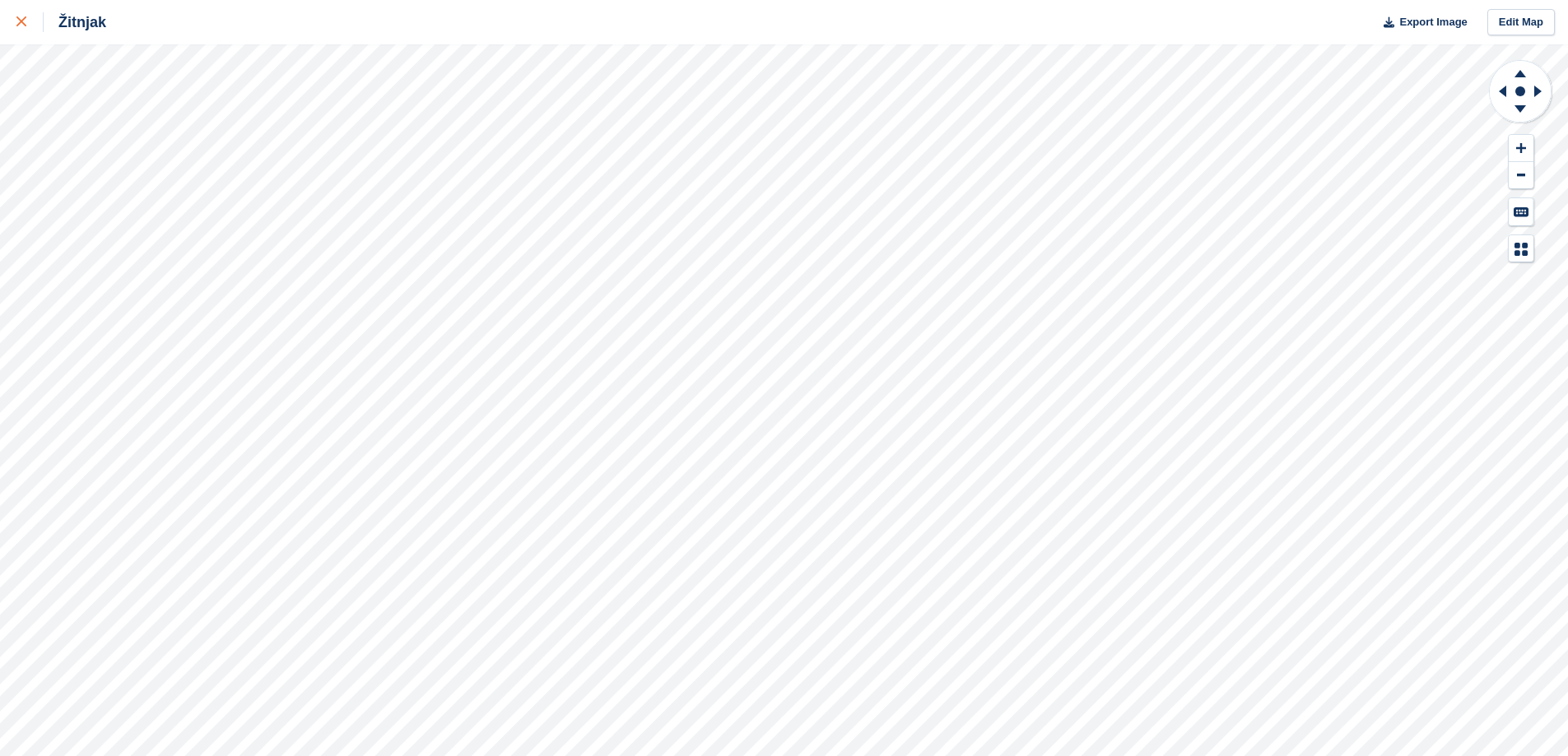
click at [14, 12] on link at bounding box center [21, 22] width 44 height 45
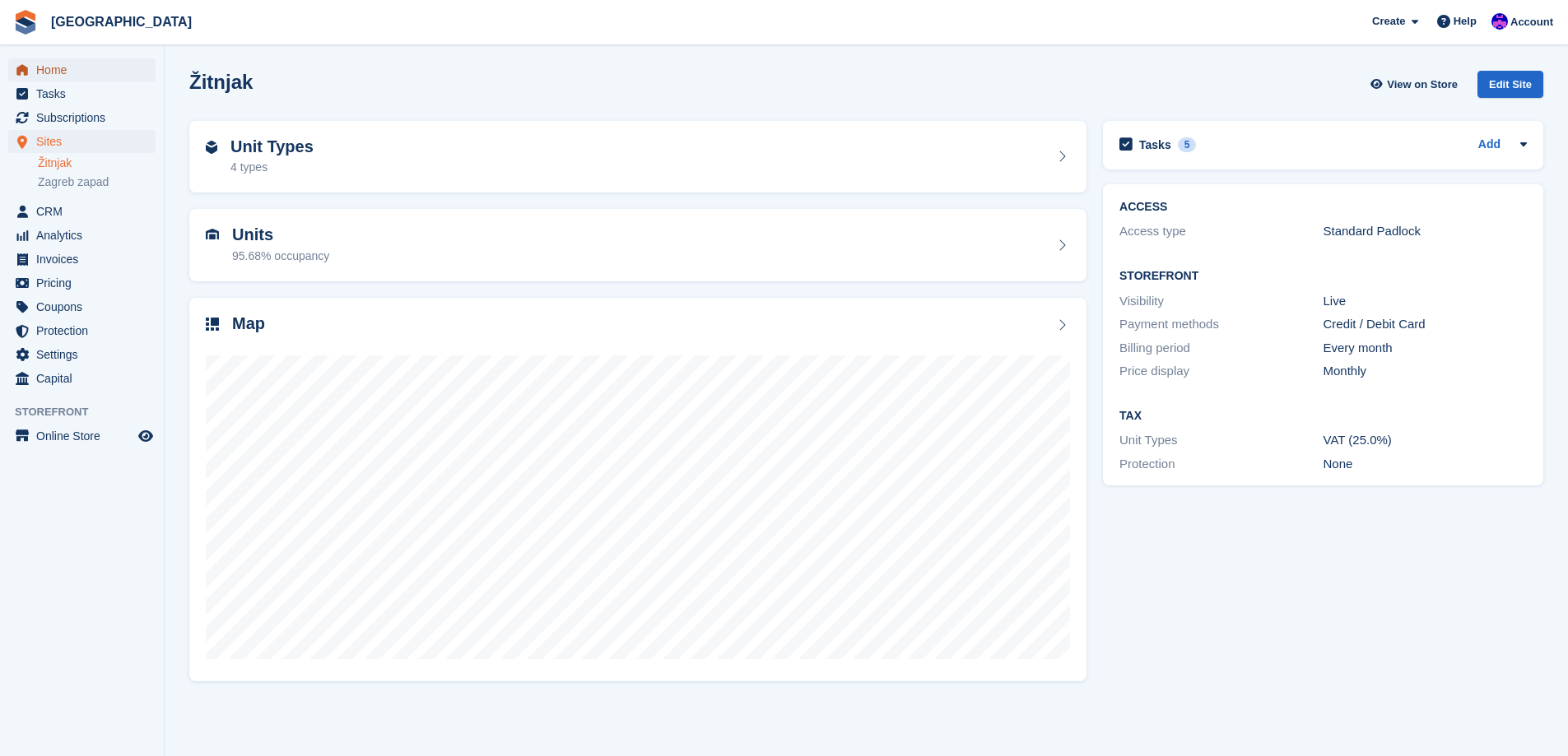
click at [65, 63] on span "Home" at bounding box center [86, 70] width 99 height 23
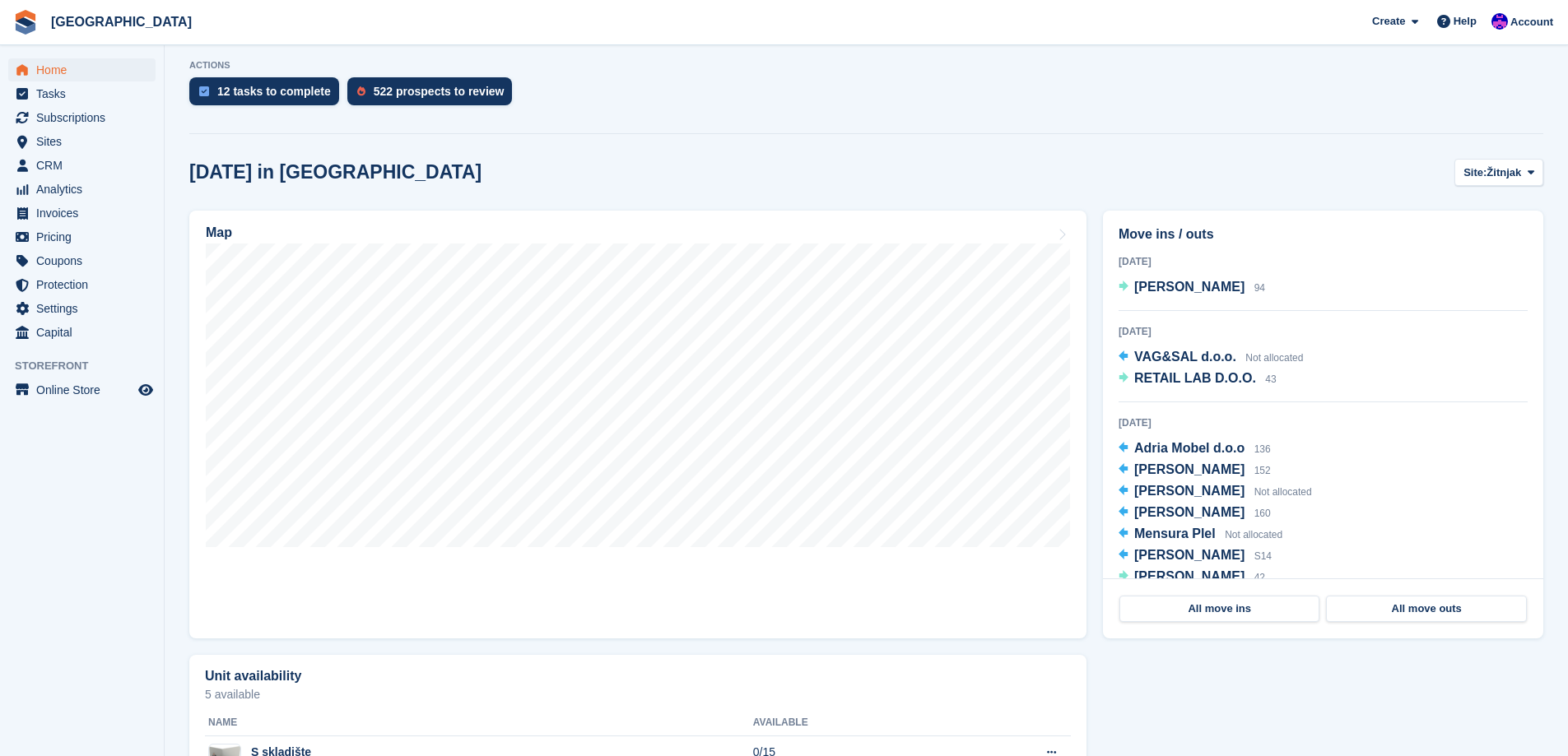
scroll to position [411, 0]
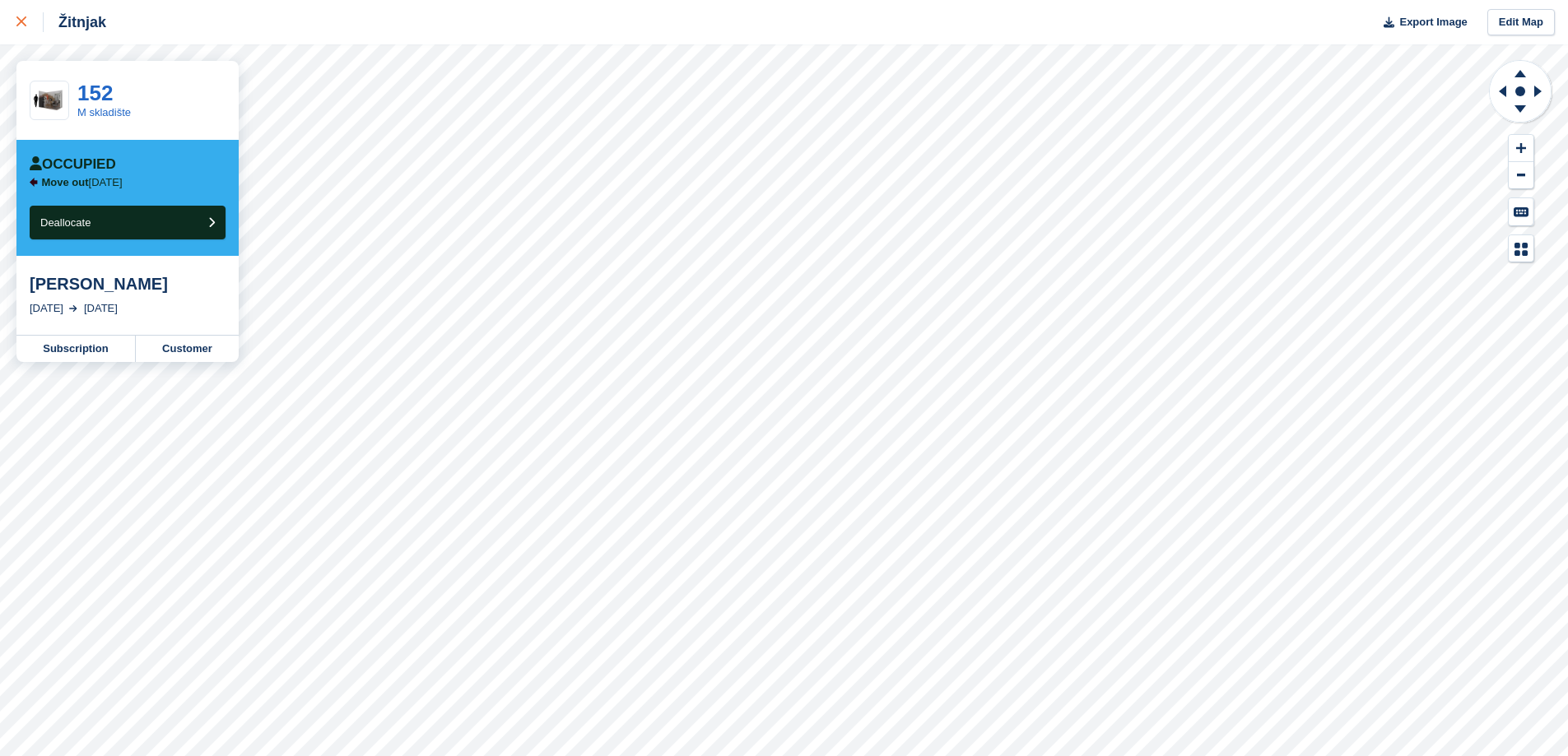
click at [22, 21] on icon at bounding box center [21, 21] width 10 height 10
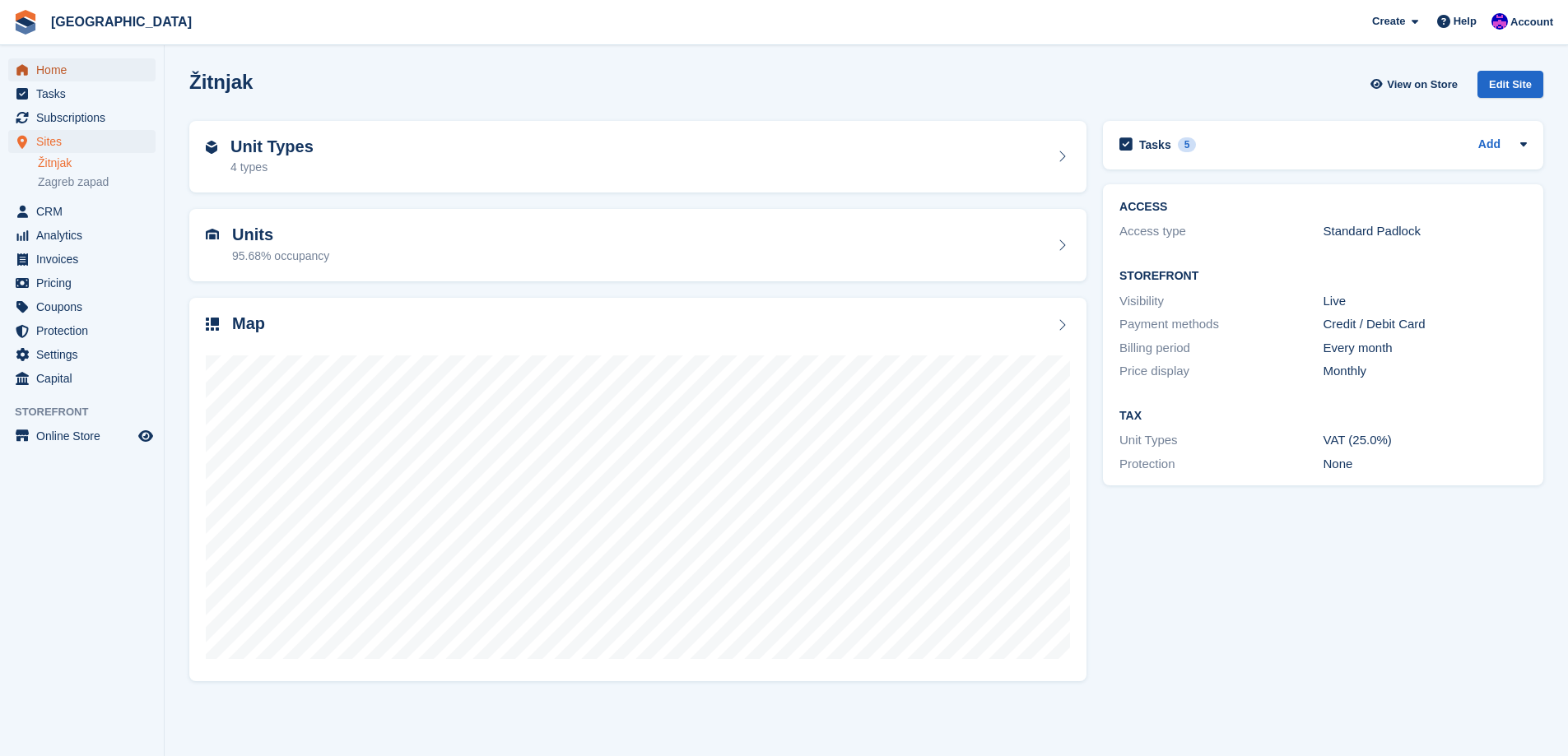
click at [72, 81] on span "Home" at bounding box center [86, 70] width 99 height 23
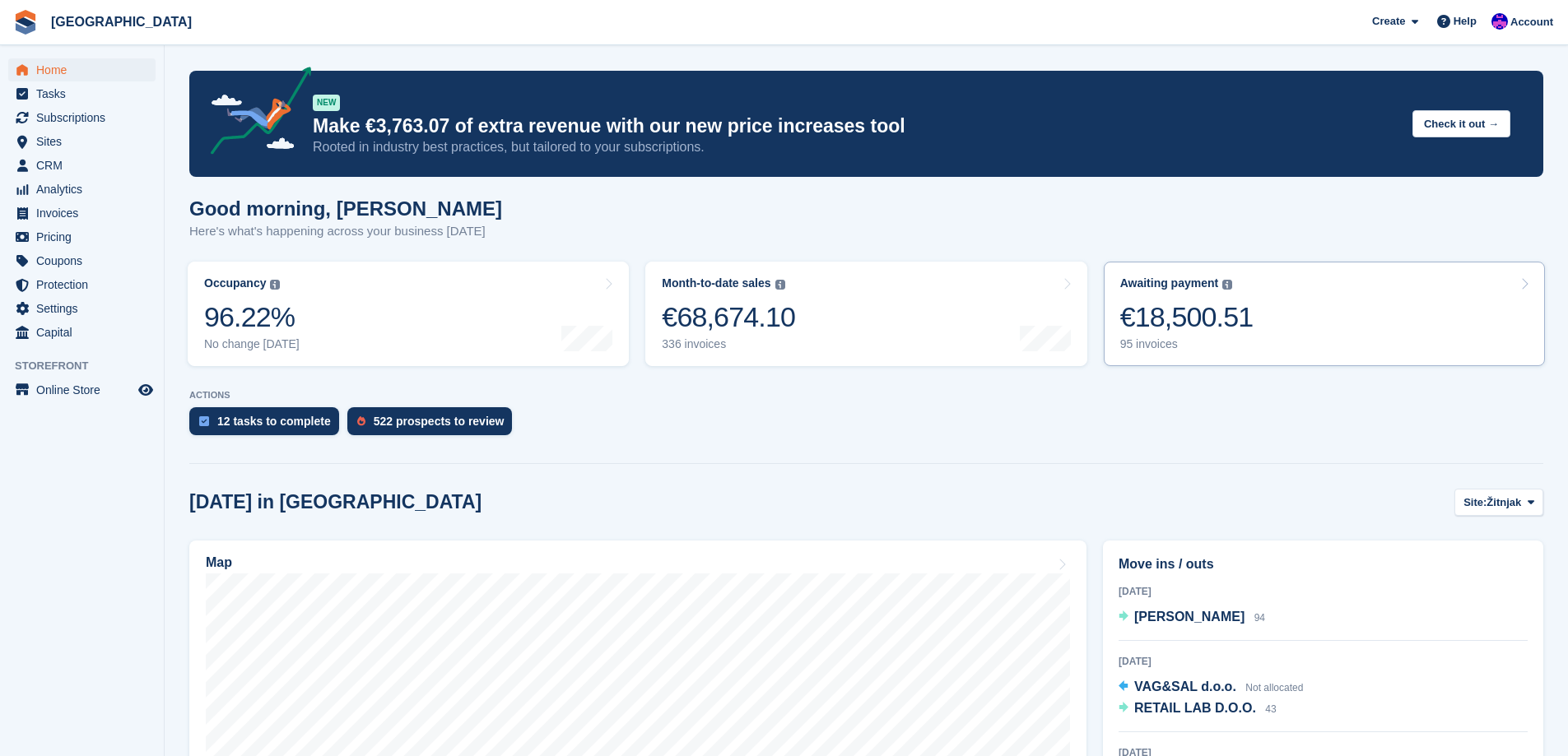
click at [1219, 325] on div "€18,500.51" at bounding box center [1186, 317] width 133 height 34
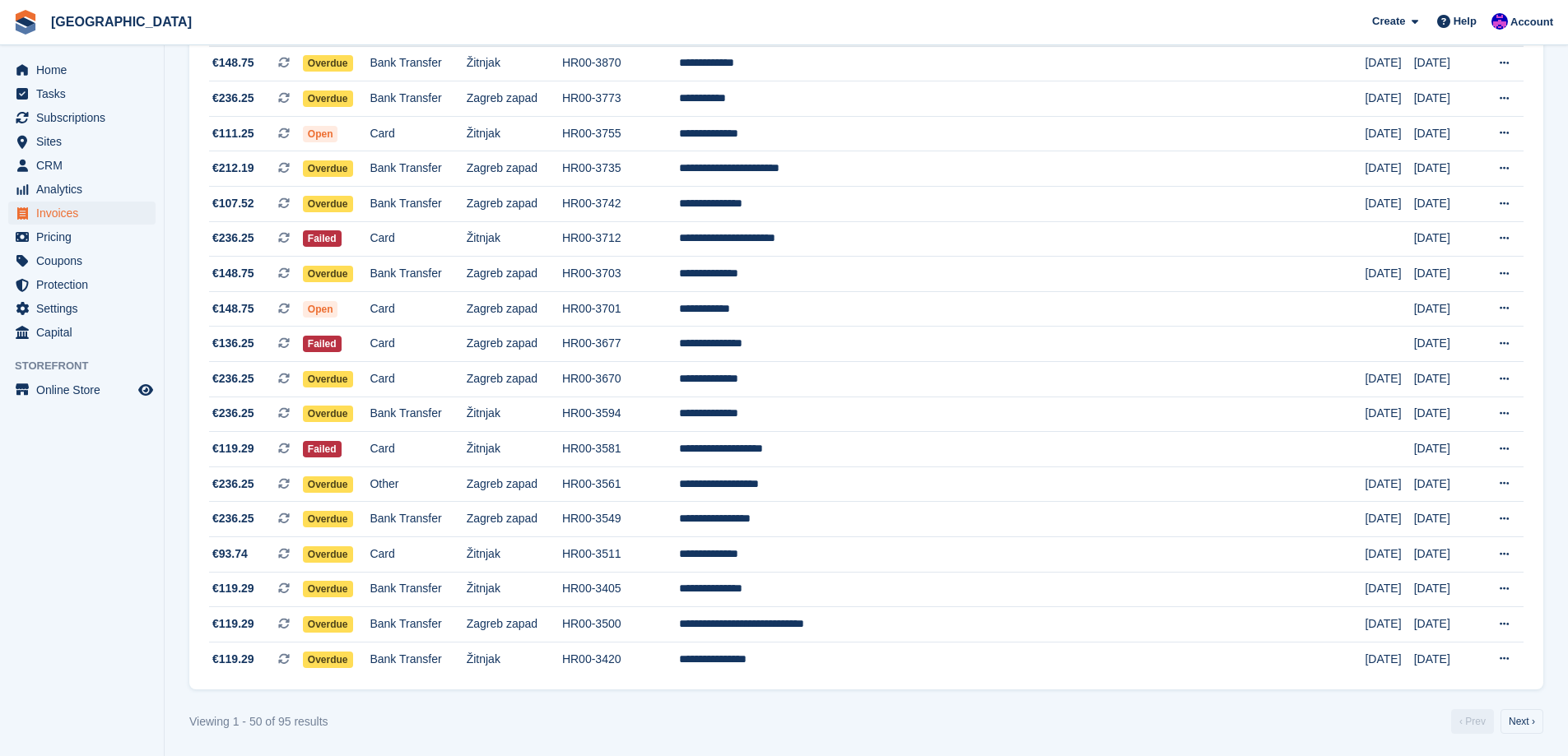
scroll to position [1354, 0]
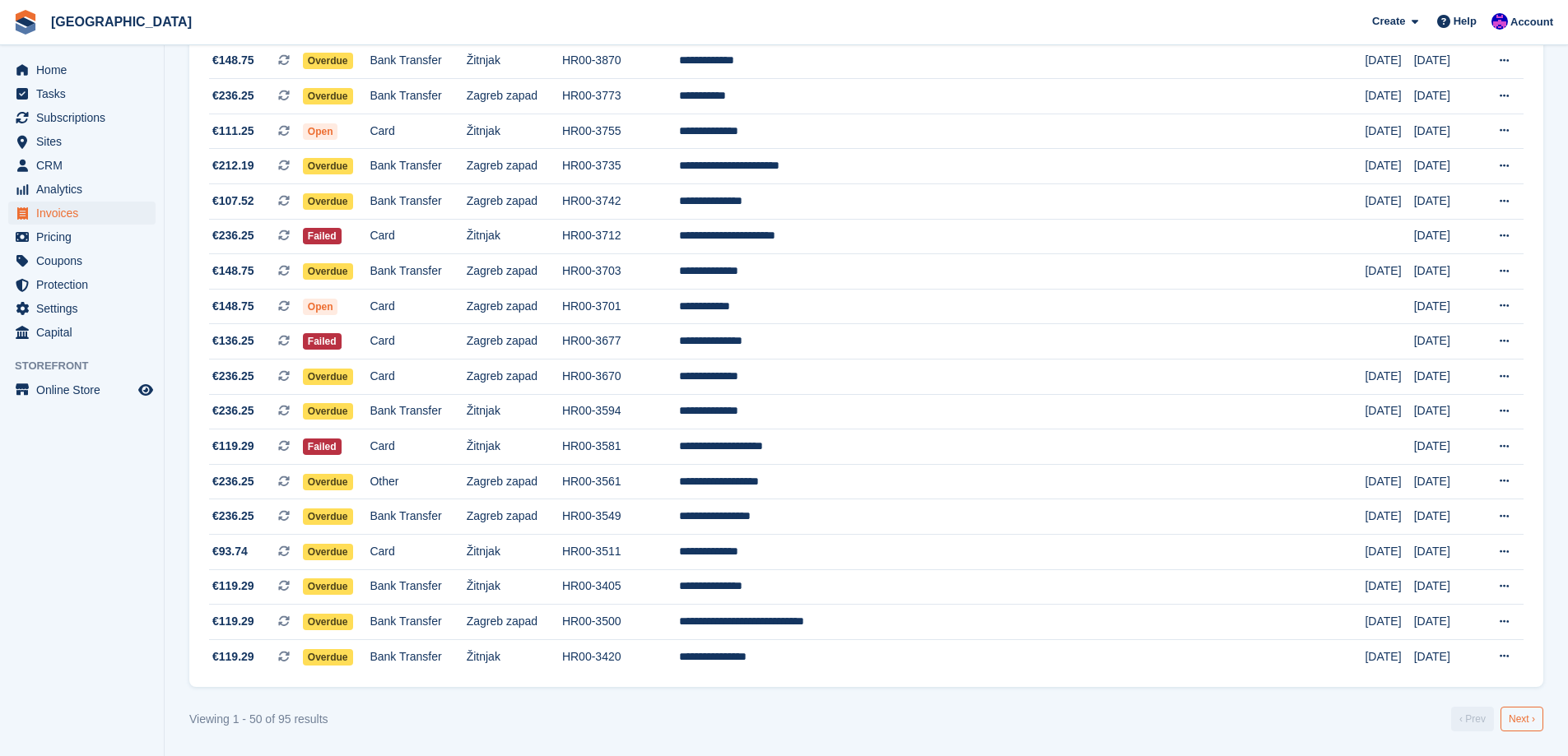
click at [1525, 718] on link "Next ›" at bounding box center [1522, 718] width 43 height 24
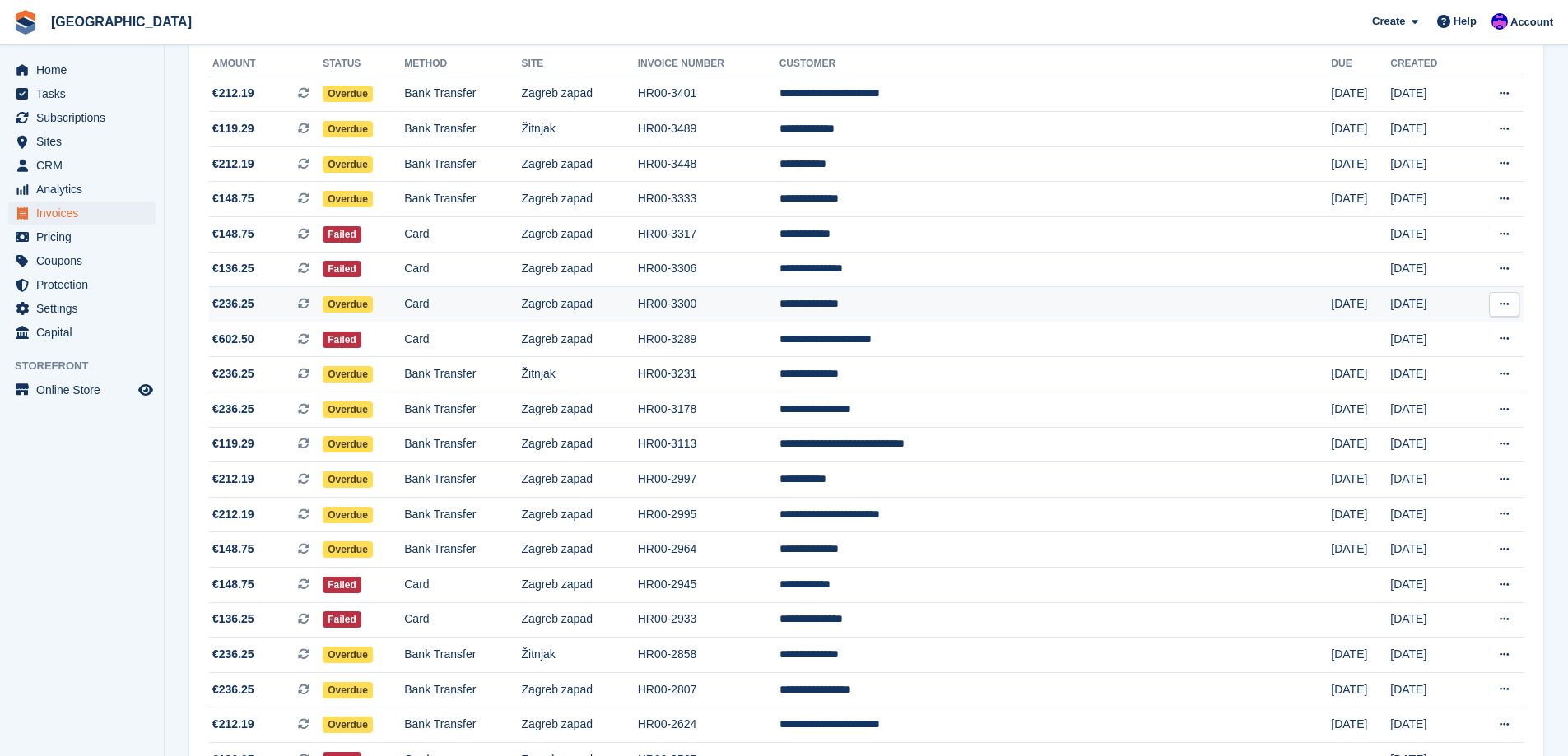
scroll to position [247, 0]
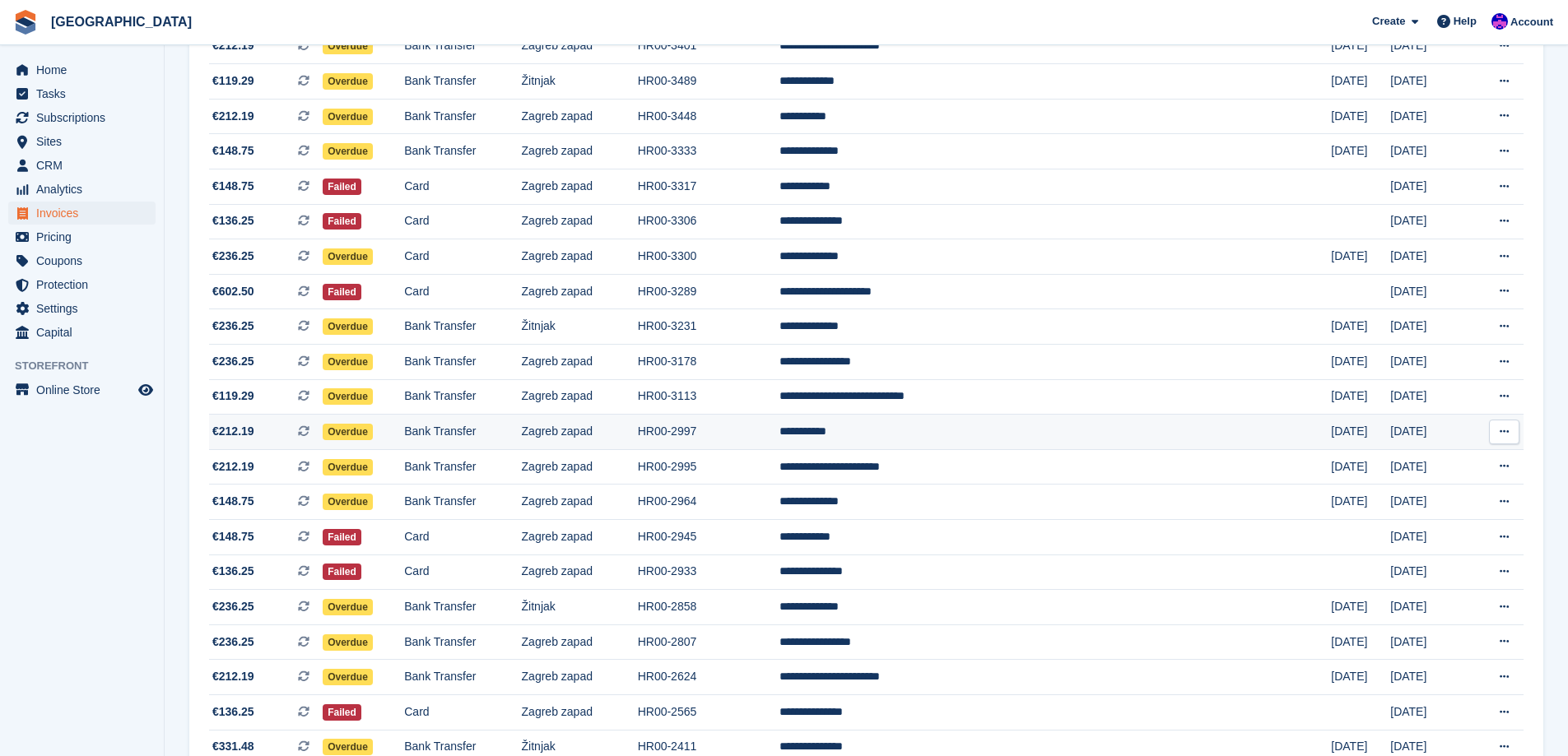
click at [969, 437] on td "**********" at bounding box center [1056, 432] width 552 height 35
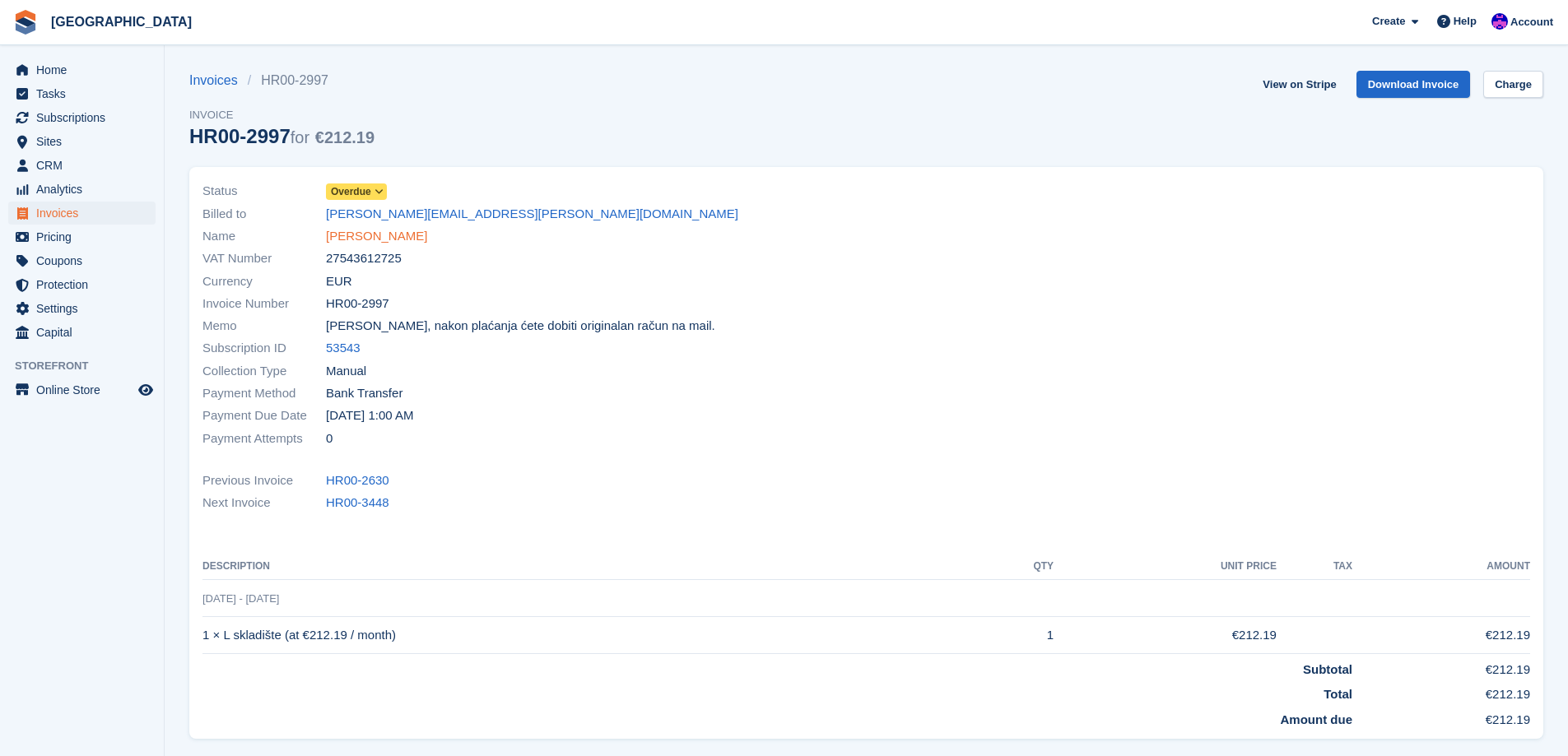
click at [369, 237] on link "Goran Šamec" at bounding box center [376, 236] width 101 height 18
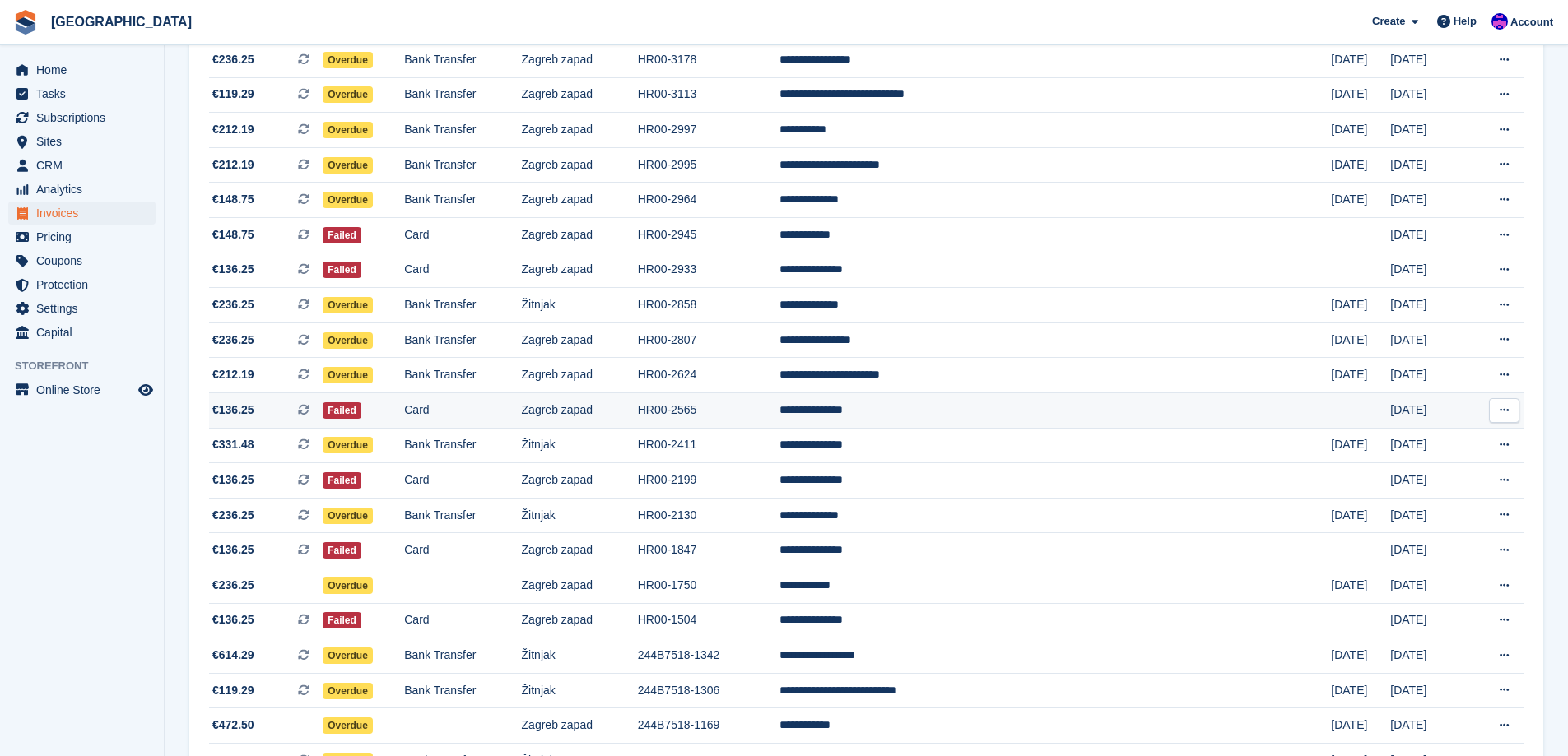
scroll to position [576, 0]
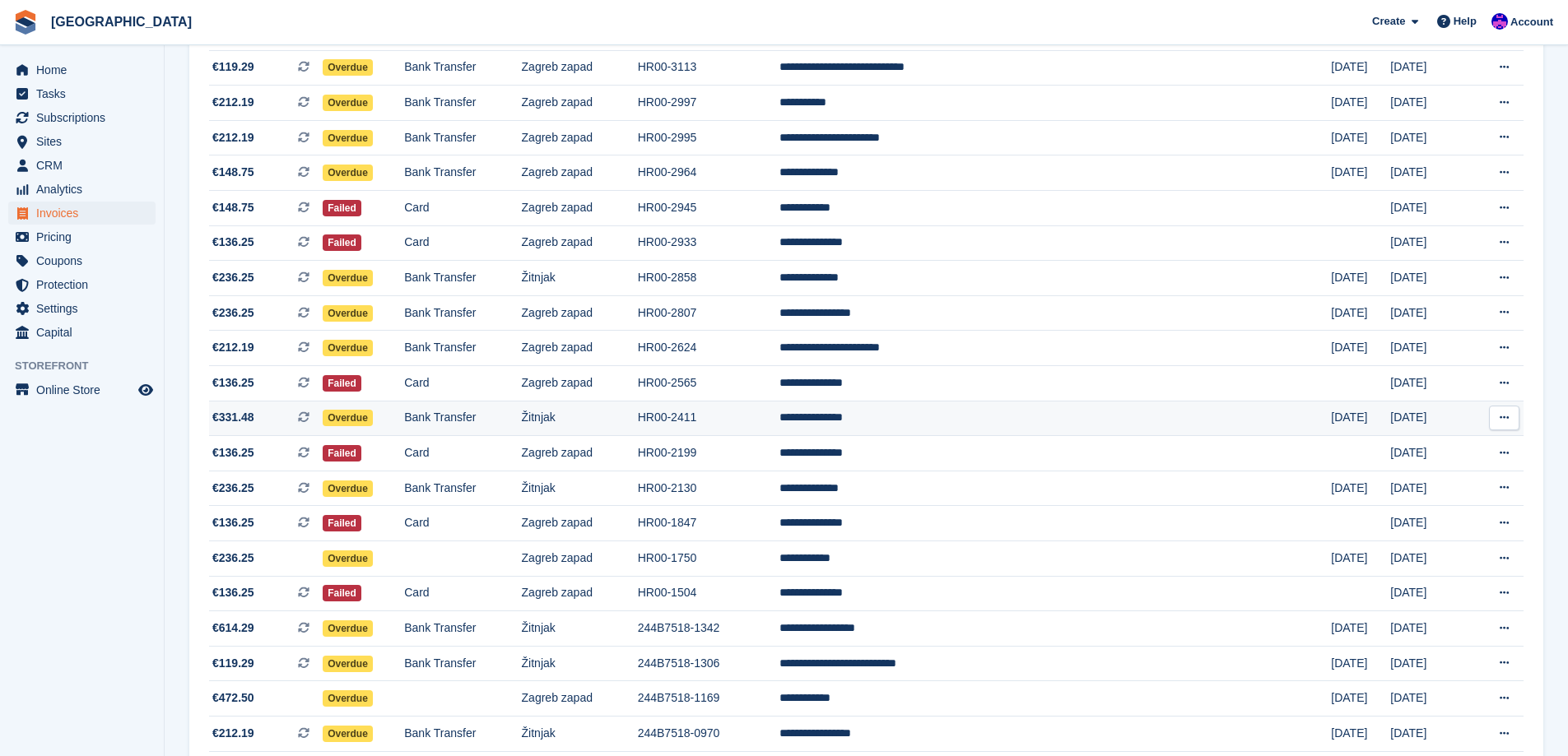
click at [521, 401] on td "Bank Transfer" at bounding box center [463, 418] width 117 height 35
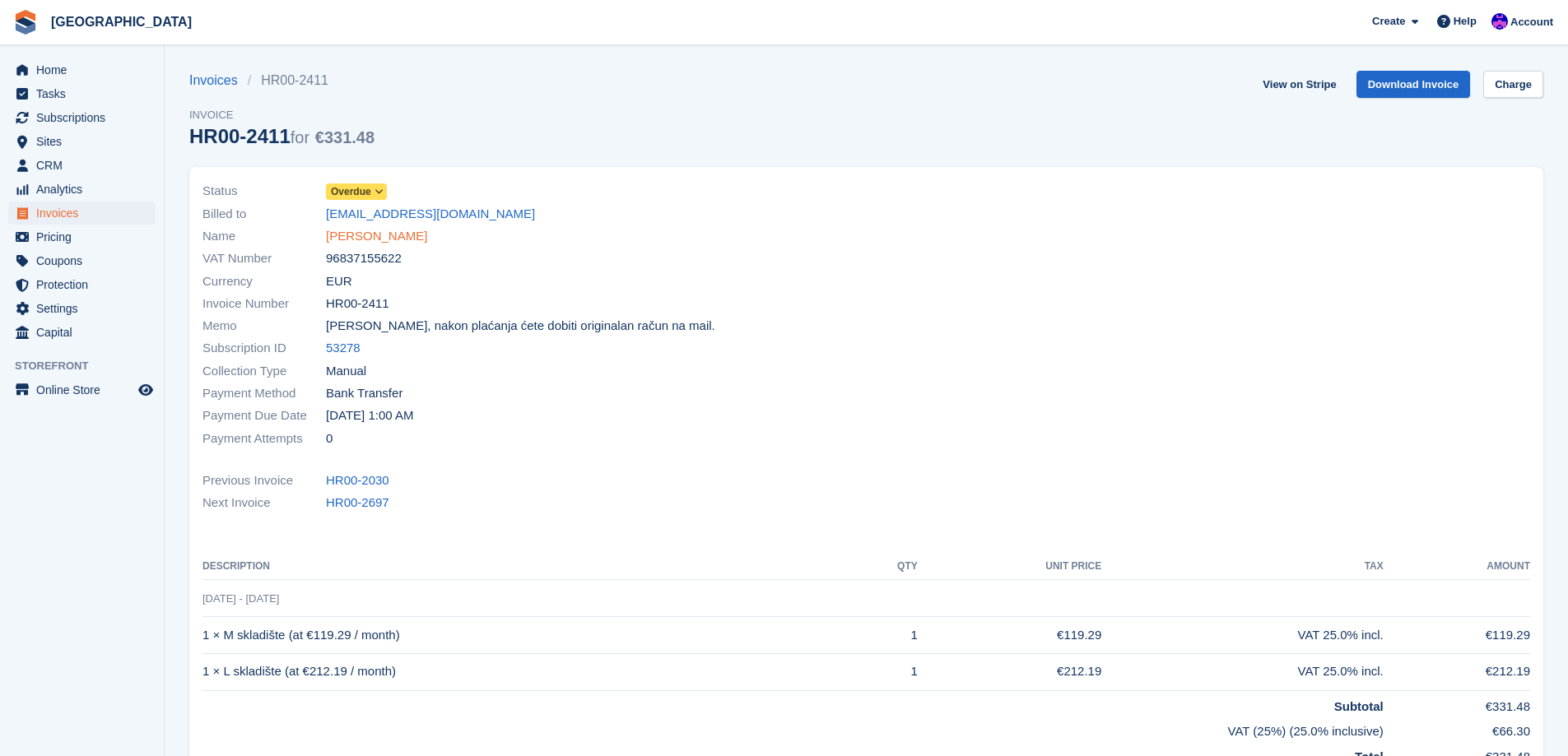
click at [375, 235] on link "[PERSON_NAME]" at bounding box center [376, 236] width 101 height 18
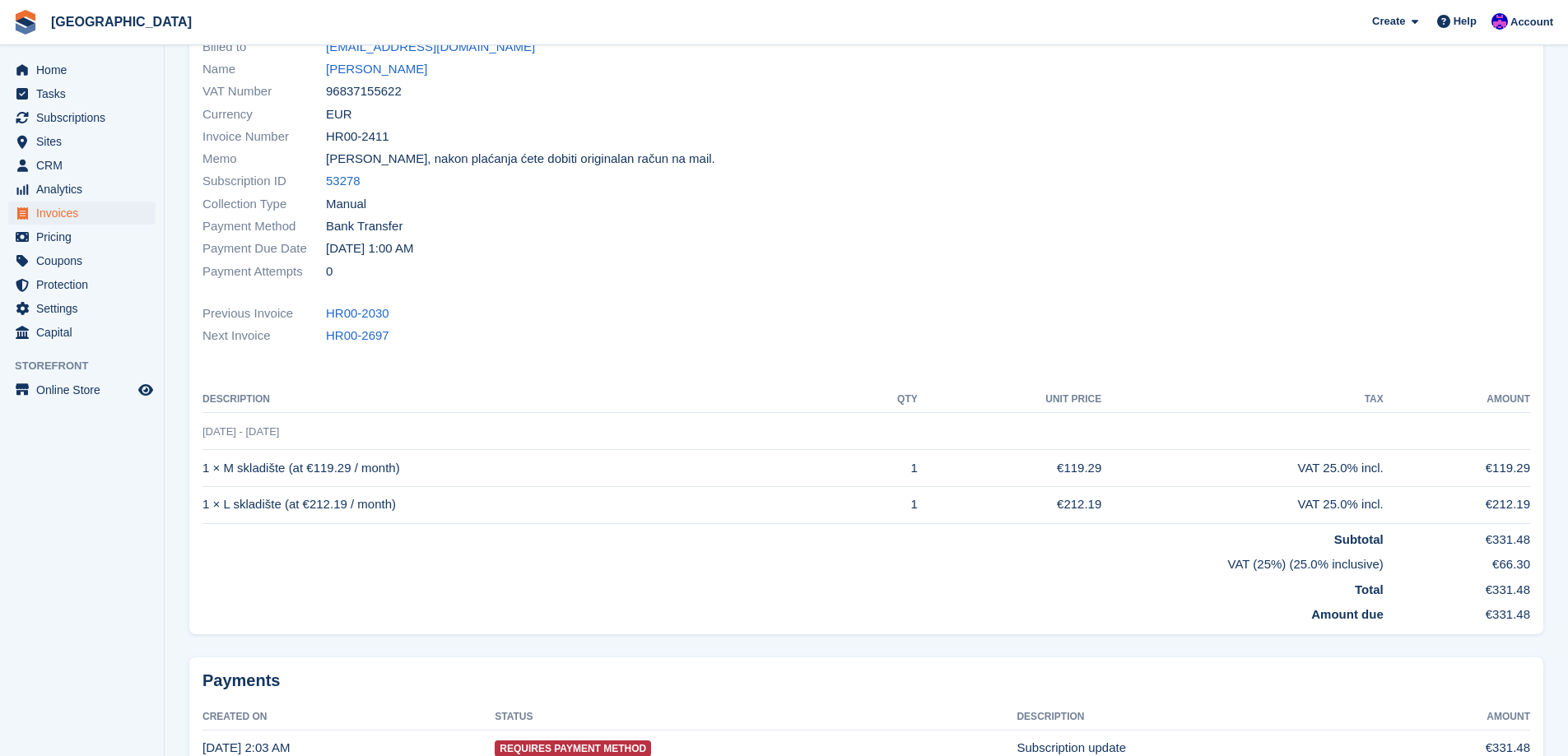
scroll to position [275, 0]
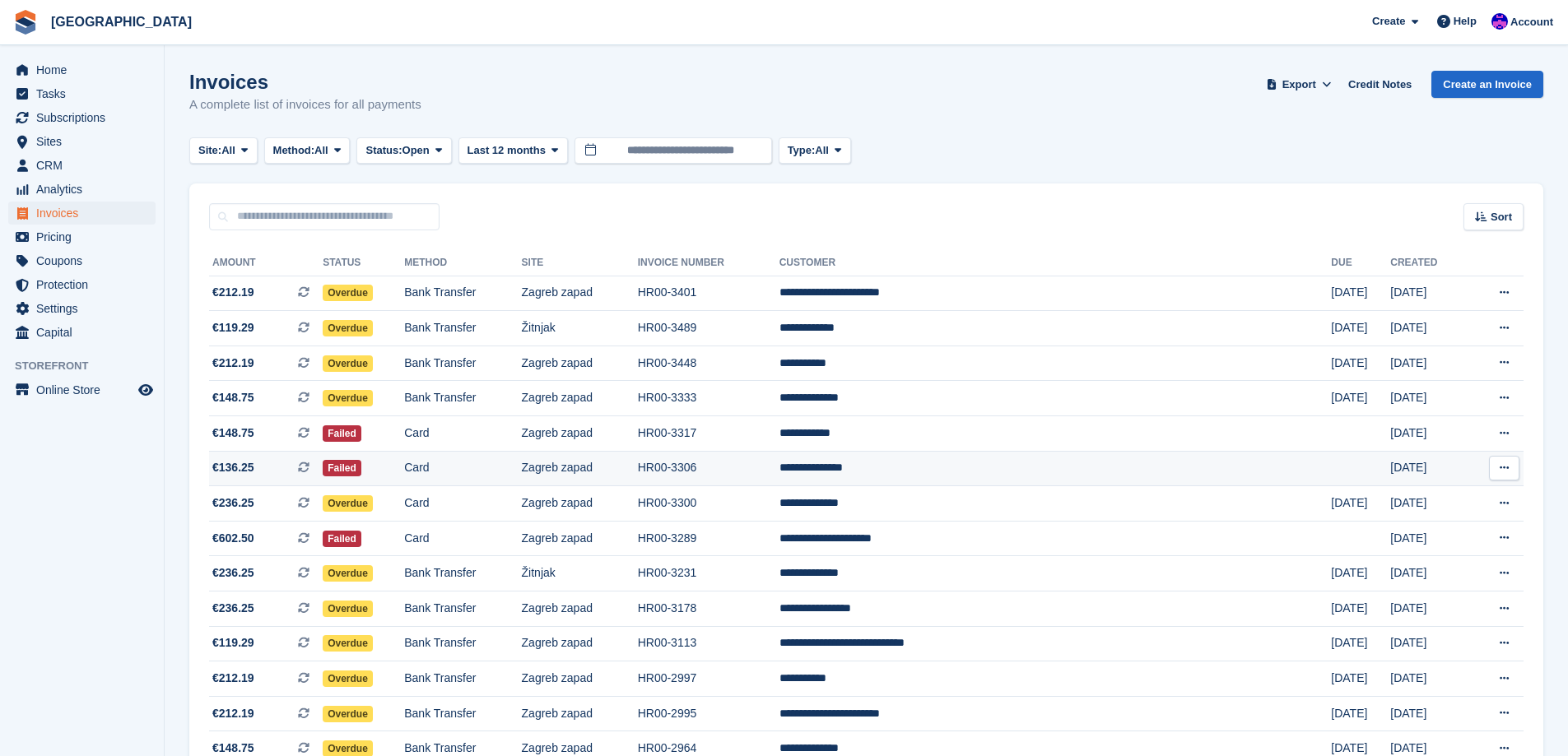
click at [1131, 459] on td "**********" at bounding box center [1056, 468] width 552 height 35
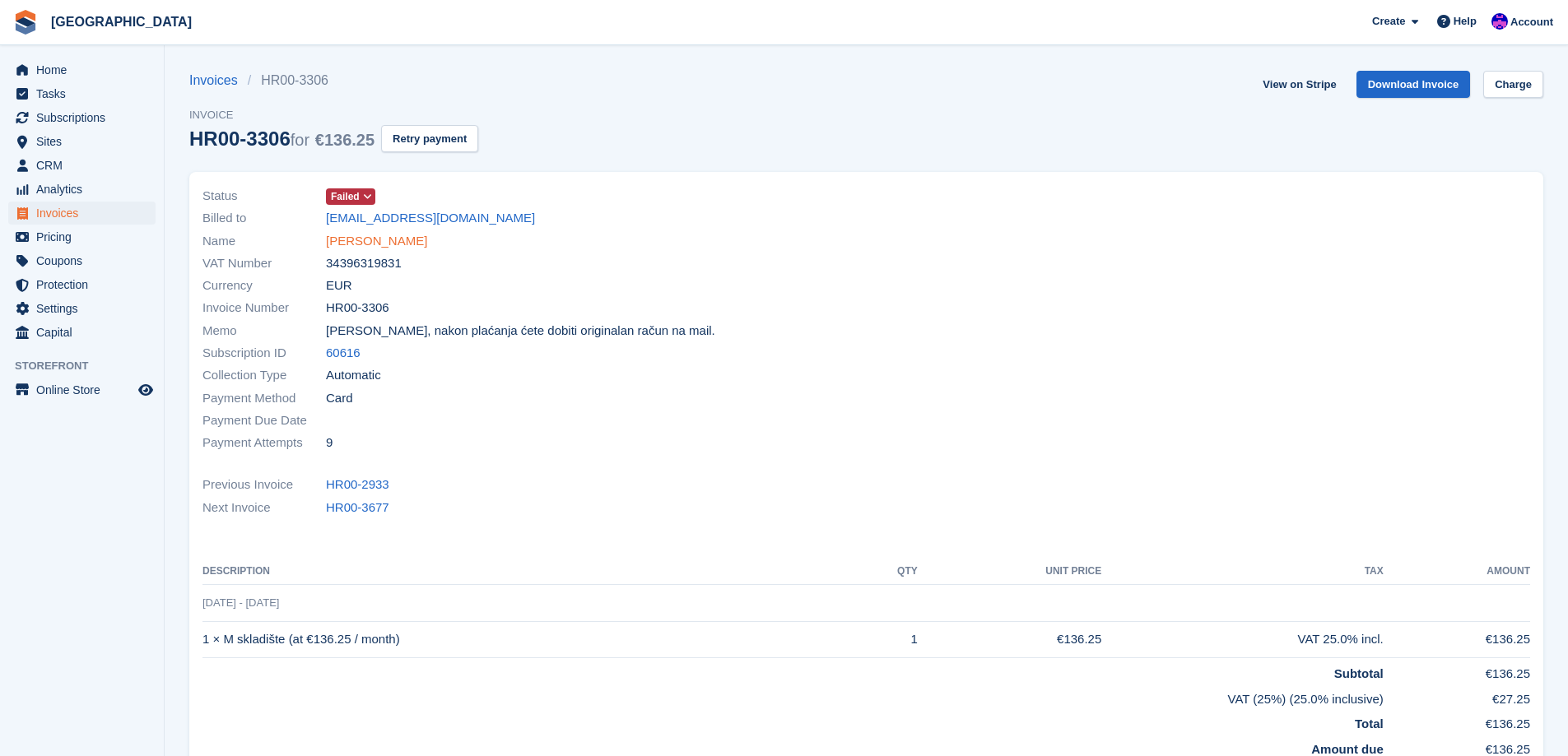
click at [393, 232] on link "Denis Budrovčan" at bounding box center [376, 241] width 101 height 18
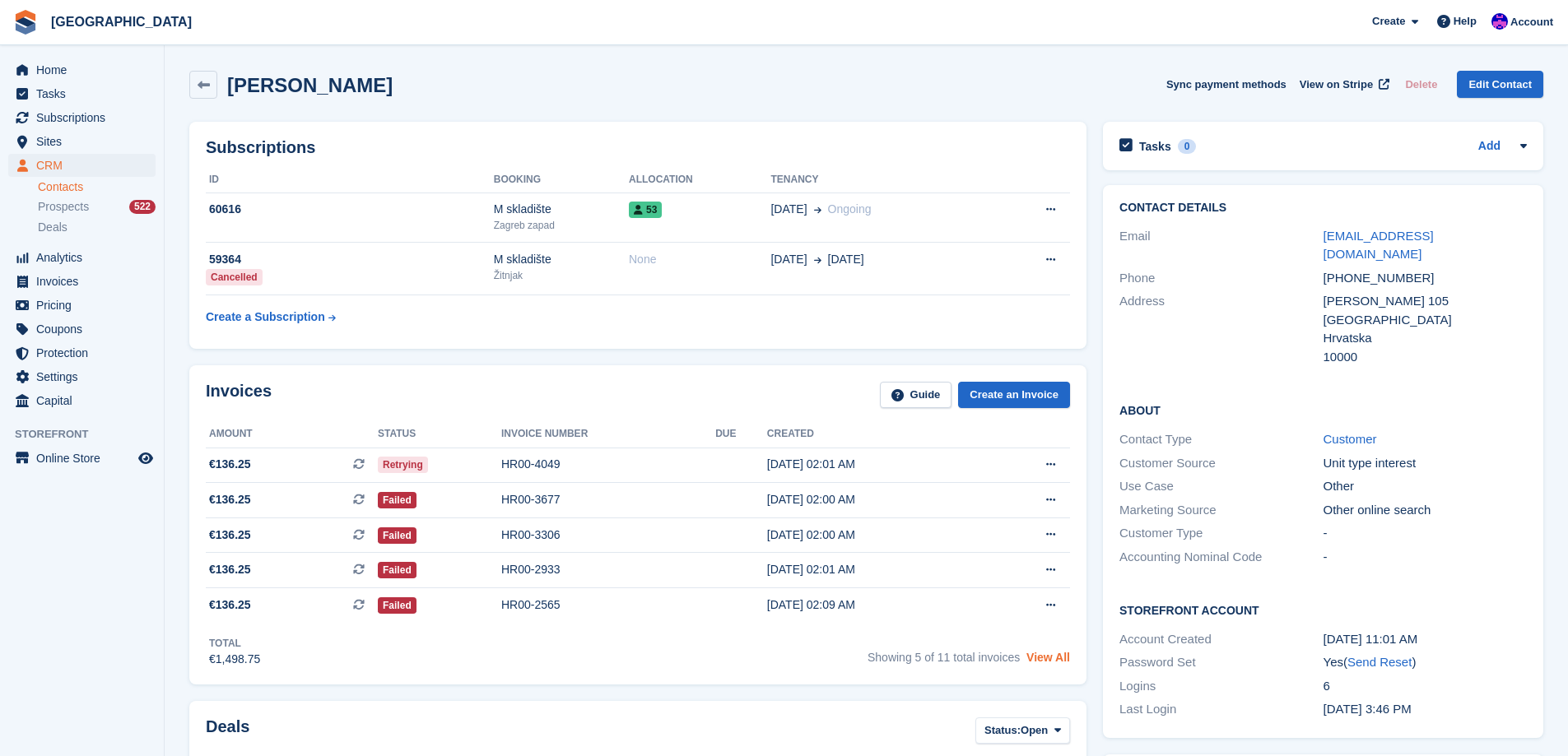
click at [1066, 658] on link "View All" at bounding box center [1048, 658] width 44 height 14
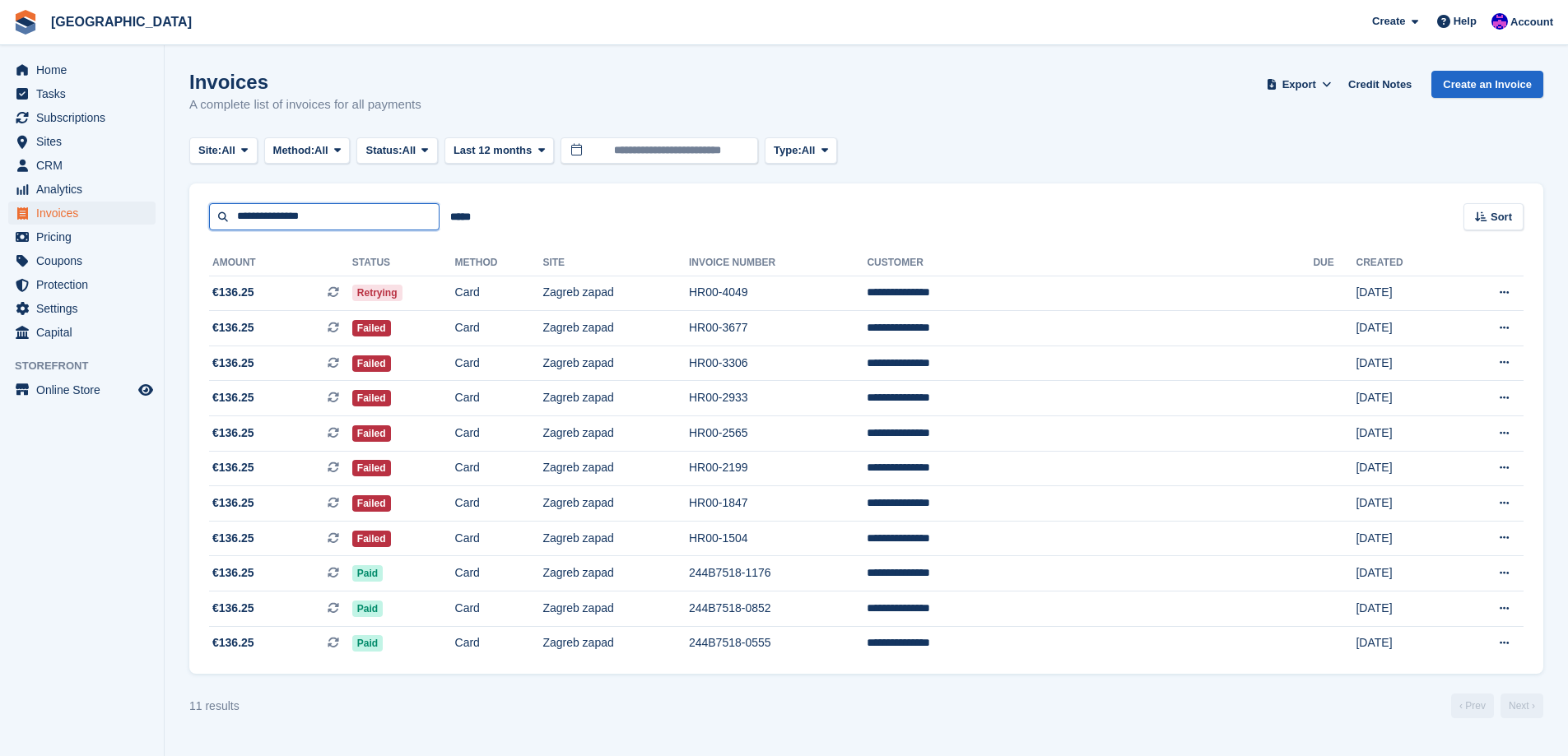
click at [303, 215] on input "**********" at bounding box center [324, 217] width 230 height 27
type input "***"
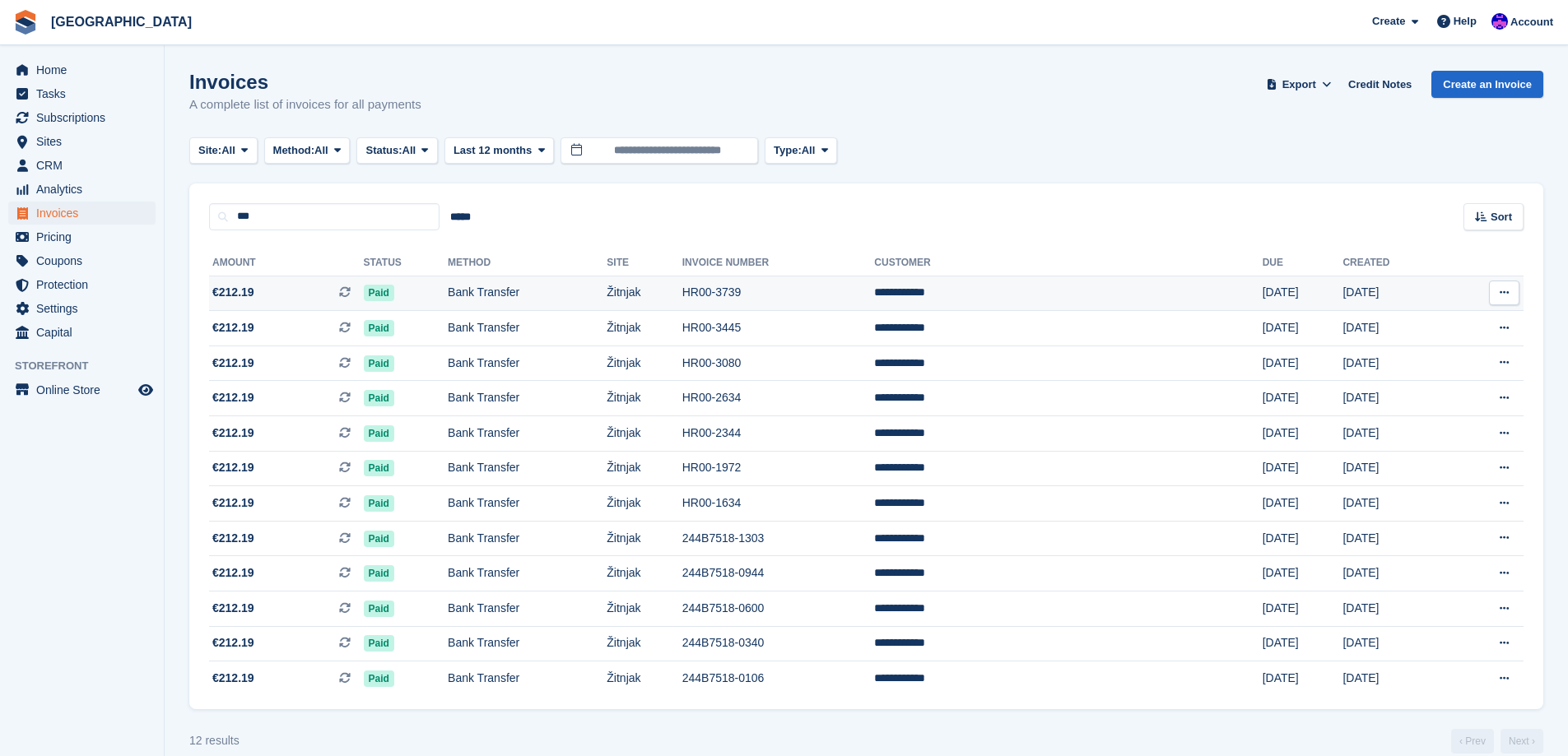
click at [1342, 303] on td "31 Aug" at bounding box center [1395, 293] width 105 height 35
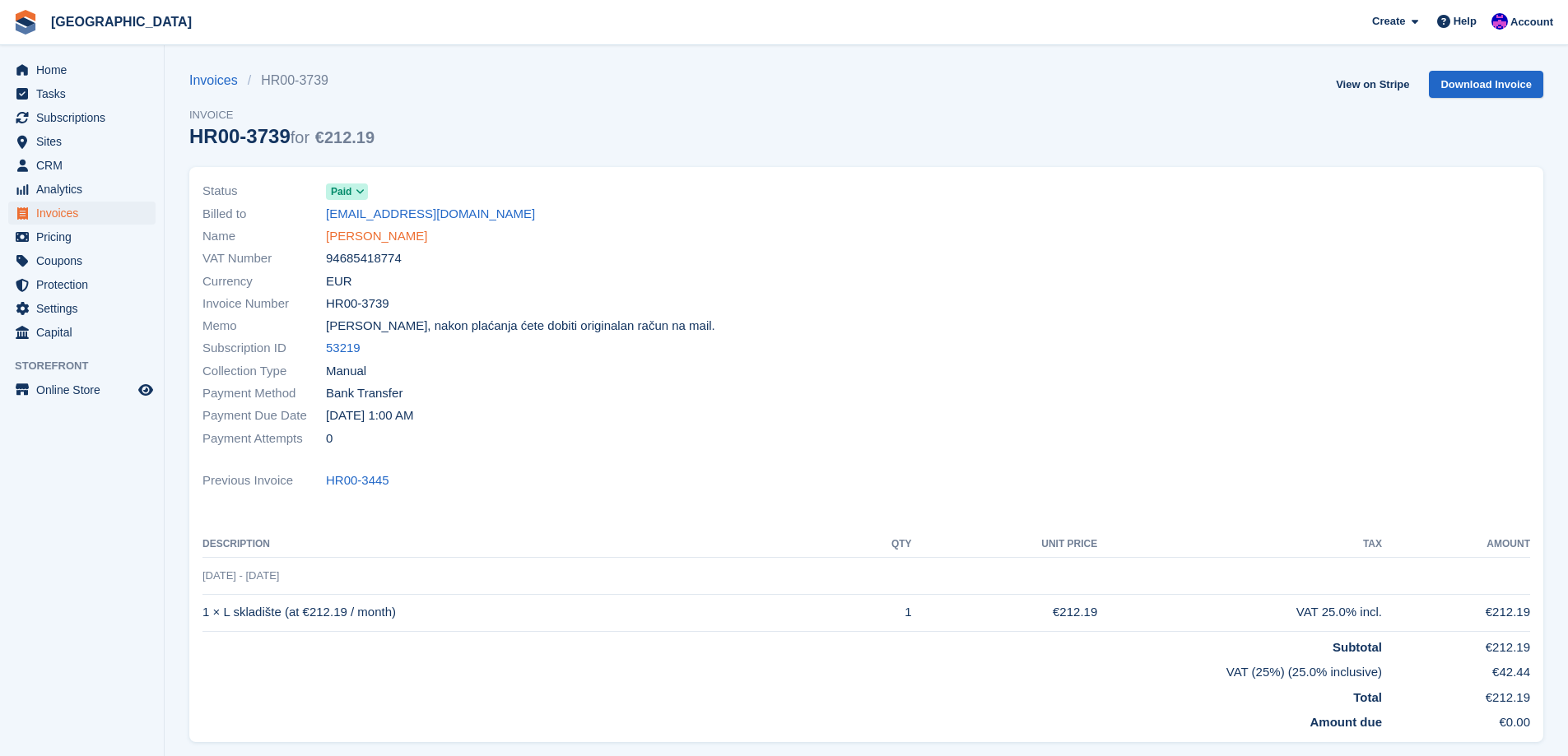
click at [384, 240] on link "[PERSON_NAME]" at bounding box center [376, 236] width 101 height 18
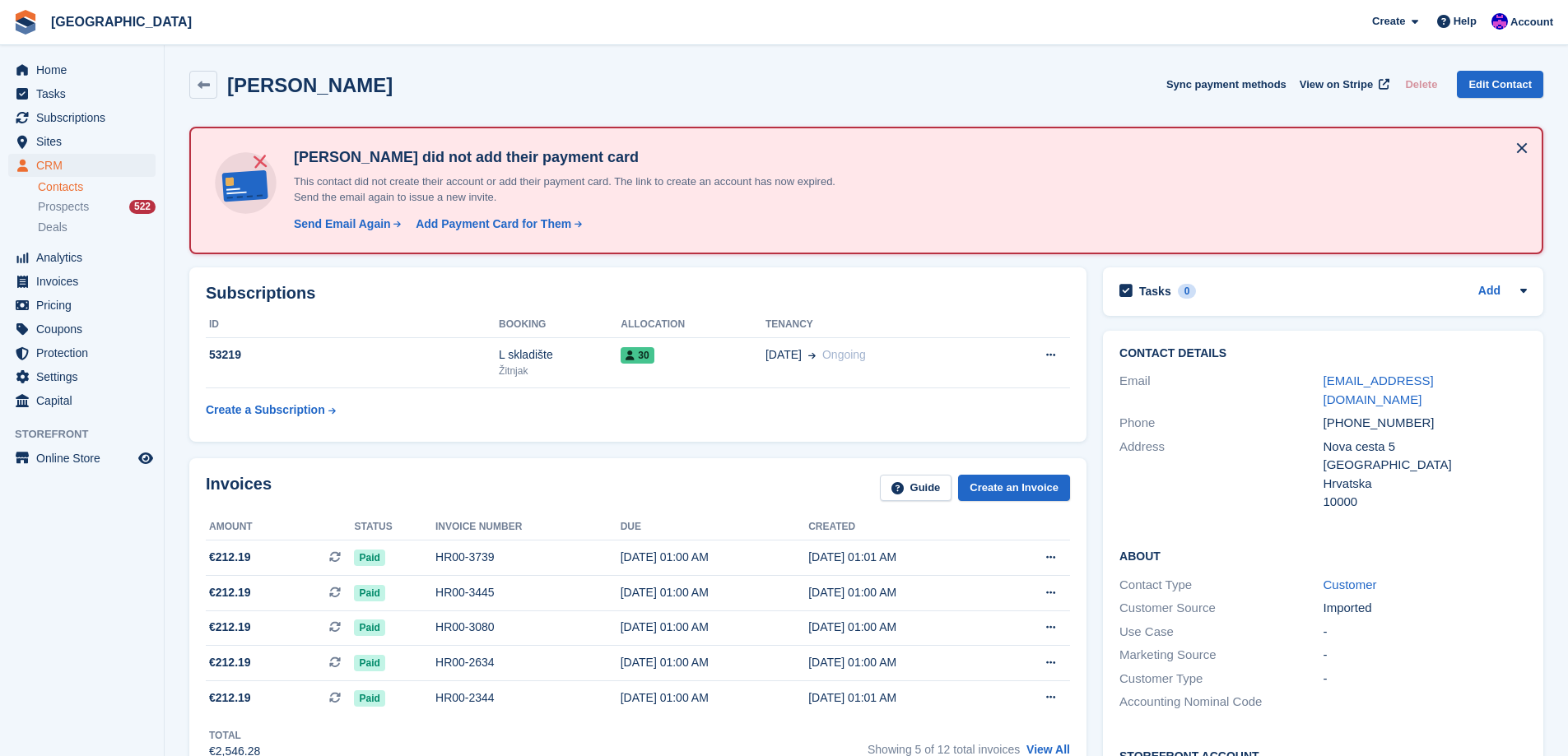
click at [788, 335] on th "Tenancy" at bounding box center [880, 325] width 227 height 26
click at [89, 67] on span "Home" at bounding box center [86, 70] width 99 height 23
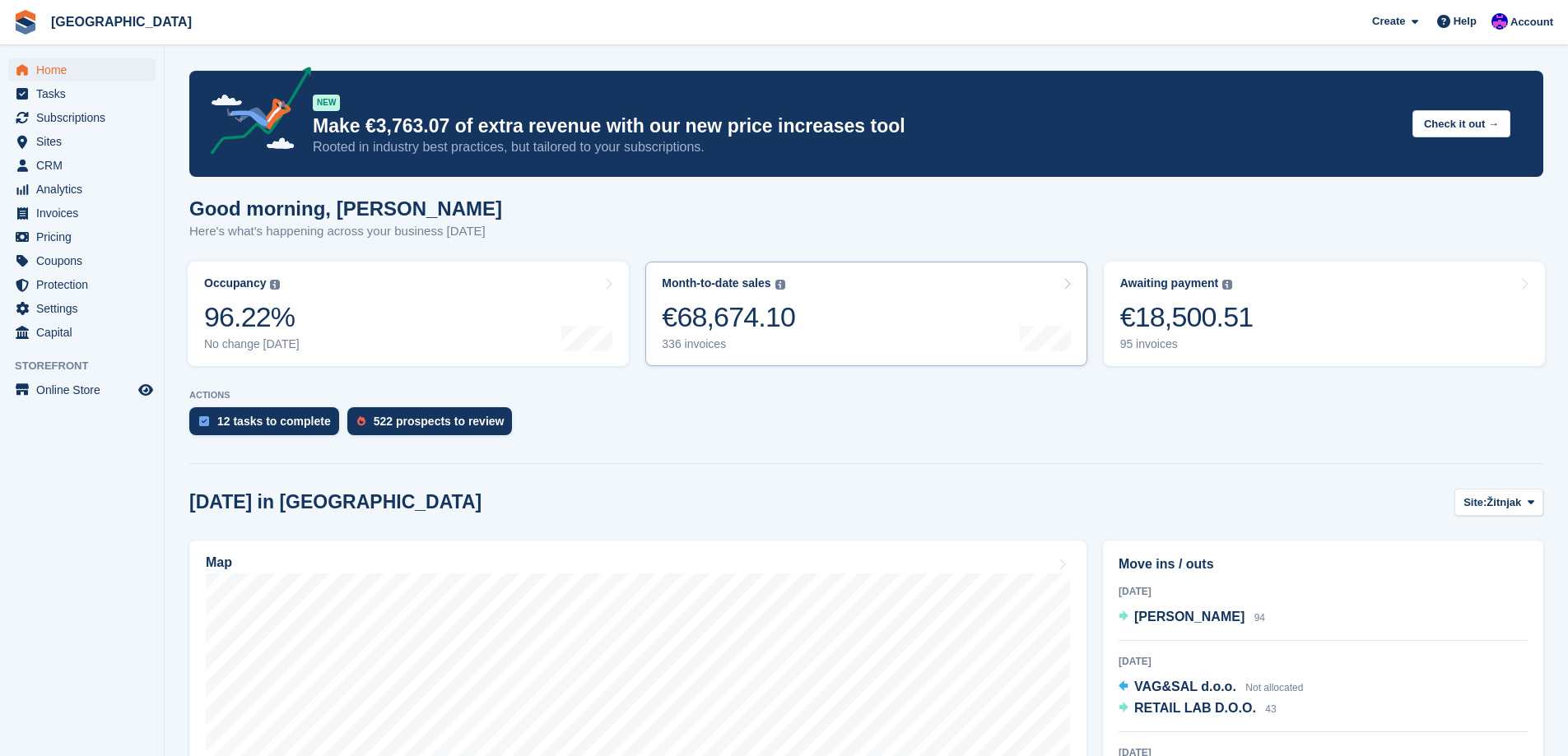
click at [749, 346] on div "336 invoices" at bounding box center [728, 344] width 133 height 14
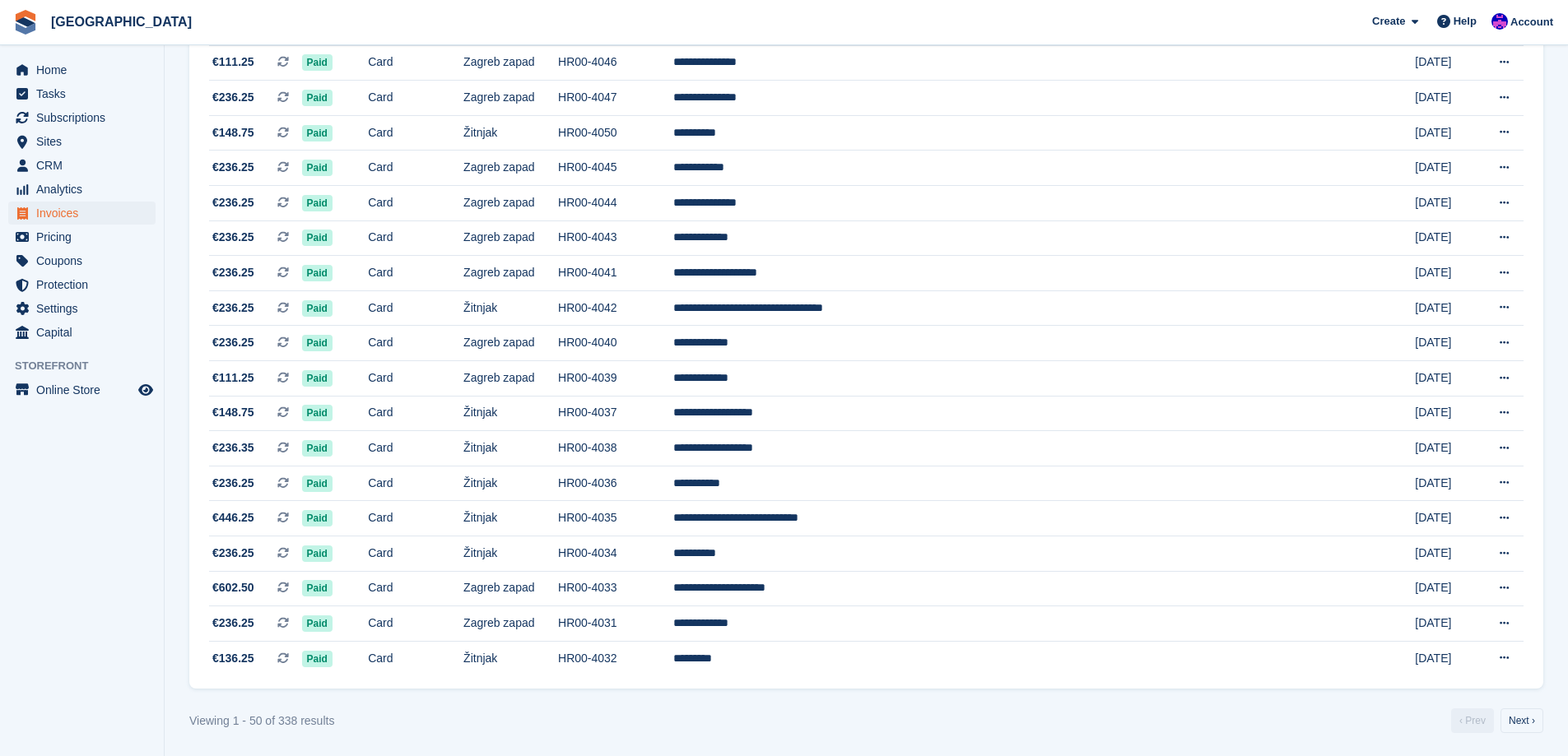
scroll to position [1354, 0]
click at [1526, 711] on link "Next ›" at bounding box center [1522, 718] width 43 height 24
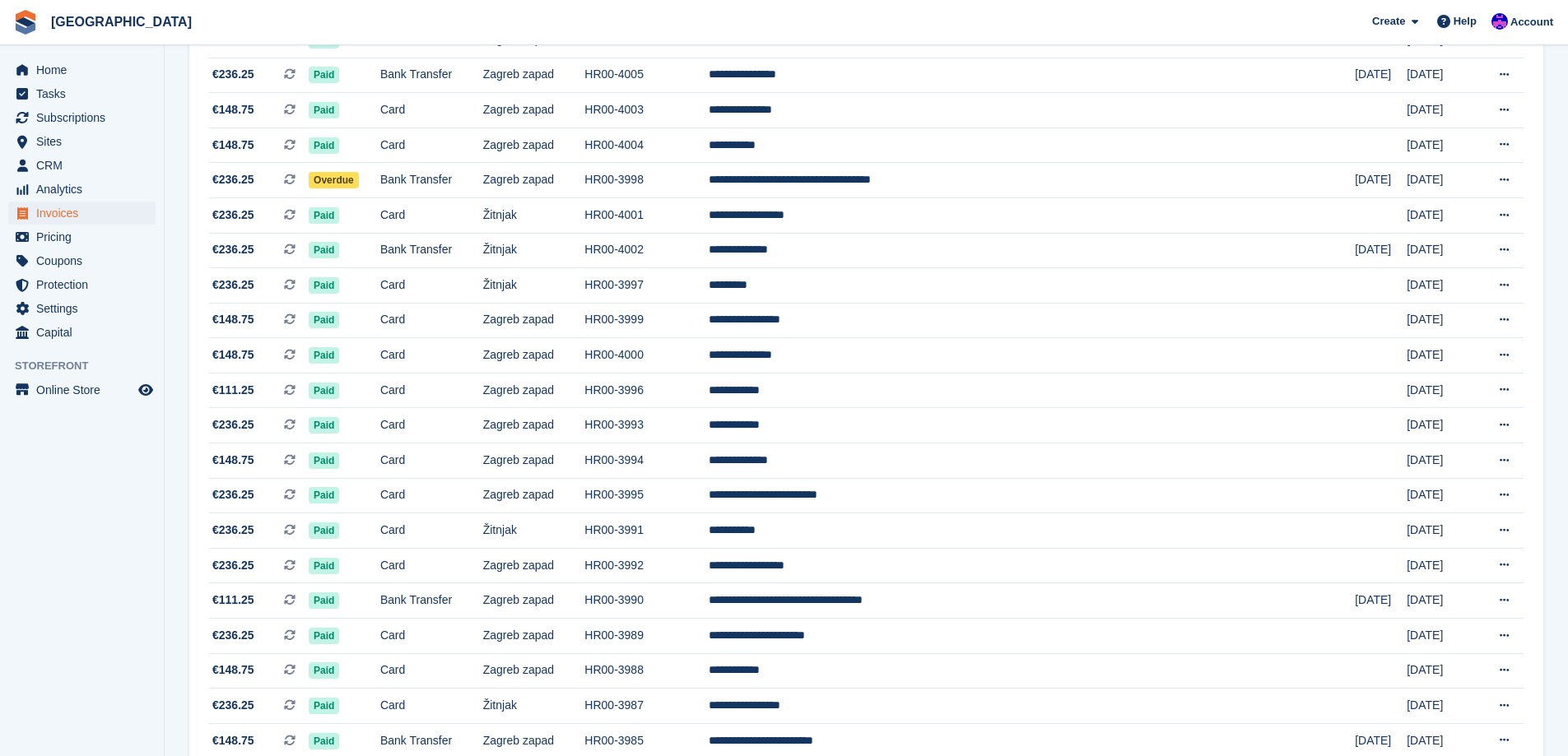
scroll to position [1354, 0]
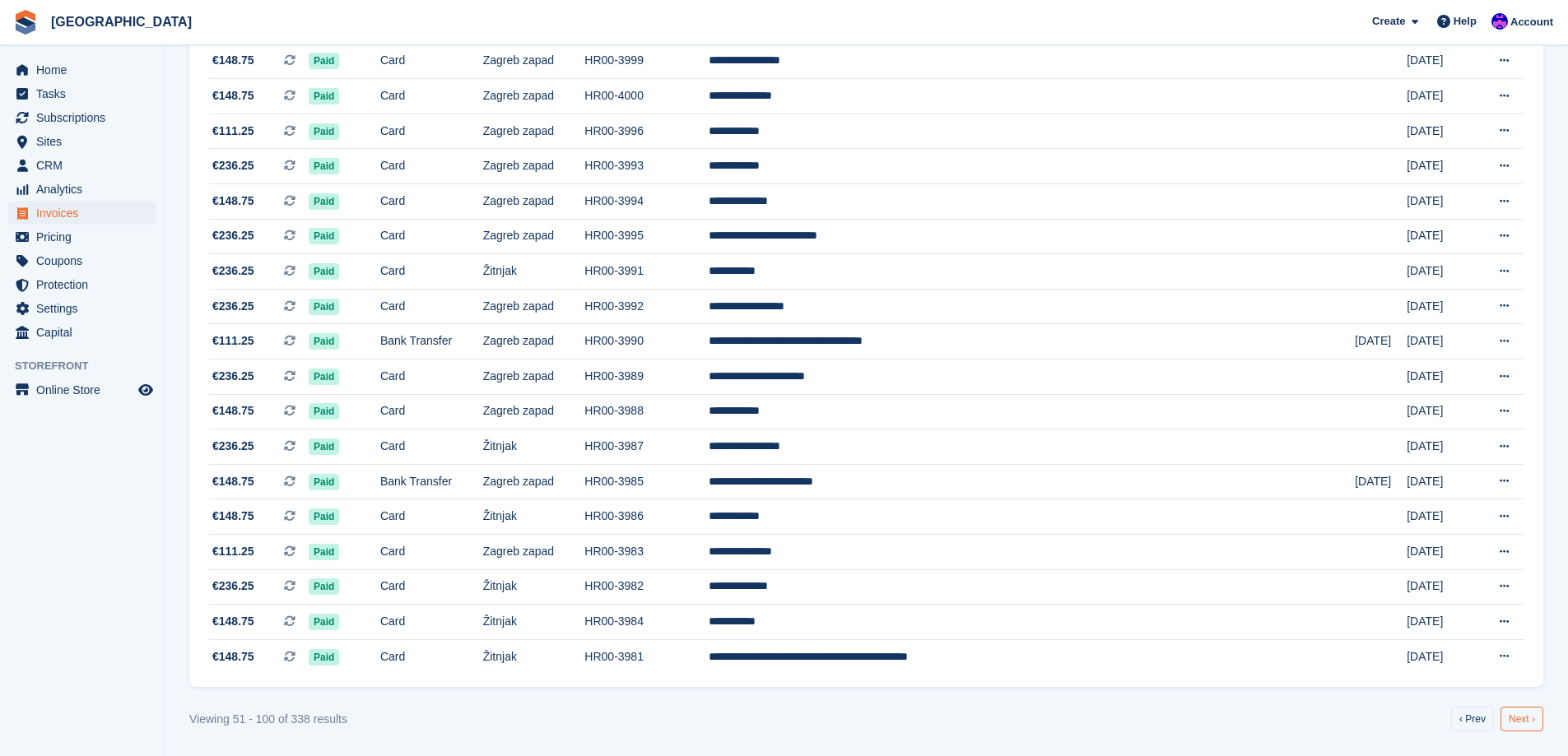
click at [1524, 724] on link "Next ›" at bounding box center [1522, 718] width 43 height 24
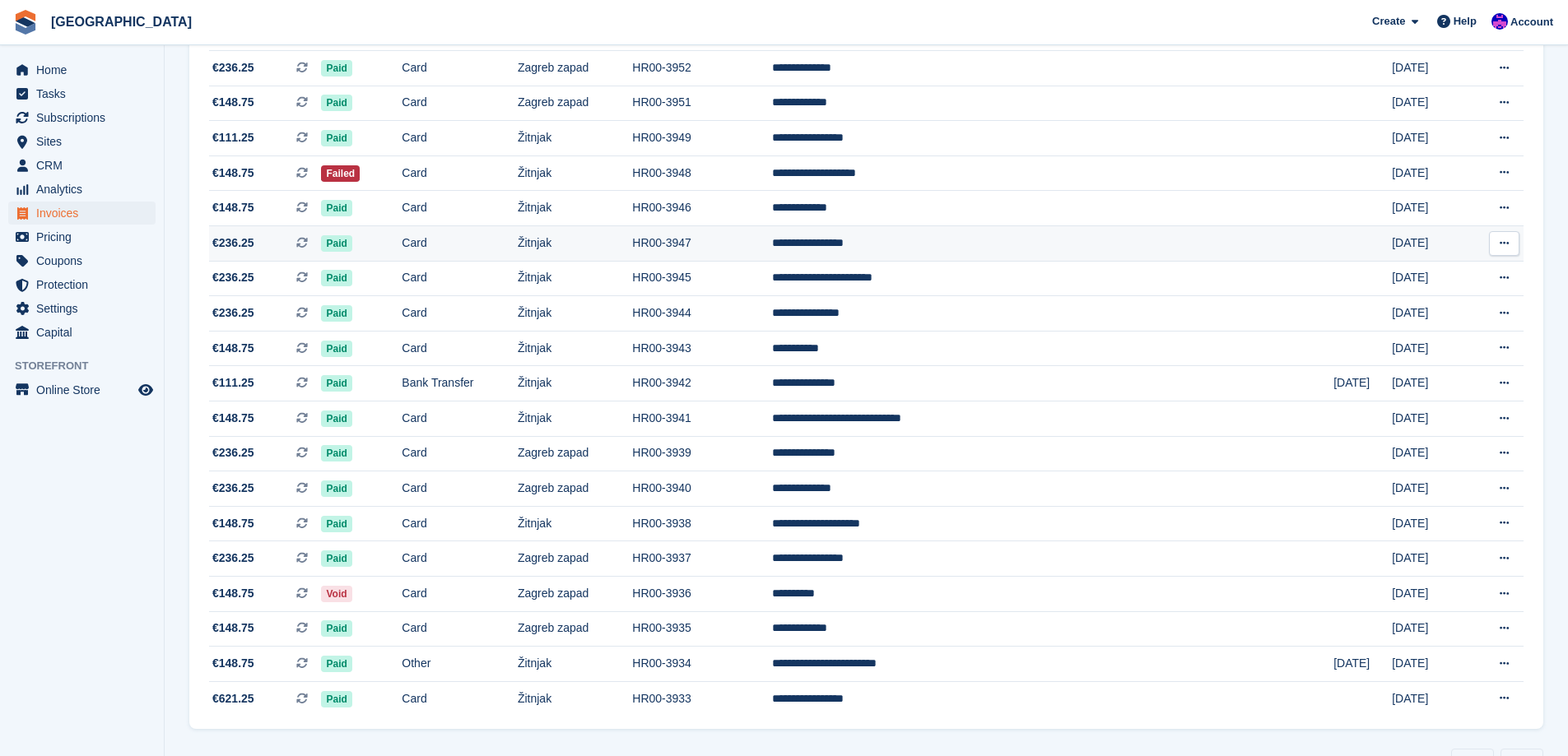
scroll to position [1317, 0]
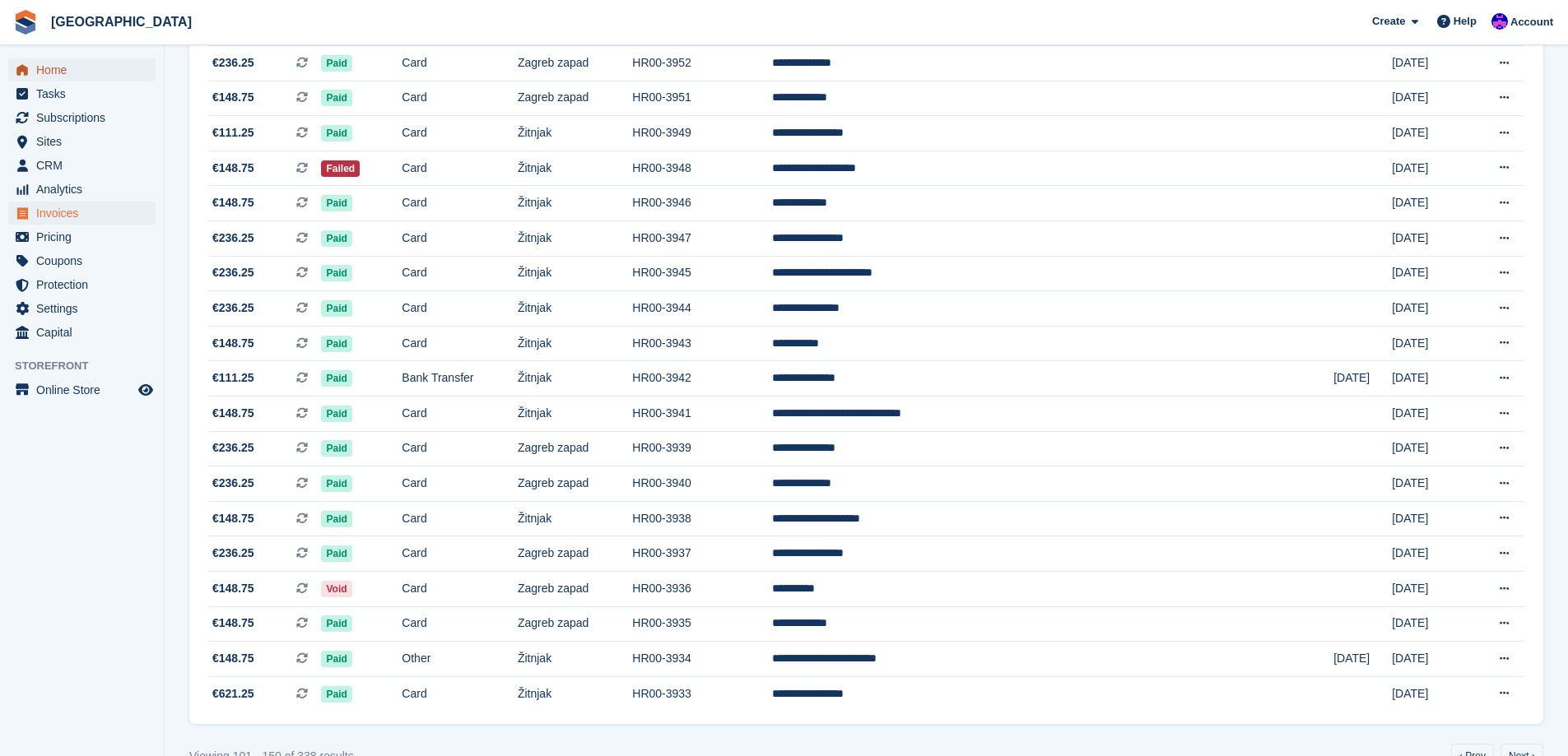
click at [70, 79] on span "Home" at bounding box center [86, 70] width 99 height 23
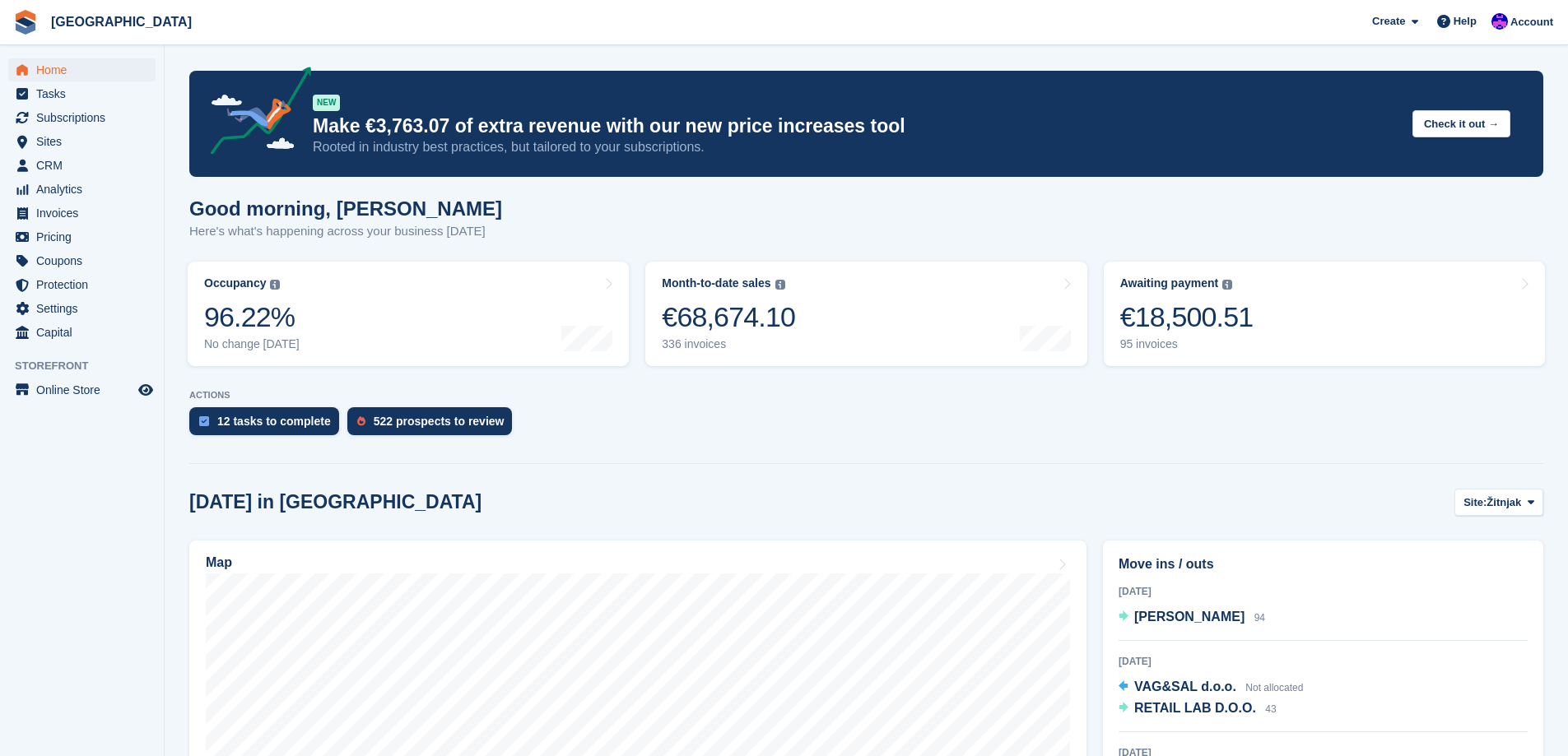
click at [928, 464] on div at bounding box center [866, 461] width 1354 height 8
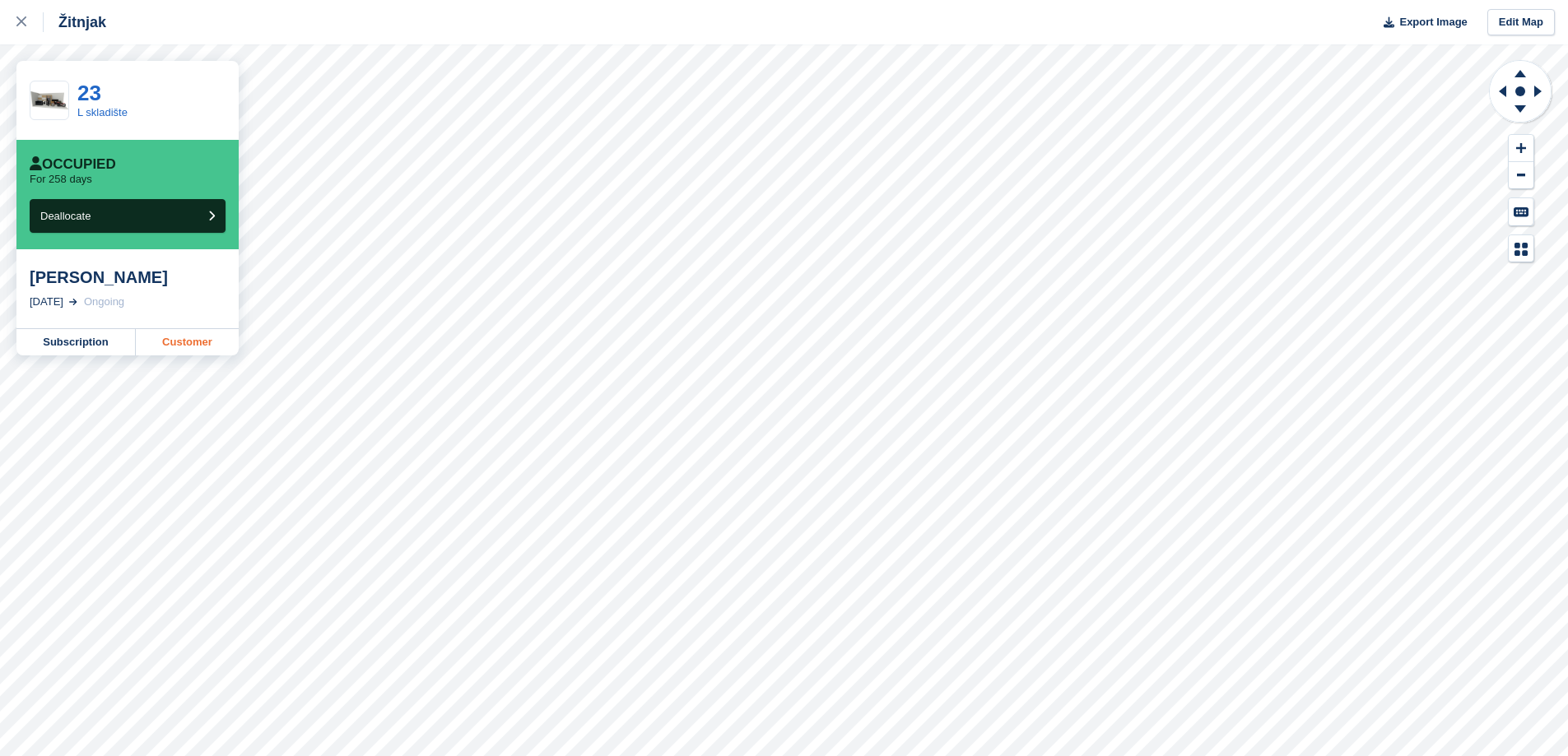
click at [196, 338] on link "Customer" at bounding box center [188, 342] width 103 height 26
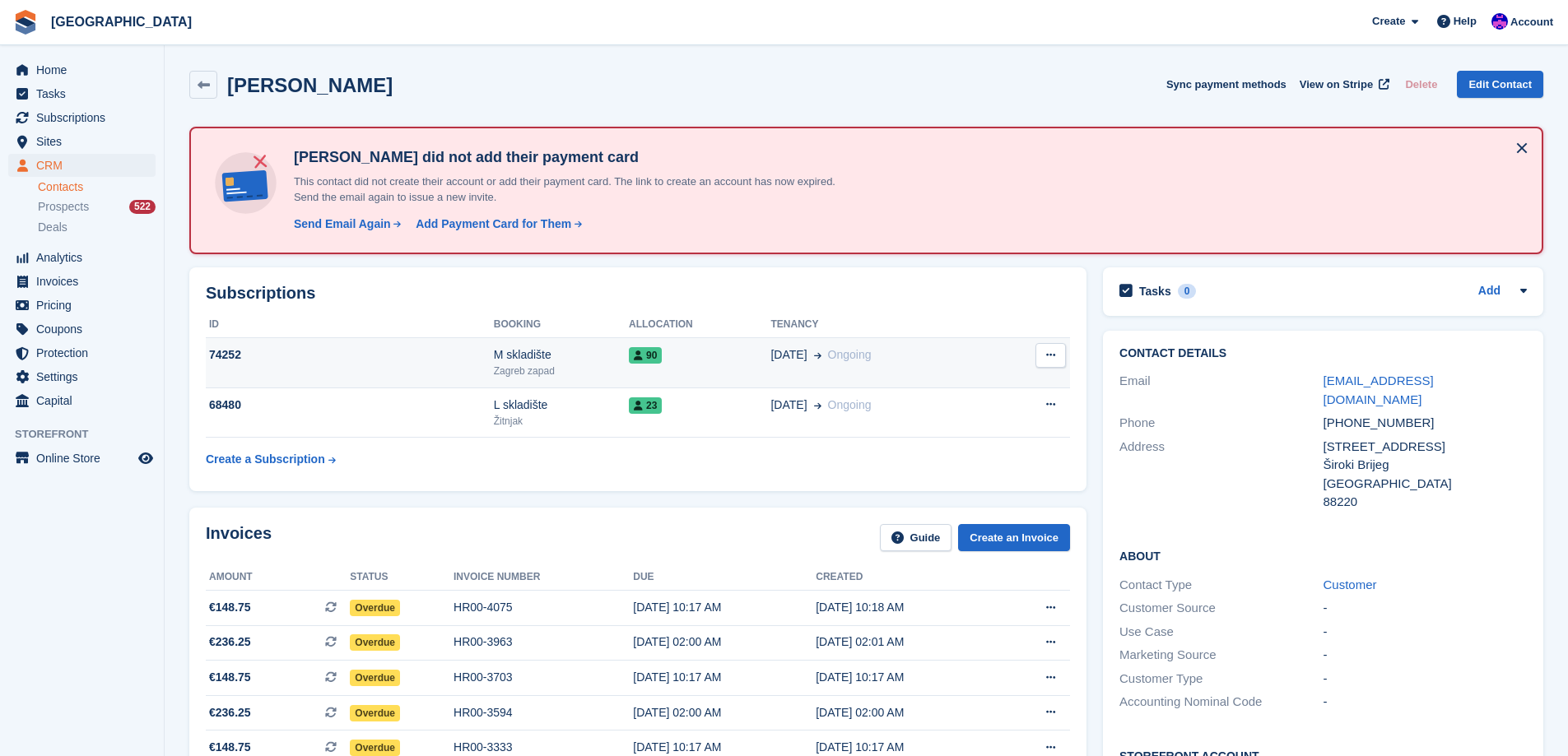
click at [618, 366] on div "Zagreb zapad" at bounding box center [561, 370] width 135 height 15
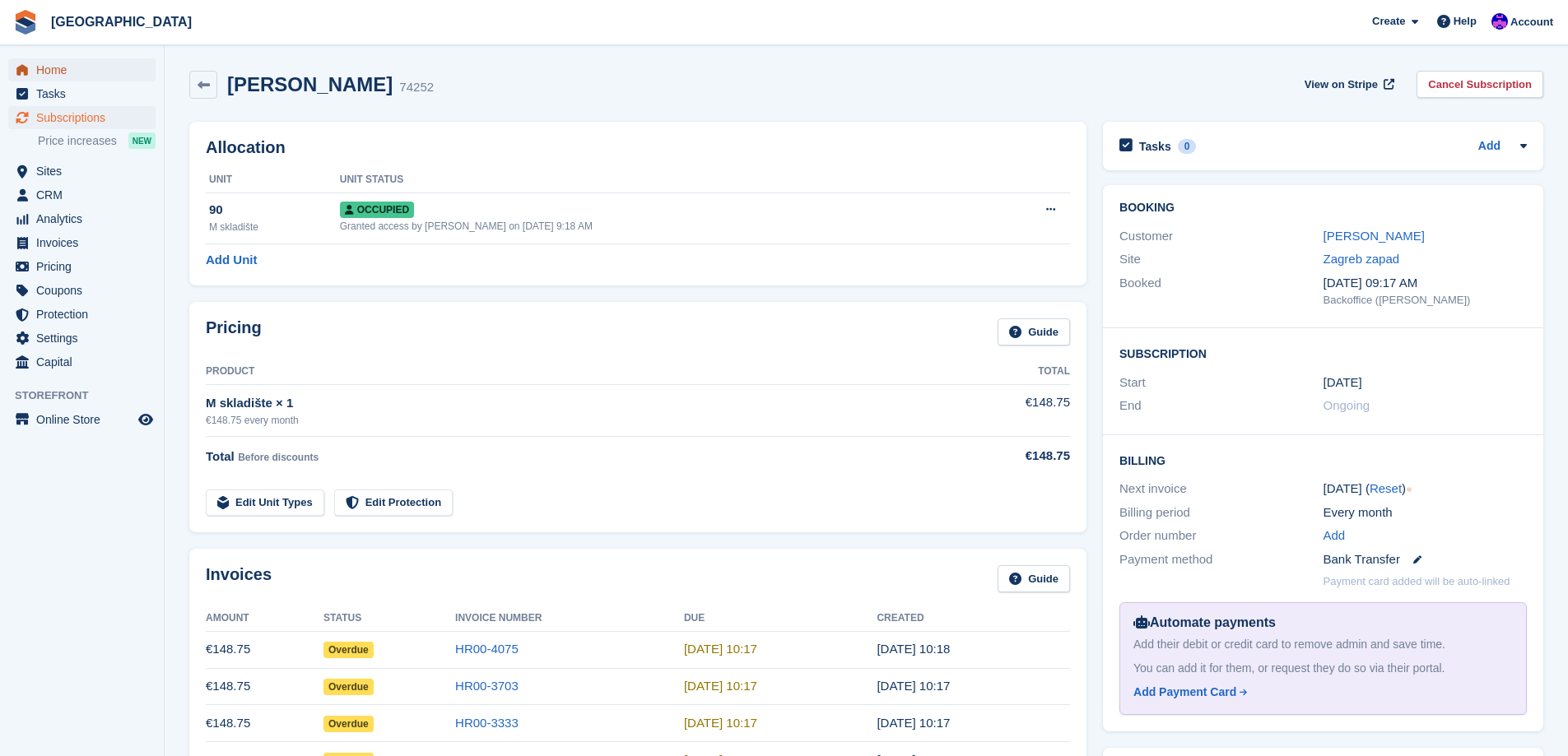
click at [67, 66] on span "Home" at bounding box center [86, 70] width 99 height 23
